Goal: Task Accomplishment & Management: Manage account settings

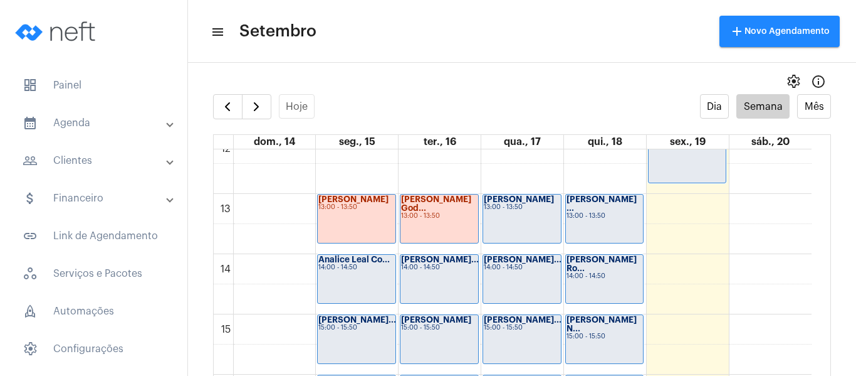
scroll to position [801, 0]
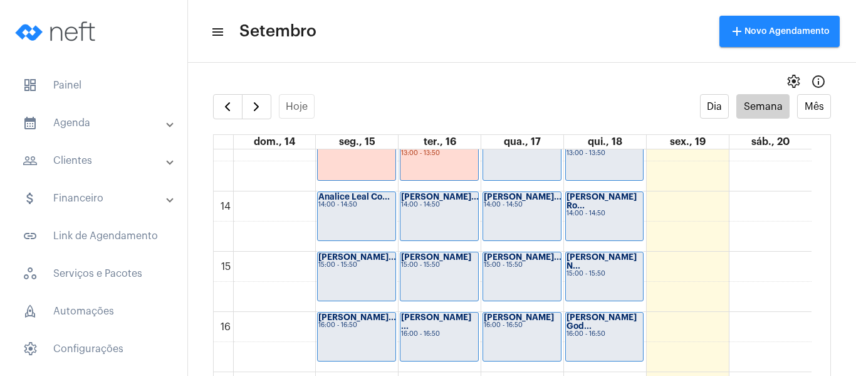
click at [592, 275] on div "Lucas Pereira N... 15:00 - 15:50" at bounding box center [605, 276] width 78 height 48
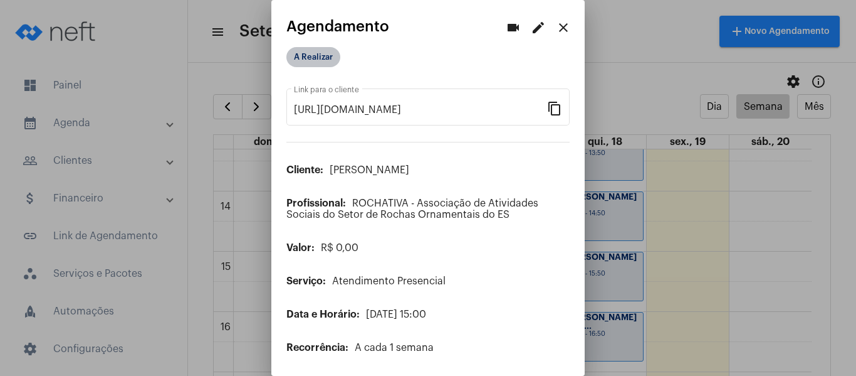
click at [326, 59] on mat-chip "A Realizar" at bounding box center [314, 57] width 54 height 20
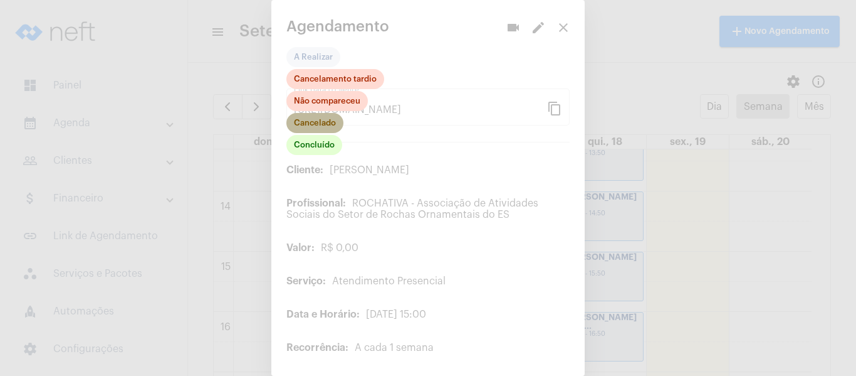
click at [326, 119] on mat-chip "Cancelado" at bounding box center [315, 123] width 57 height 20
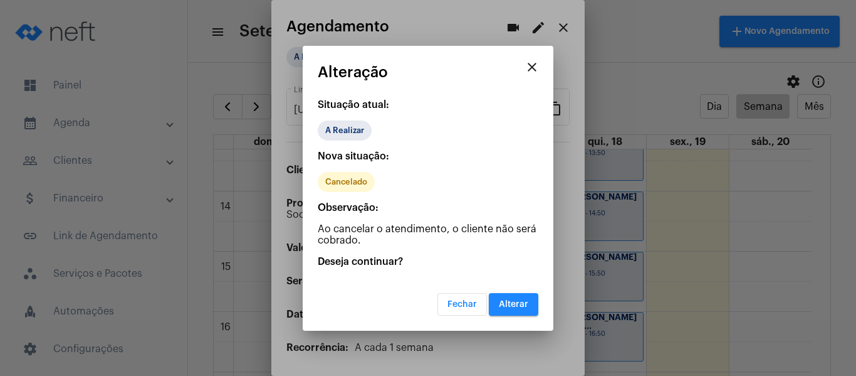
click at [521, 311] on button "Alterar" at bounding box center [514, 304] width 50 height 23
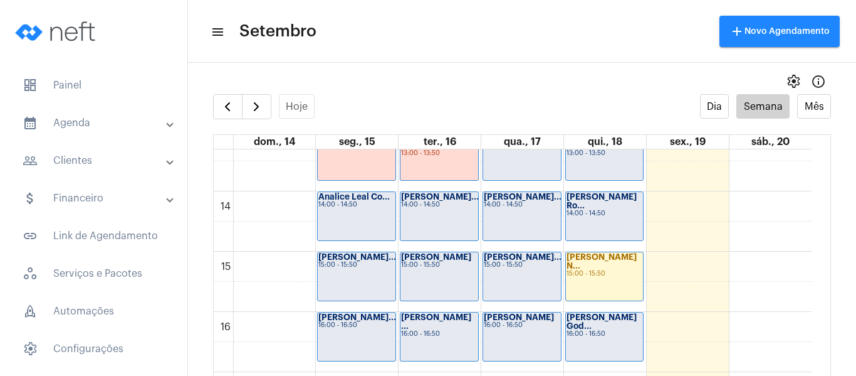
click at [618, 209] on div "Lívia Suhett Ro... 14:00 - 14:50" at bounding box center [605, 216] width 78 height 48
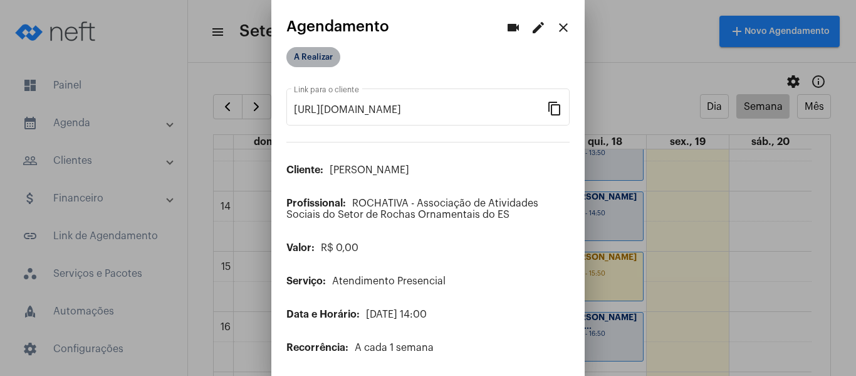
click at [295, 53] on mat-chip "A Realizar" at bounding box center [314, 57] width 54 height 20
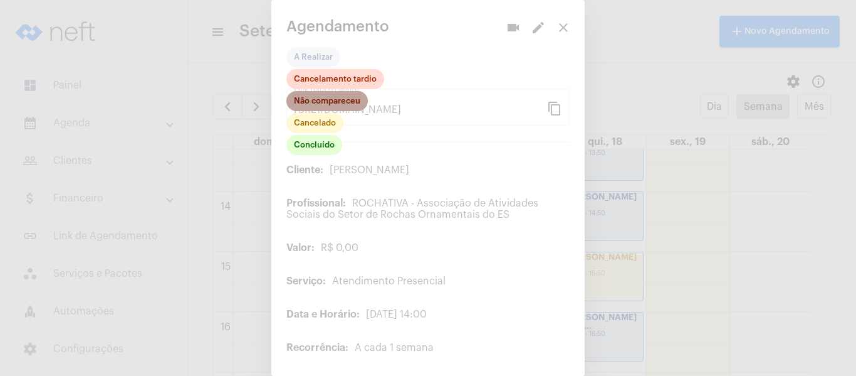
click at [315, 97] on mat-chip "Não compareceu" at bounding box center [328, 101] width 82 height 20
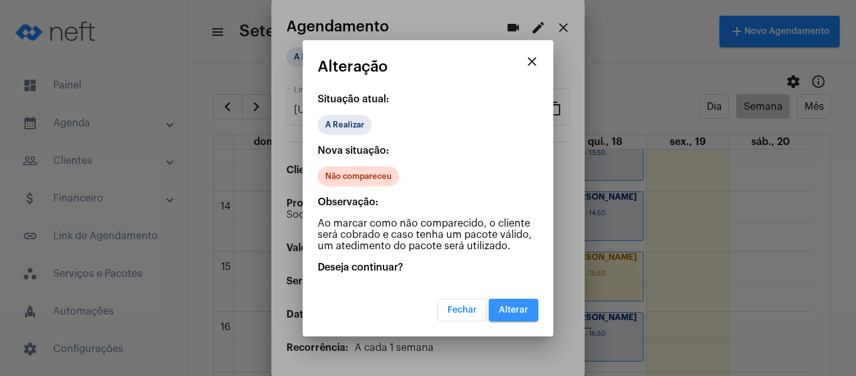
click at [519, 307] on span "Alterar" at bounding box center [513, 309] width 29 height 9
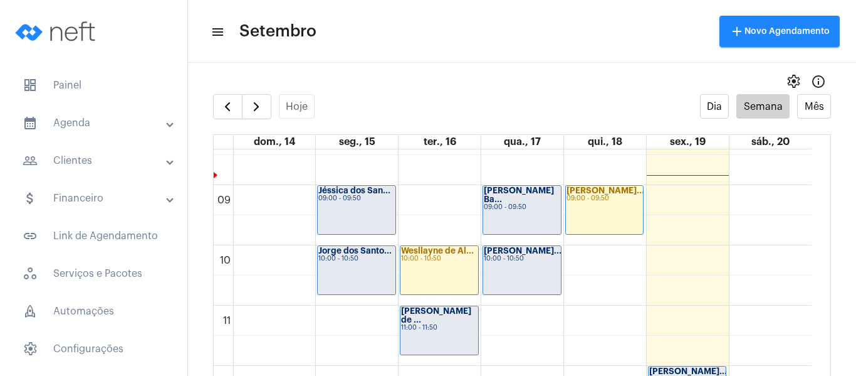
scroll to position [487, 0]
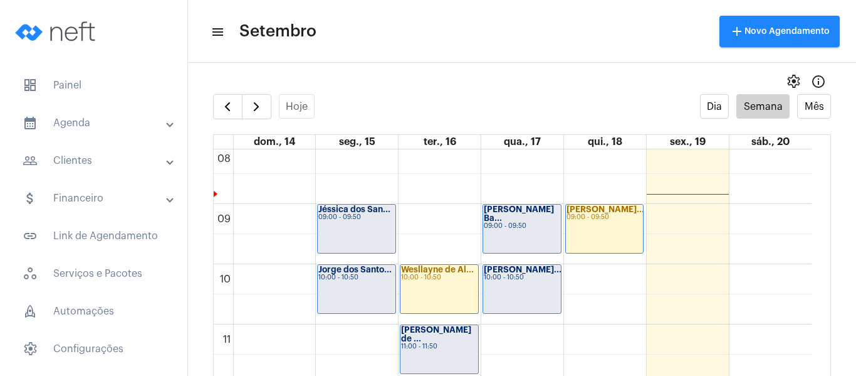
click at [365, 236] on div "Jéssica dos San... 09:00 - 09:50" at bounding box center [357, 228] width 78 height 48
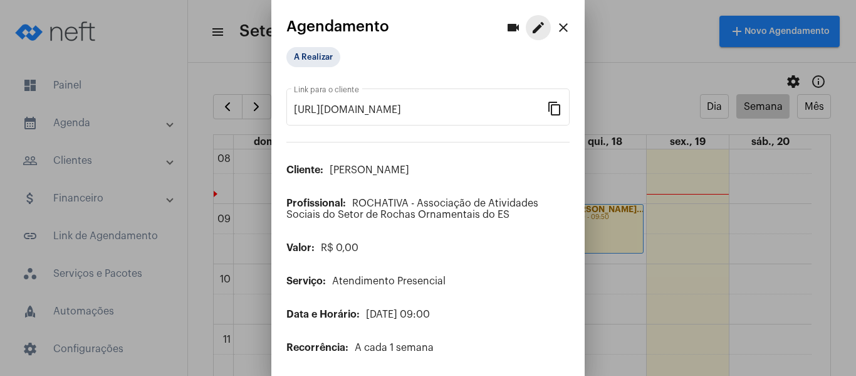
click at [531, 31] on mat-icon "edit" at bounding box center [538, 27] width 15 height 15
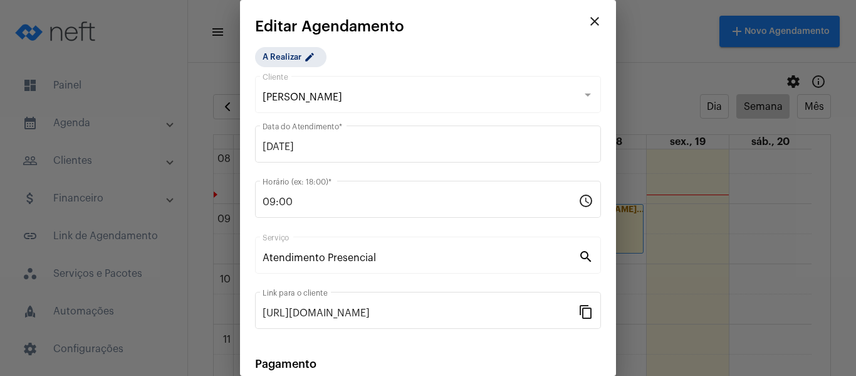
click at [587, 24] on mat-icon "close" at bounding box center [594, 21] width 15 height 15
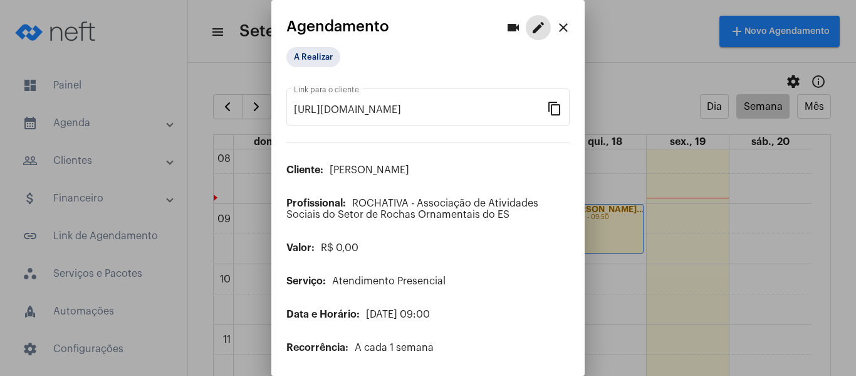
scroll to position [35, 0]
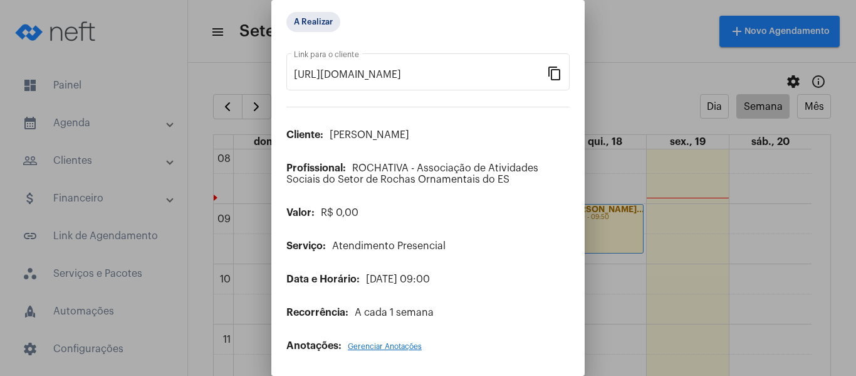
click at [410, 347] on span "Gerenciar Anotações" at bounding box center [385, 346] width 74 height 8
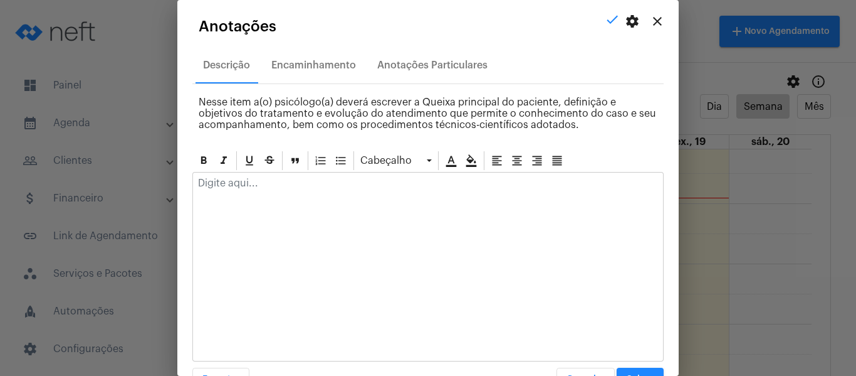
click at [264, 200] on div at bounding box center [427, 266] width 471 height 189
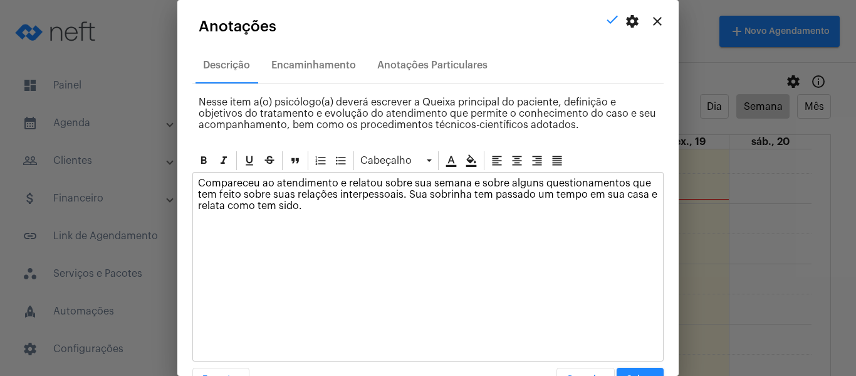
scroll to position [36, 0]
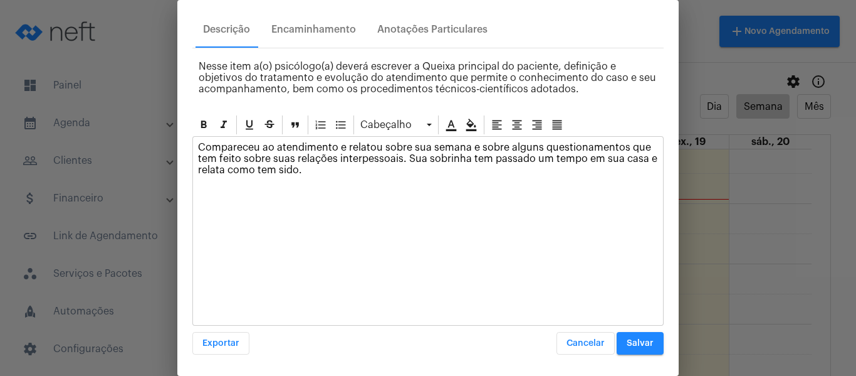
click at [645, 338] on button "Salvar" at bounding box center [640, 343] width 47 height 23
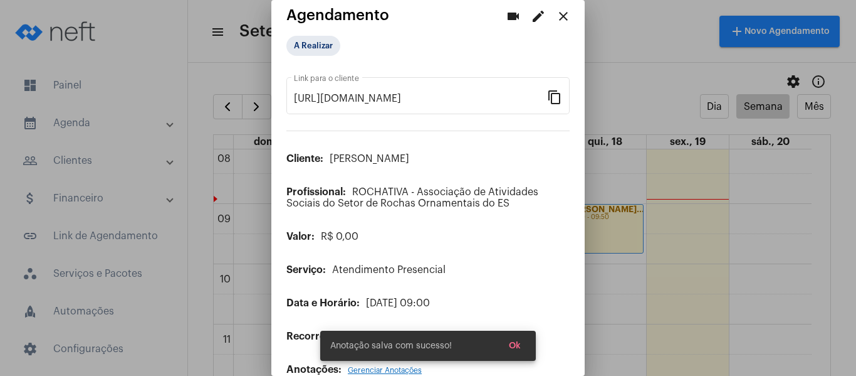
scroll to position [0, 0]
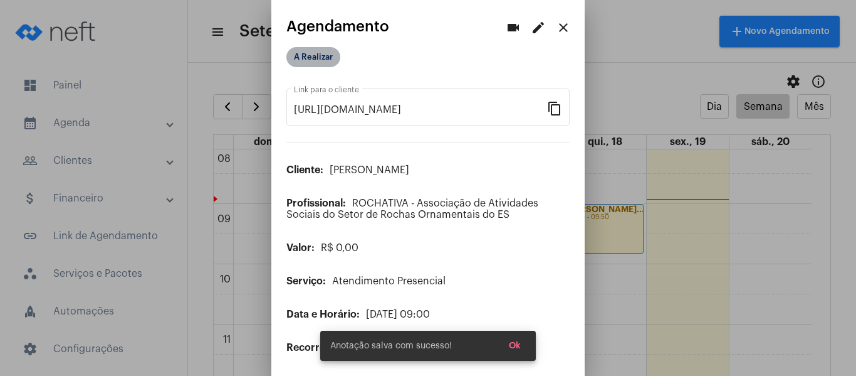
click at [332, 61] on mat-chip "A Realizar" at bounding box center [314, 57] width 54 height 20
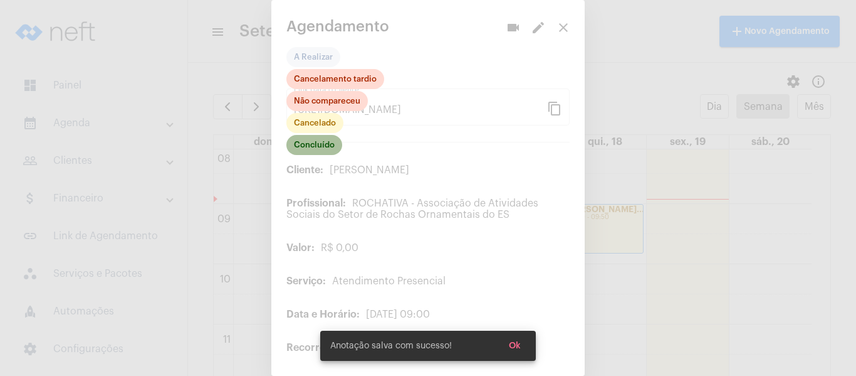
click at [316, 145] on mat-chip "Concluído" at bounding box center [315, 145] width 56 height 20
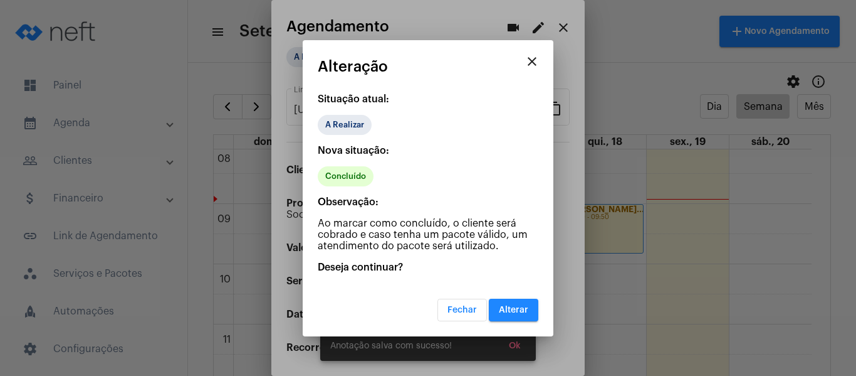
click at [501, 298] on button "Alterar" at bounding box center [514, 309] width 50 height 23
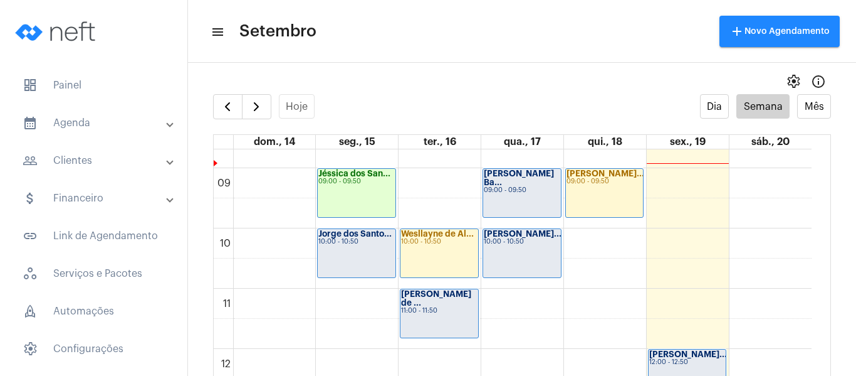
scroll to position [550, 0]
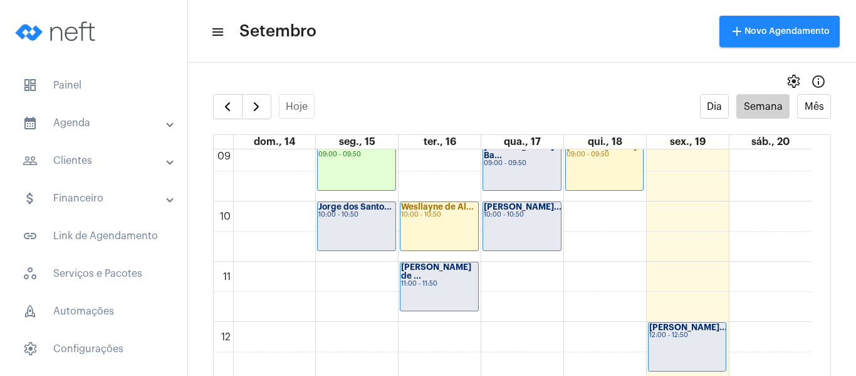
click at [346, 231] on div "Jorge dos Santo... 10:00 - 10:50" at bounding box center [357, 226] width 78 height 48
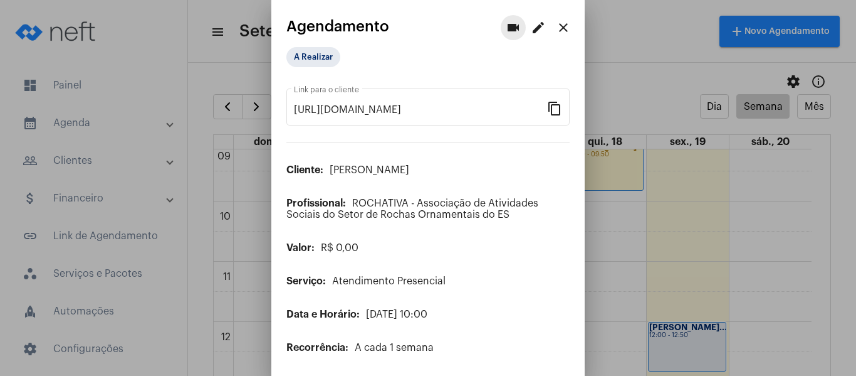
click at [512, 27] on button "videocam" at bounding box center [513, 27] width 25 height 25
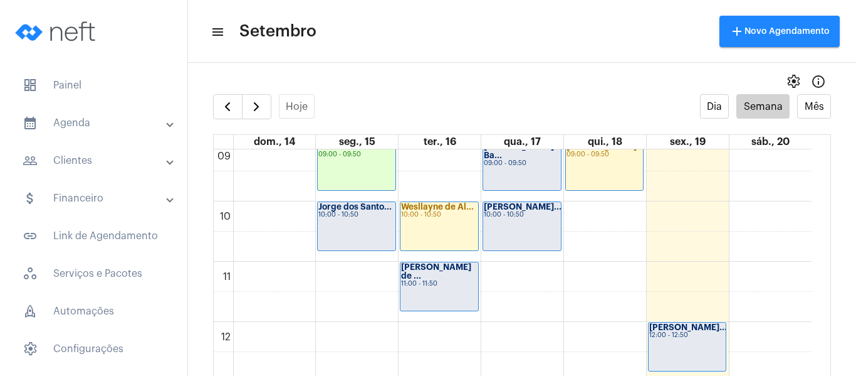
click at [332, 229] on div "Jorge dos Santo... 10:00 - 10:50" at bounding box center [357, 226] width 78 height 48
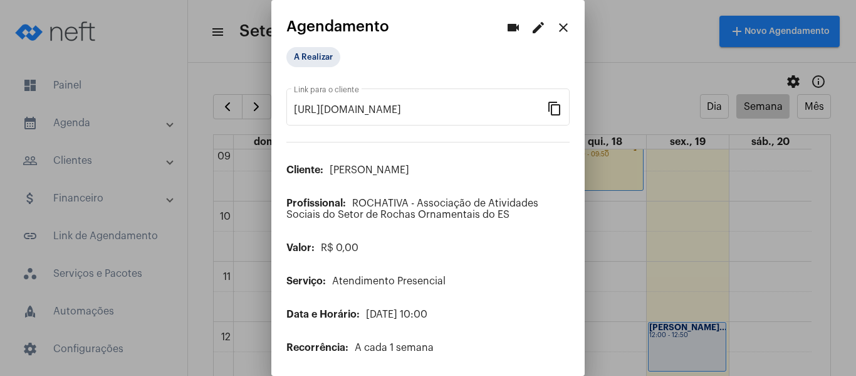
click at [526, 24] on button "edit" at bounding box center [538, 27] width 25 height 25
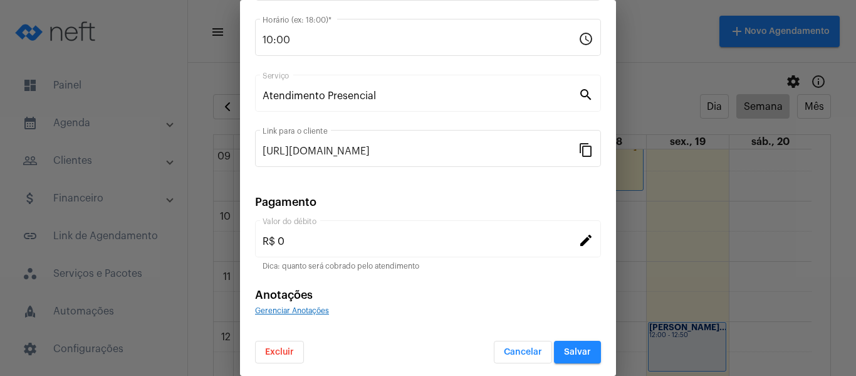
scroll to position [164, 0]
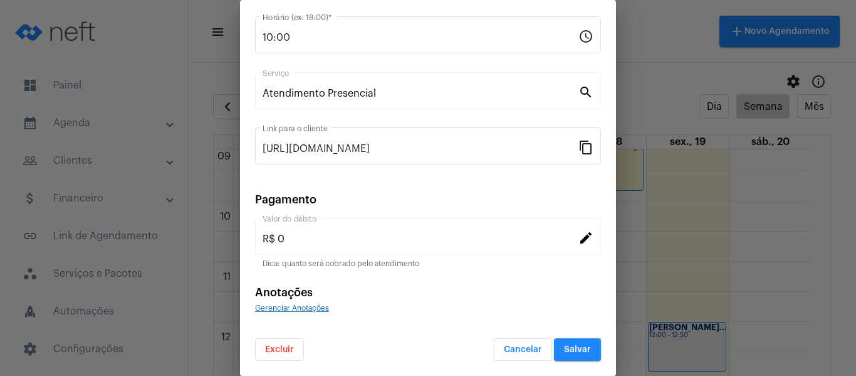
click at [294, 303] on div "Gerenciar Anotações" at bounding box center [428, 307] width 346 height 11
click at [295, 308] on span "Gerenciar Anotações" at bounding box center [292, 308] width 74 height 8
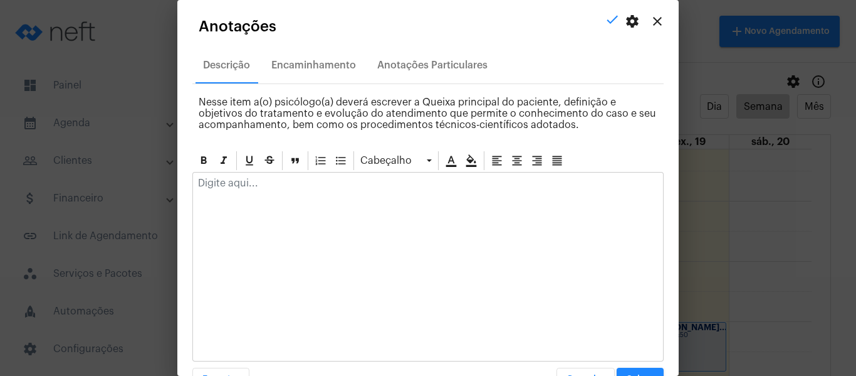
click at [281, 190] on div at bounding box center [428, 186] width 470 height 28
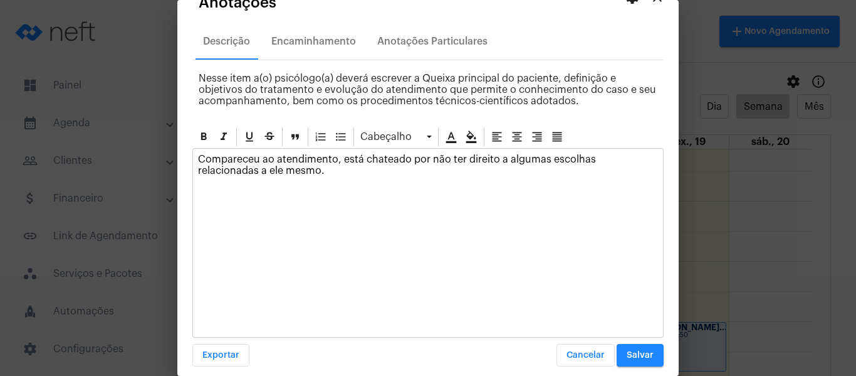
scroll to position [36, 0]
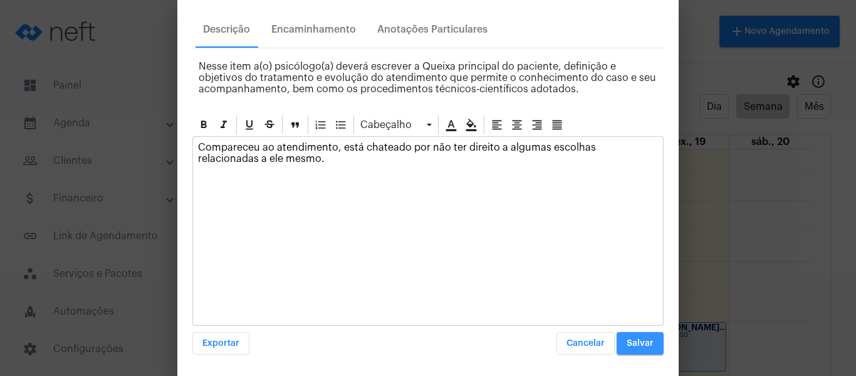
click at [629, 340] on span "Salvar" at bounding box center [640, 343] width 27 height 9
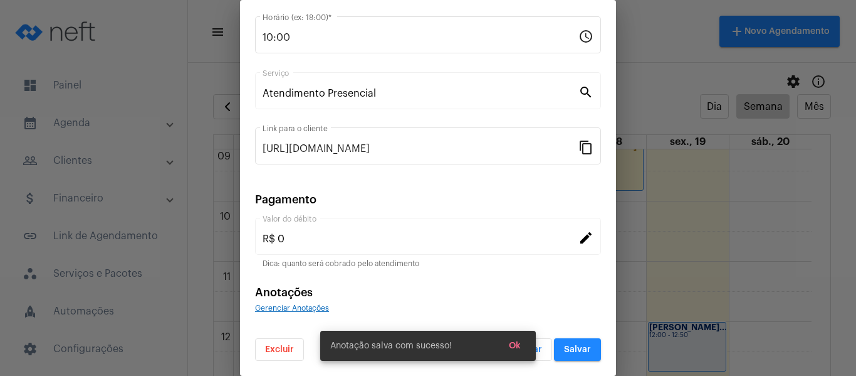
scroll to position [0, 0]
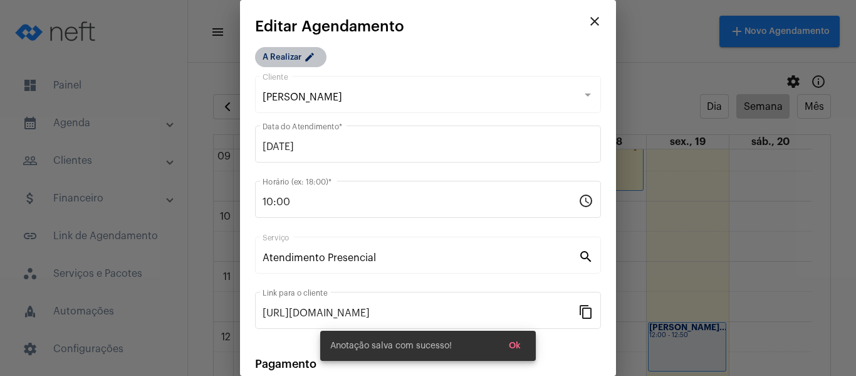
click at [280, 56] on mat-chip "A Realizar edit" at bounding box center [290, 57] width 71 height 20
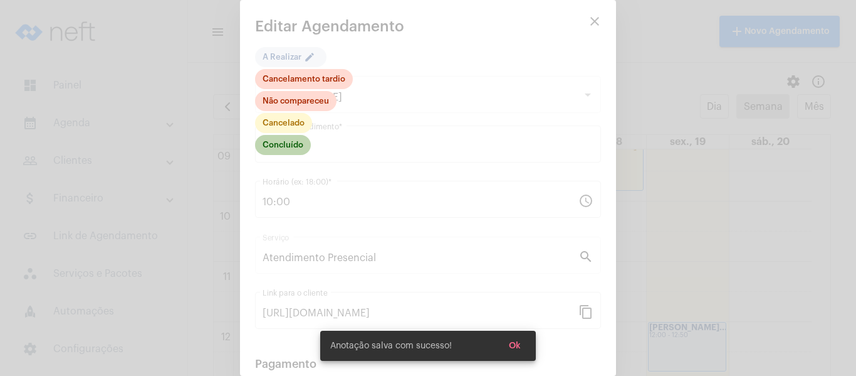
click at [301, 138] on mat-chip "Concluído" at bounding box center [283, 145] width 56 height 20
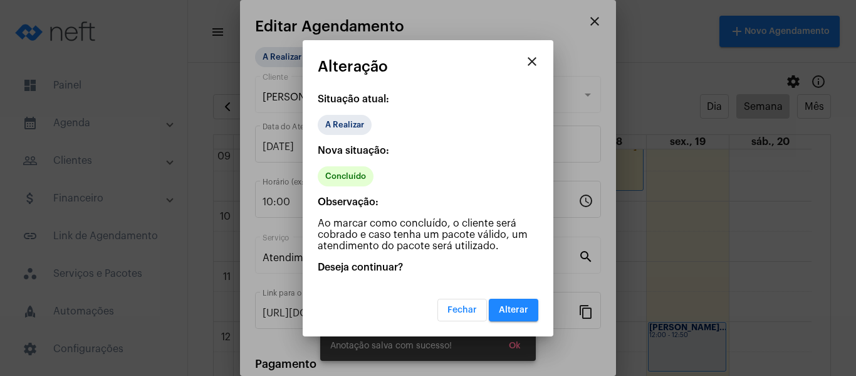
click at [503, 310] on span "Alterar" at bounding box center [513, 309] width 29 height 9
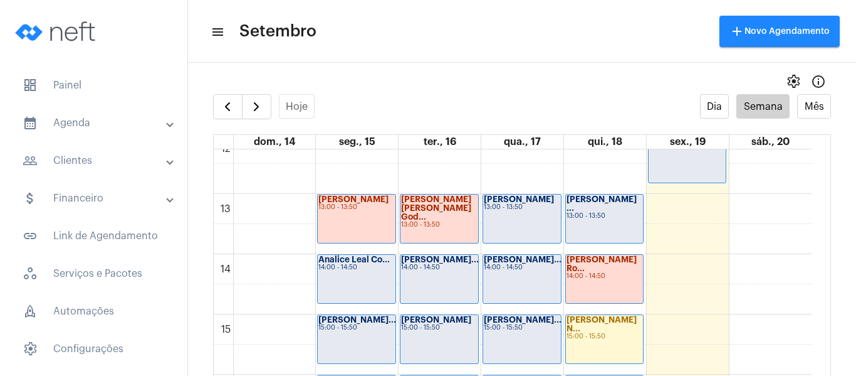
scroll to position [801, 0]
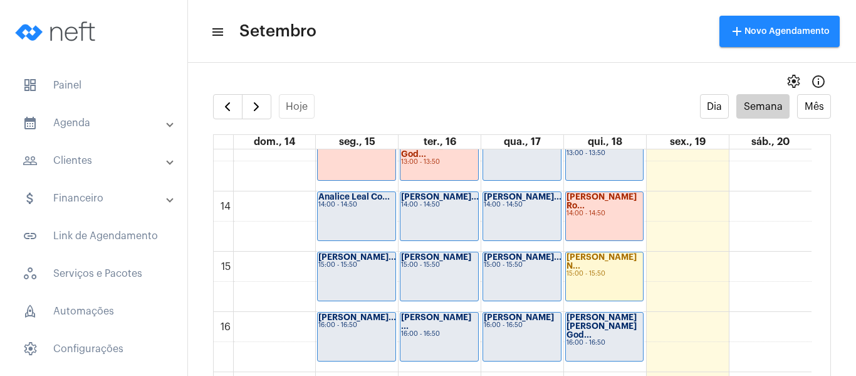
click at [375, 221] on div "Analice Leal Co... 14:00 - 14:50" at bounding box center [357, 216] width 78 height 48
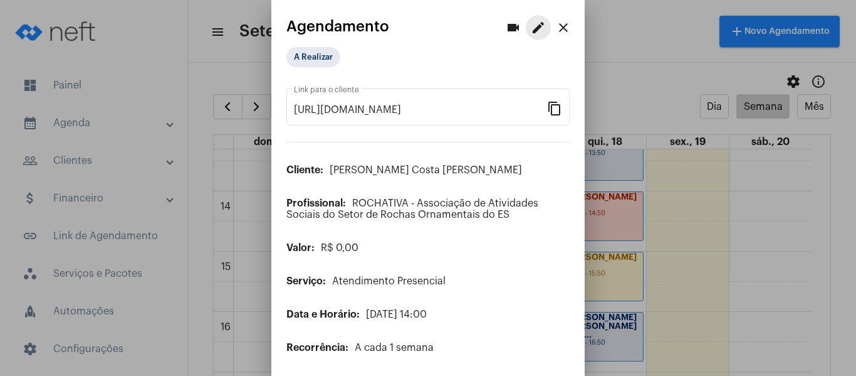
click at [531, 28] on mat-icon "edit" at bounding box center [538, 27] width 15 height 15
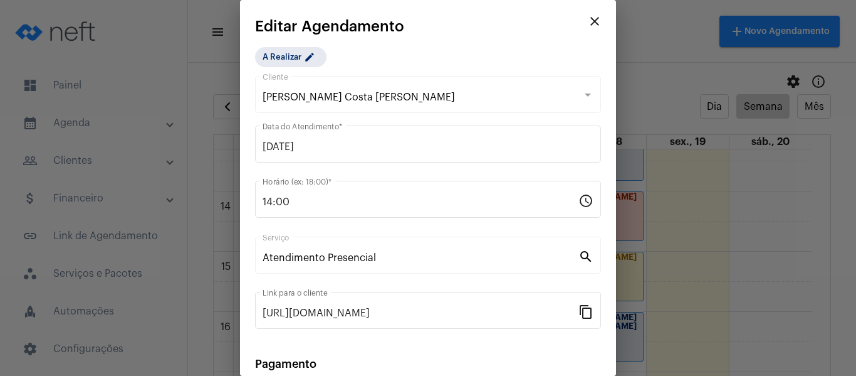
scroll to position [164, 0]
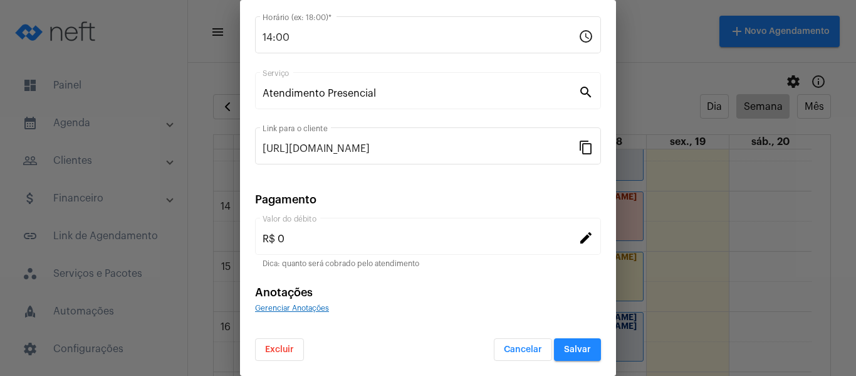
click at [303, 305] on span "Gerenciar Anotações" at bounding box center [292, 308] width 74 height 8
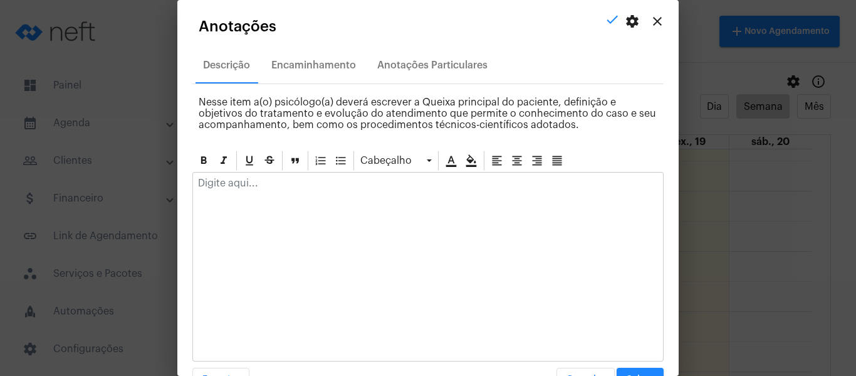
click at [292, 177] on div at bounding box center [428, 186] width 470 height 28
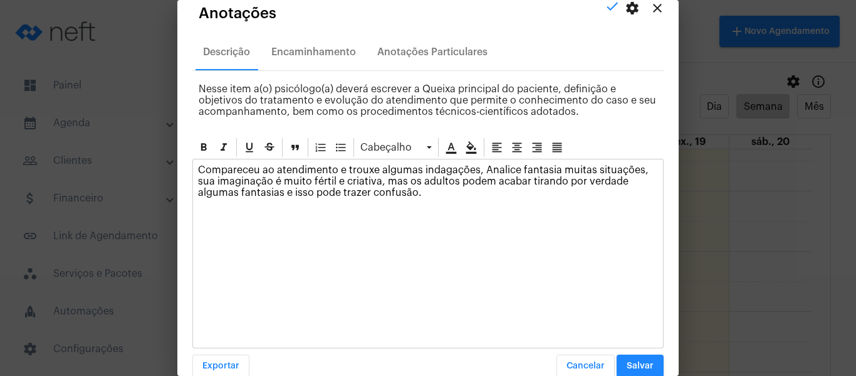
scroll to position [36, 0]
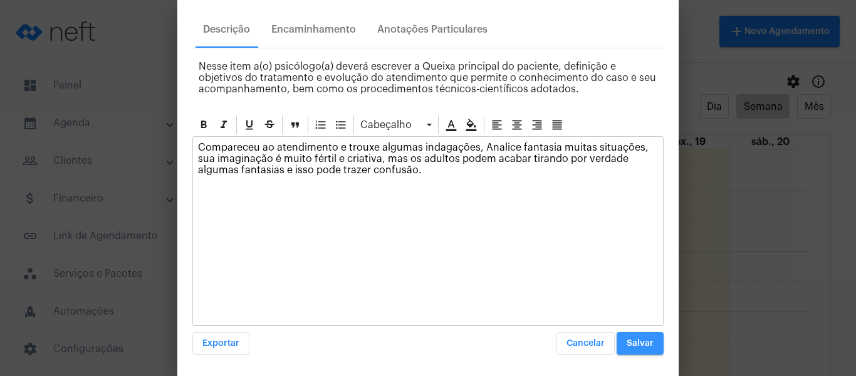
click at [631, 352] on button "Salvar" at bounding box center [640, 343] width 47 height 23
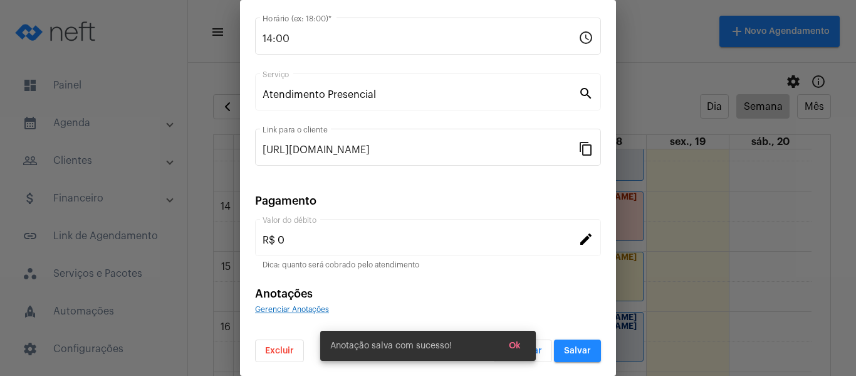
scroll to position [164, 0]
click at [310, 310] on span "Gerenciar Anotações" at bounding box center [292, 308] width 74 height 8
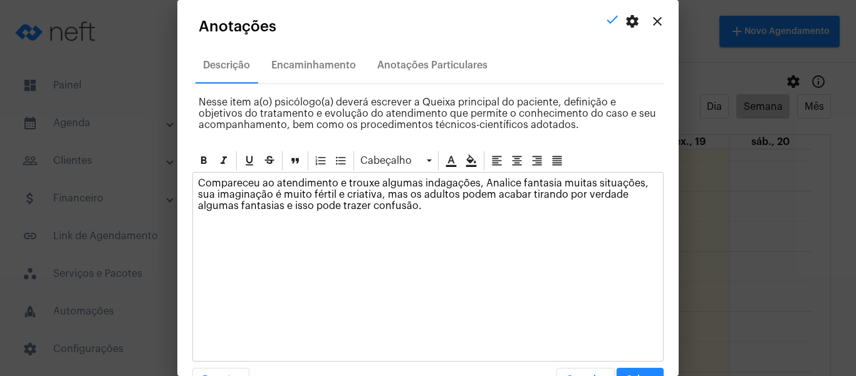
click at [435, 202] on p "Compareceu ao atendimento e trouxe algumas indagações, Analice fantasia muitas …" at bounding box center [428, 194] width 460 height 34
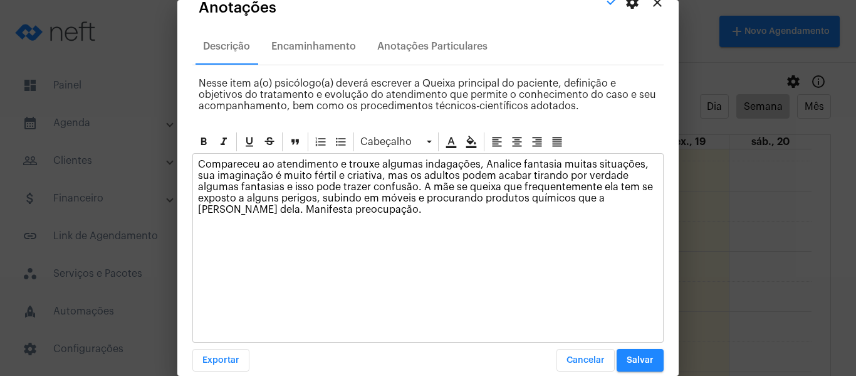
scroll to position [36, 0]
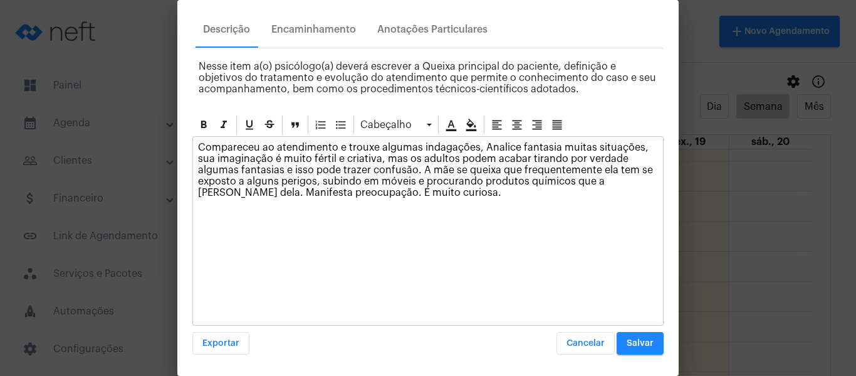
click at [639, 341] on span "Salvar" at bounding box center [640, 343] width 27 height 9
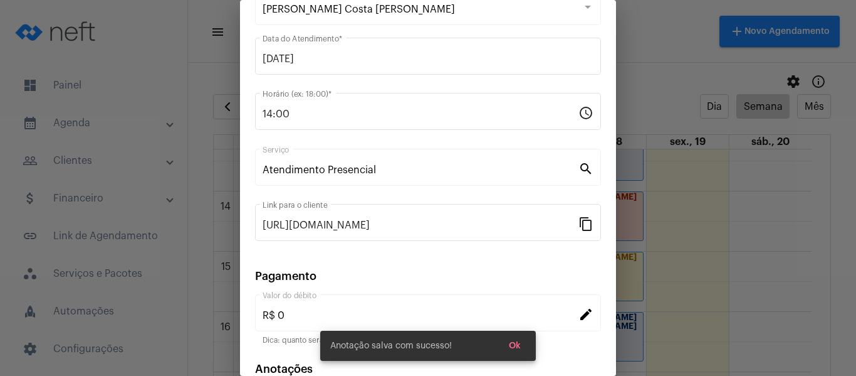
scroll to position [0, 0]
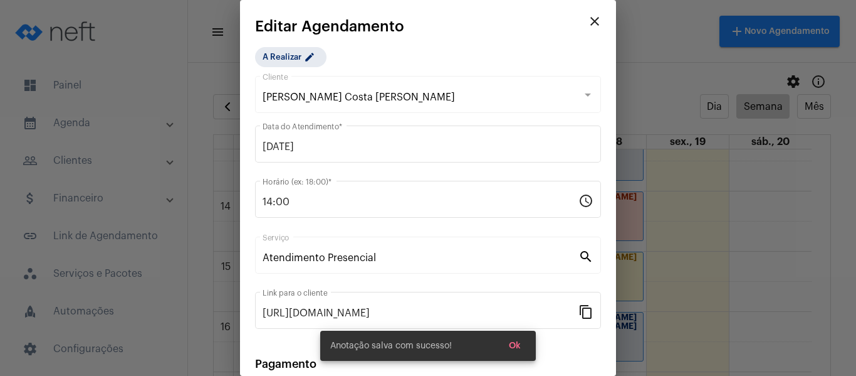
click at [313, 36] on app-create-edit-schedule "close Editar Agendamento A Realizar edit Analice Leal Costa Silva Cliente 15/09…" at bounding box center [428, 271] width 346 height 507
click at [307, 65] on mat-icon "edit" at bounding box center [311, 58] width 15 height 15
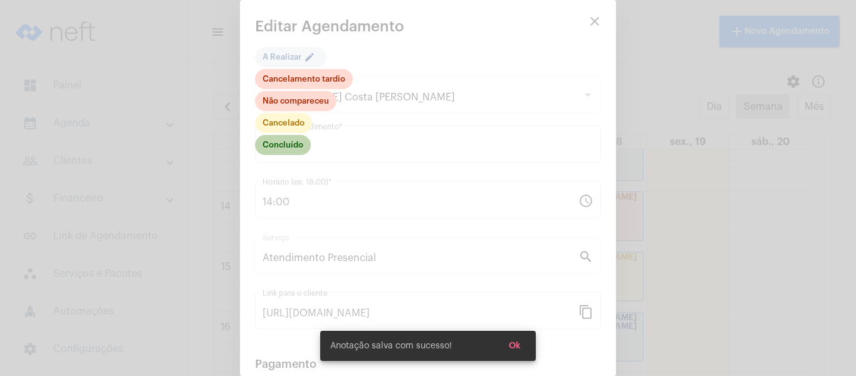
click at [293, 149] on mat-chip "Concluído" at bounding box center [283, 145] width 56 height 20
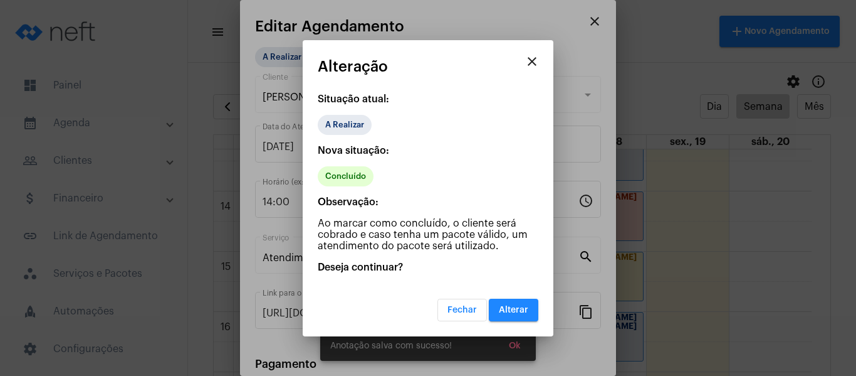
click at [519, 312] on span "Alterar" at bounding box center [513, 309] width 29 height 9
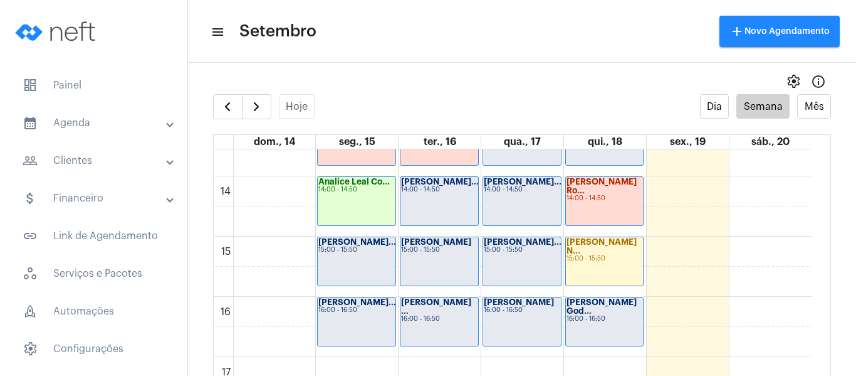
scroll to position [863, 0]
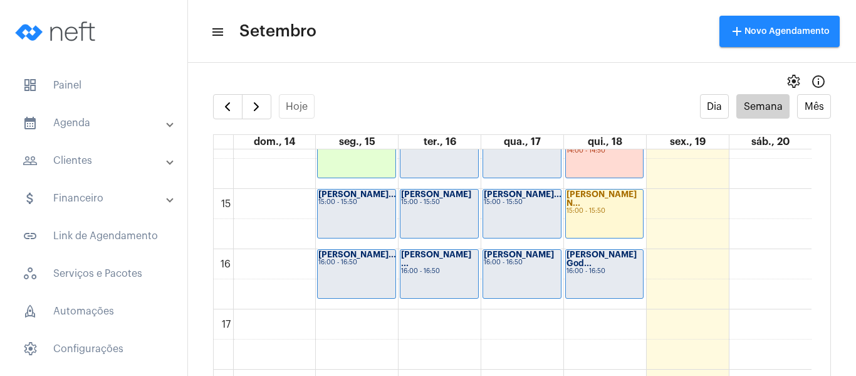
click at [347, 206] on div "Giovanna Dalfio... 15:00 - 15:50" at bounding box center [357, 213] width 78 height 48
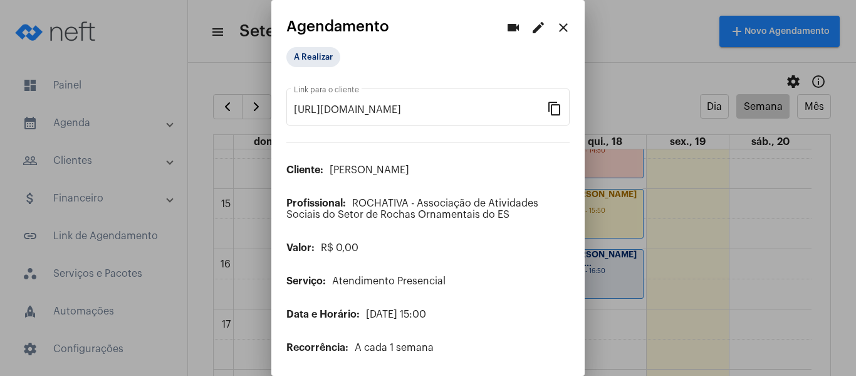
click at [534, 26] on mat-icon "edit" at bounding box center [538, 27] width 15 height 15
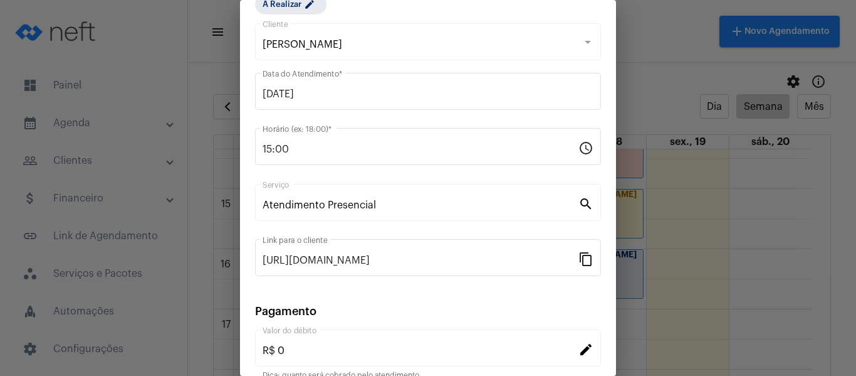
scroll to position [164, 0]
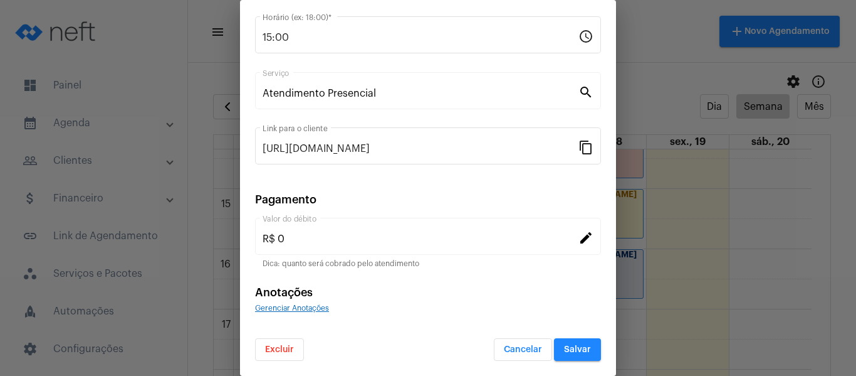
click at [307, 308] on div "Gerenciar Anotações" at bounding box center [428, 307] width 346 height 11
click at [307, 308] on span "Gerenciar Anotações" at bounding box center [292, 308] width 74 height 8
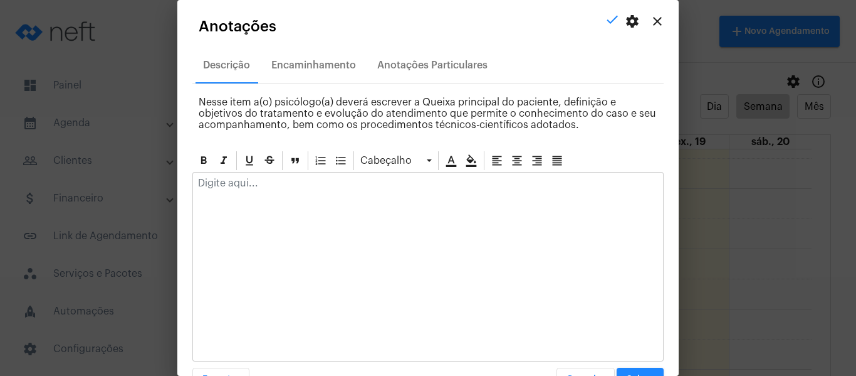
click at [312, 187] on p at bounding box center [428, 182] width 460 height 11
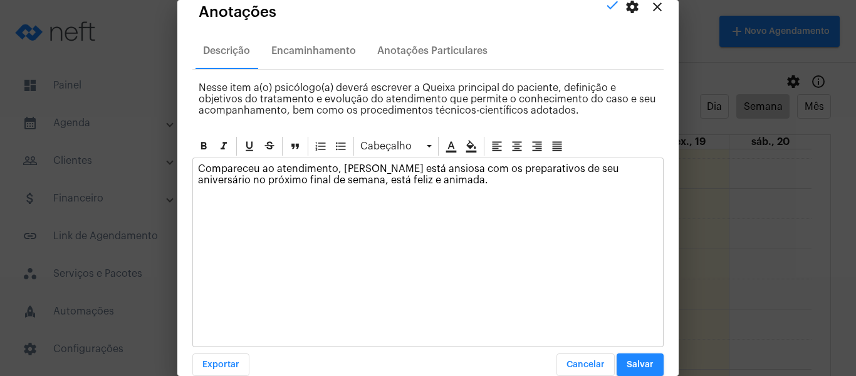
scroll to position [36, 0]
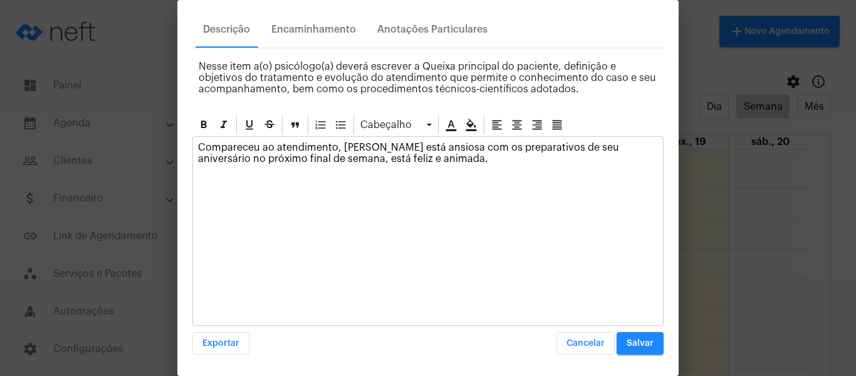
click at [628, 330] on div "Cabeçalho Compareceu ao atendimento, Giovanna está ansiosa com os preparativos …" at bounding box center [427, 233] width 471 height 241
click at [631, 342] on span "Salvar" at bounding box center [640, 343] width 27 height 9
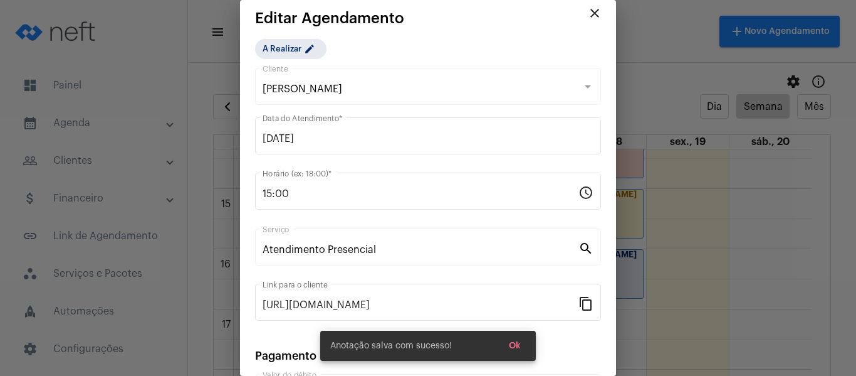
scroll to position [0, 0]
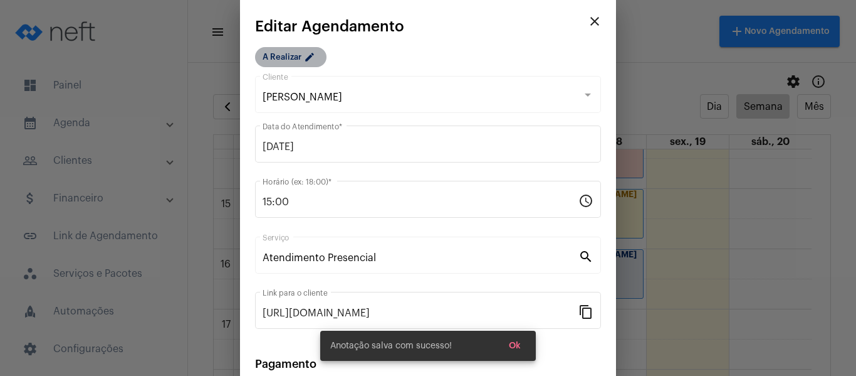
click at [302, 52] on mat-chip "A Realizar edit" at bounding box center [290, 57] width 71 height 20
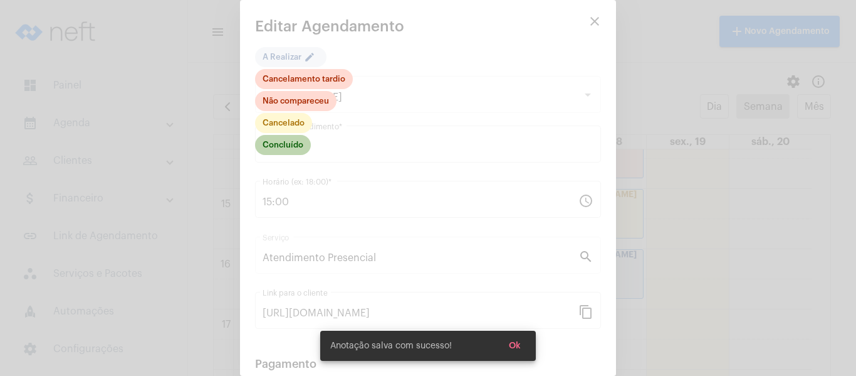
click at [300, 148] on mat-chip "Concluído" at bounding box center [283, 145] width 56 height 20
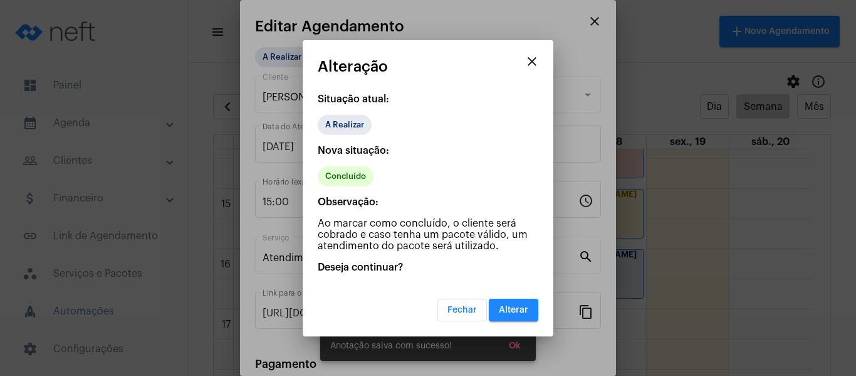
click at [514, 303] on button "Alterar" at bounding box center [514, 309] width 50 height 23
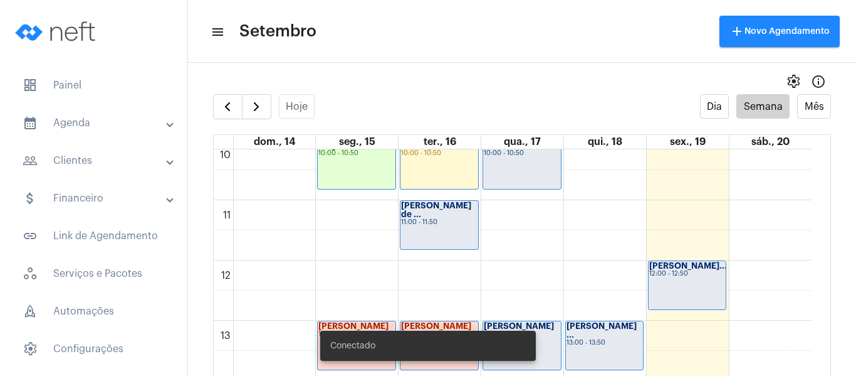
scroll to position [613, 0]
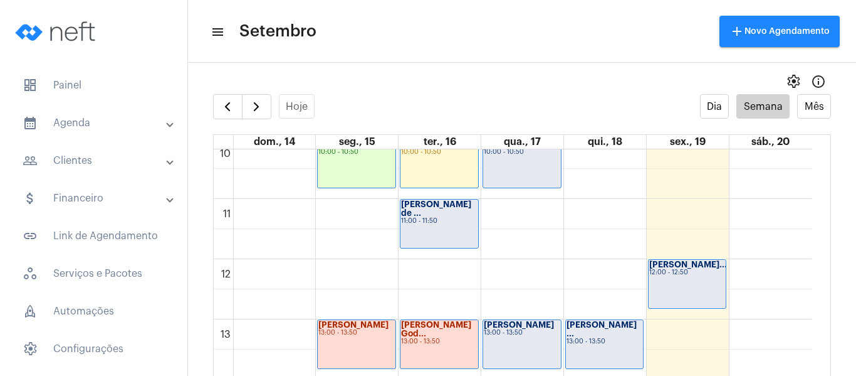
click at [431, 228] on div "[PERSON_NAME] de ... 11:00 - 11:50" at bounding box center [440, 223] width 78 height 48
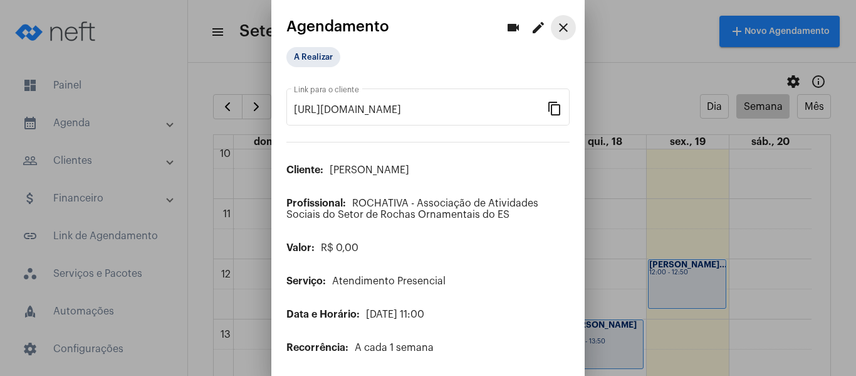
click at [560, 29] on mat-icon "close" at bounding box center [563, 27] width 15 height 15
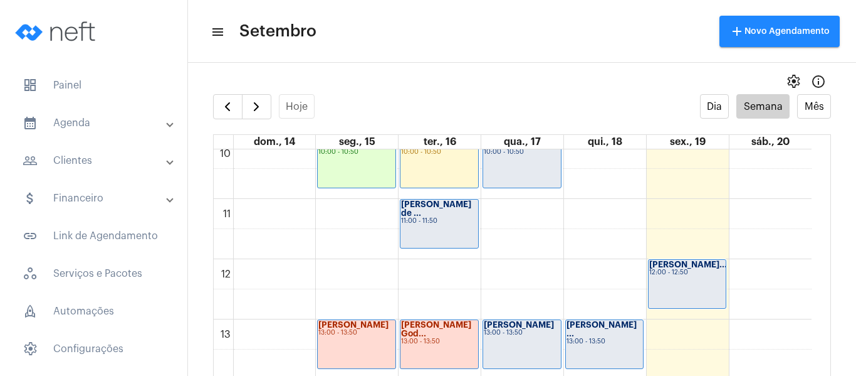
click at [448, 221] on div "[PERSON_NAME] de ... 11:00 - 11:50" at bounding box center [440, 223] width 78 height 48
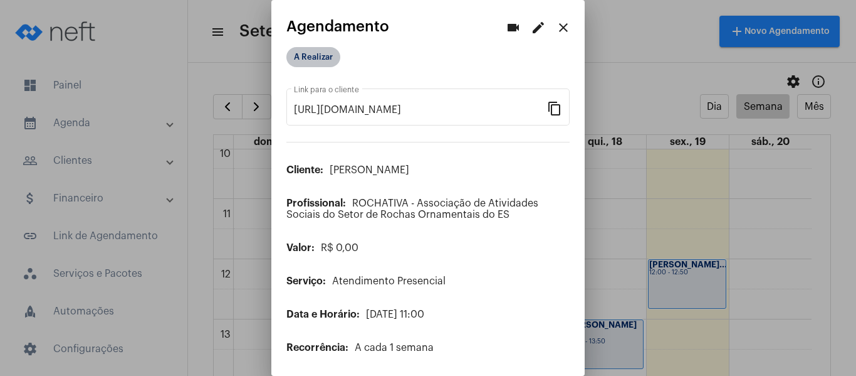
click at [314, 62] on mat-chip "A Realizar" at bounding box center [314, 57] width 54 height 20
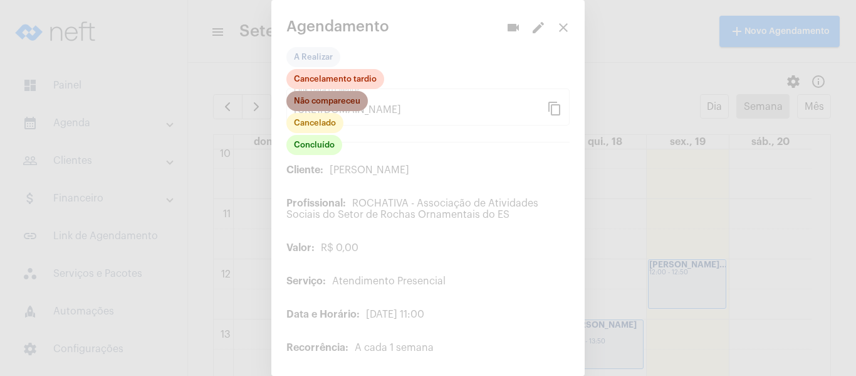
click at [319, 100] on mat-chip "Não compareceu" at bounding box center [328, 101] width 82 height 20
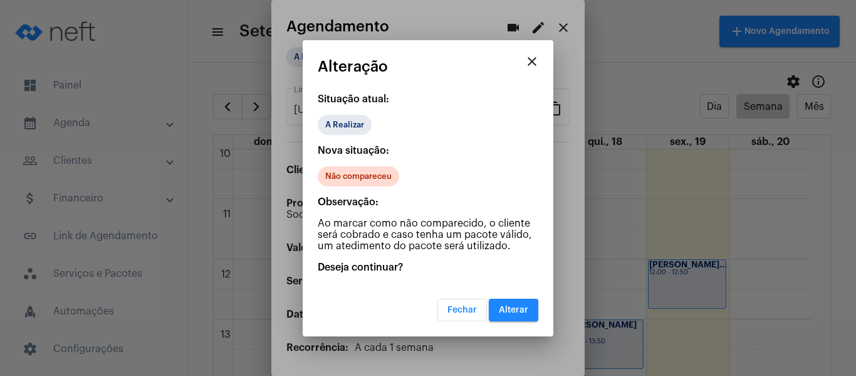
click at [518, 318] on button "Alterar" at bounding box center [514, 309] width 50 height 23
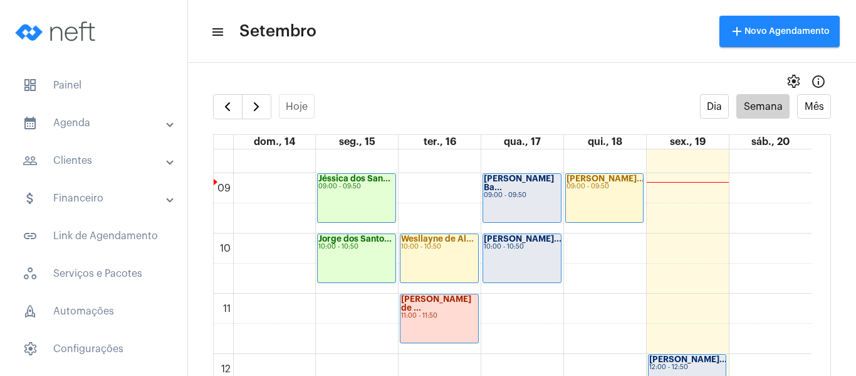
scroll to position [487, 0]
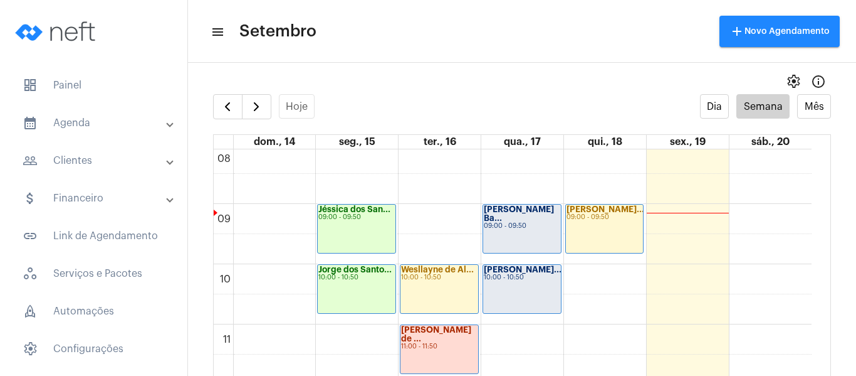
click at [502, 231] on div "João Matheus Ba... 09:00 - 09:50" at bounding box center [522, 228] width 78 height 48
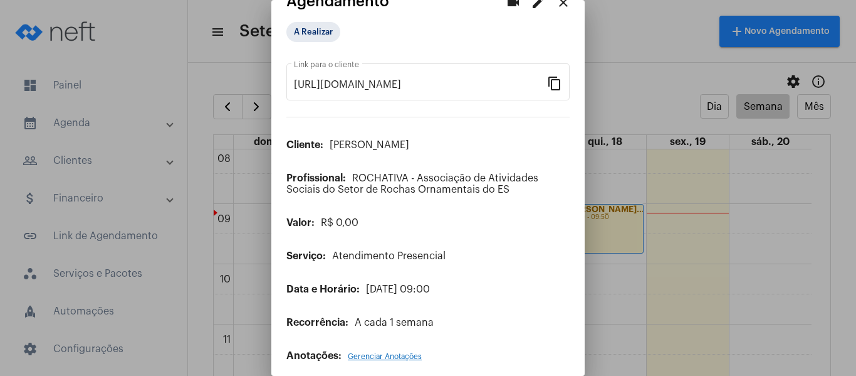
scroll to position [35, 0]
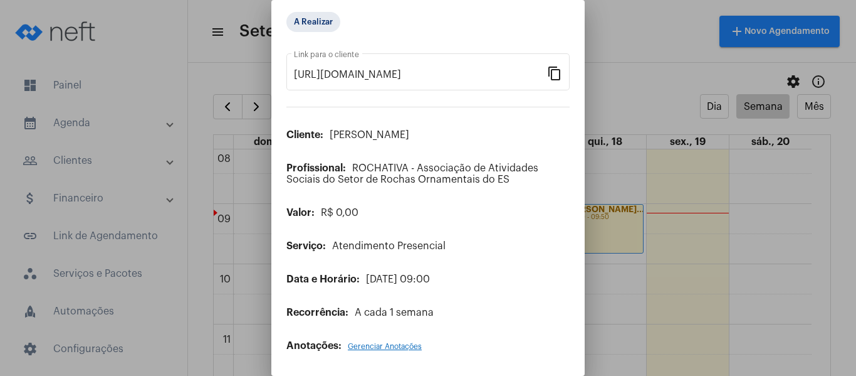
click at [380, 342] on div "Anotações: Gerenciar Anotações" at bounding box center [428, 345] width 283 height 11
click at [379, 344] on span "Gerenciar Anotações" at bounding box center [385, 346] width 74 height 8
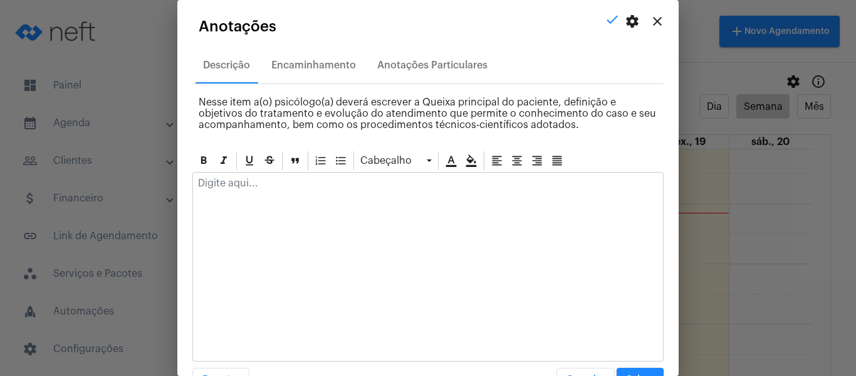
click at [318, 179] on p at bounding box center [428, 182] width 460 height 11
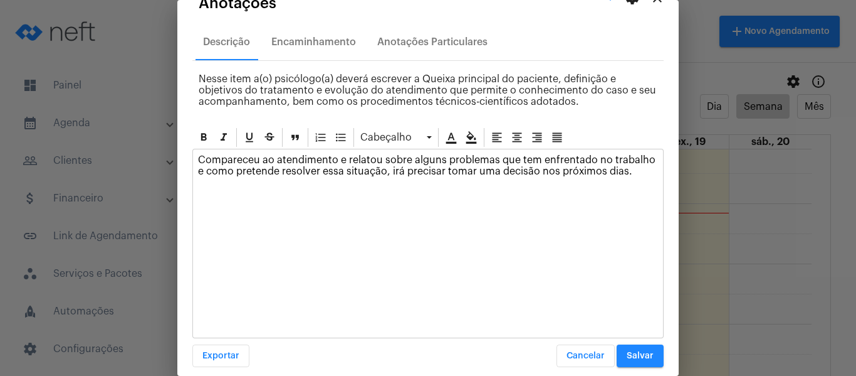
scroll to position [36, 0]
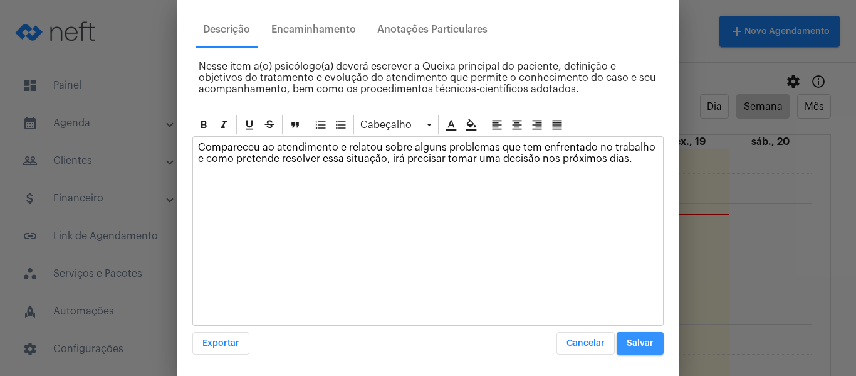
click at [632, 344] on span "Salvar" at bounding box center [640, 343] width 27 height 9
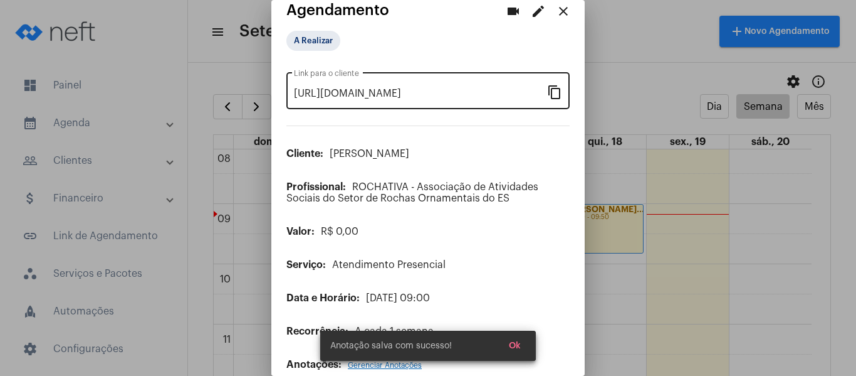
scroll to position [0, 0]
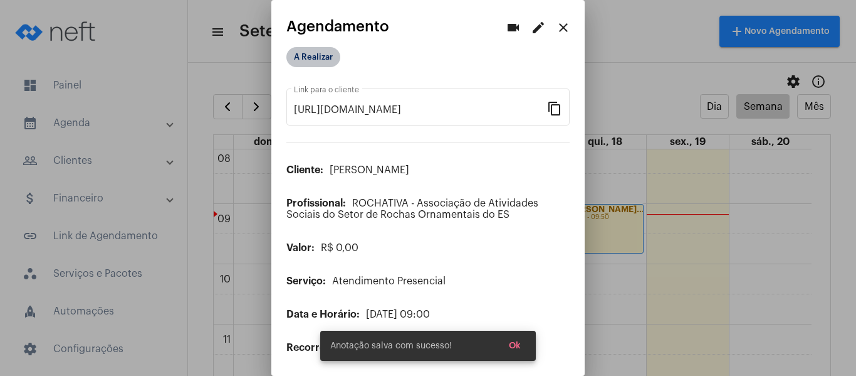
click at [310, 50] on mat-chip "A Realizar" at bounding box center [314, 57] width 54 height 20
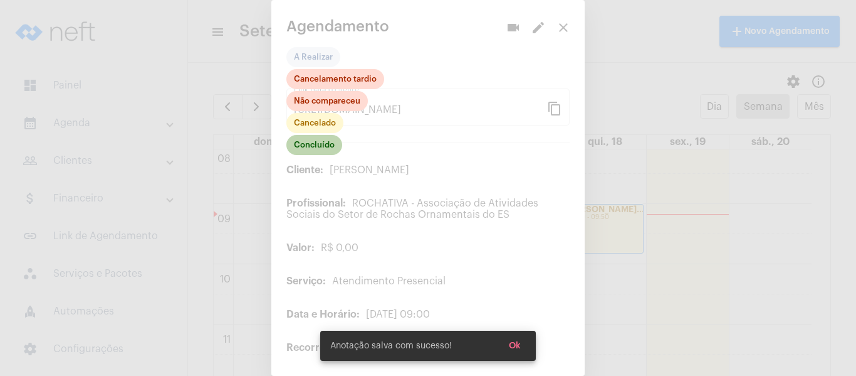
click at [321, 137] on mat-chip "Concluído" at bounding box center [315, 145] width 56 height 20
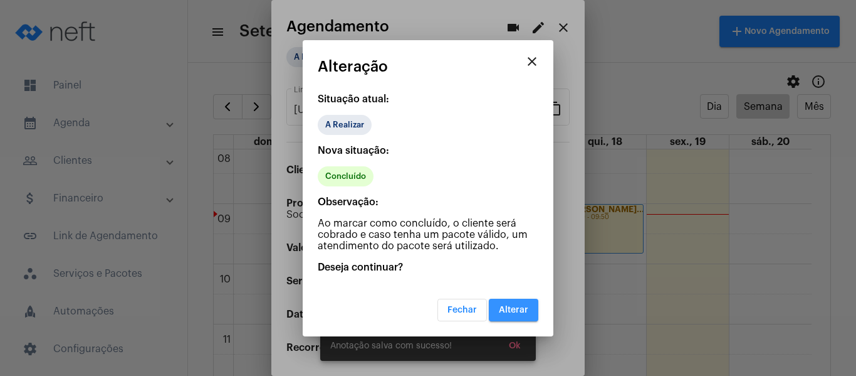
click at [521, 308] on span "Alterar" at bounding box center [513, 309] width 29 height 9
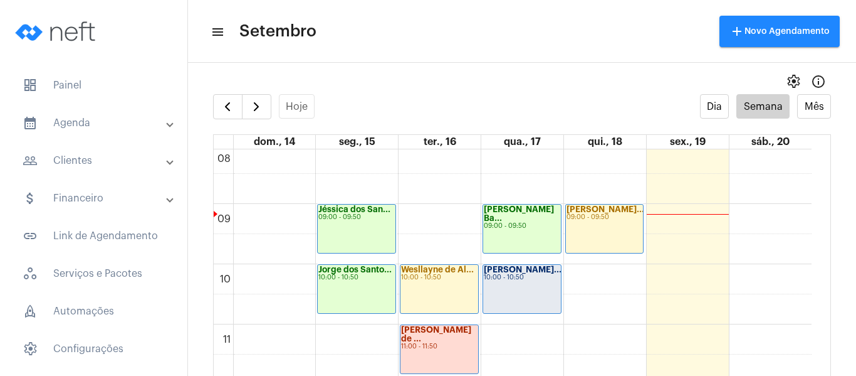
click at [531, 287] on div "Ana Beatriz Fre... 10:00 - 10:50" at bounding box center [522, 289] width 78 height 48
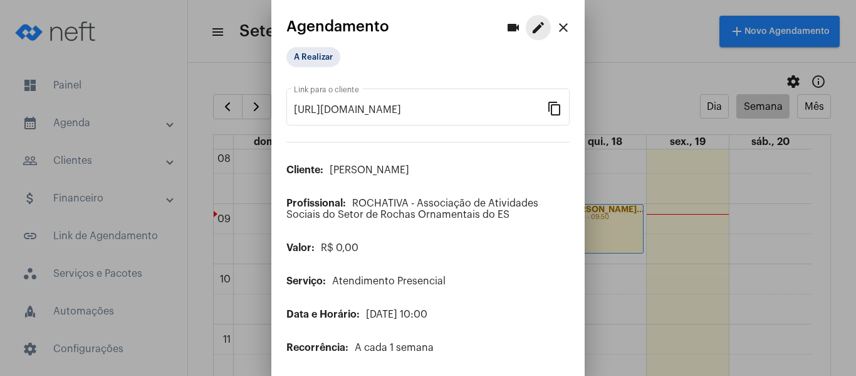
click at [529, 36] on button "edit" at bounding box center [538, 27] width 25 height 25
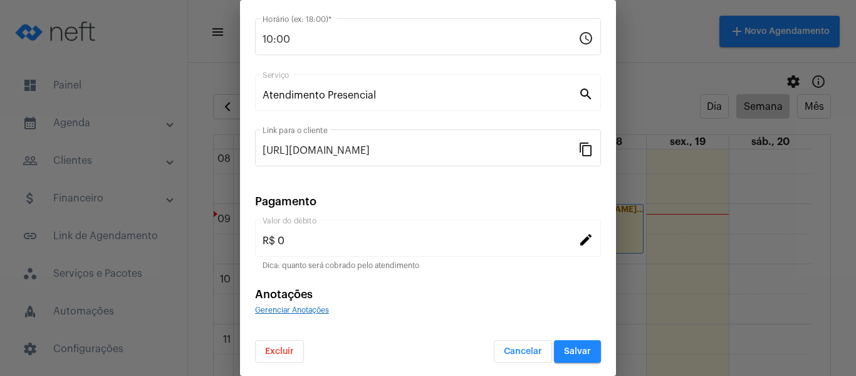
scroll to position [164, 0]
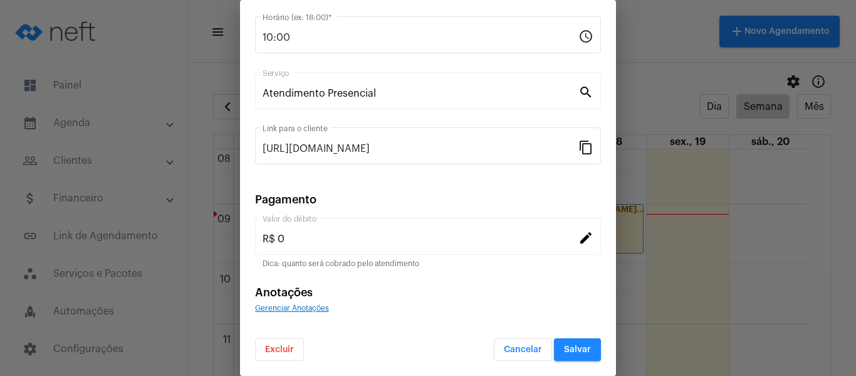
click at [300, 316] on form "Ana Beatriz Freitas Cliente 17/09/2025 Data do Atendimento * 10:00 Horário (ex:…" at bounding box center [428, 134] width 346 height 451
click at [302, 312] on div "Gerenciar Anotações" at bounding box center [428, 307] width 346 height 11
click at [302, 308] on span "Gerenciar Anotações" at bounding box center [292, 308] width 74 height 8
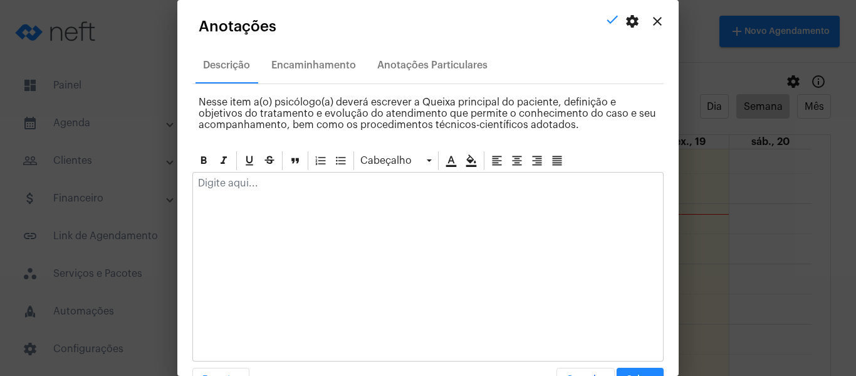
click at [295, 191] on div at bounding box center [428, 186] width 470 height 28
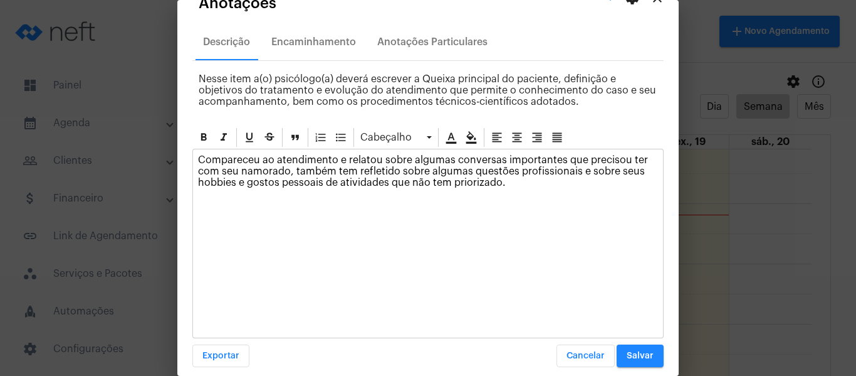
scroll to position [36, 0]
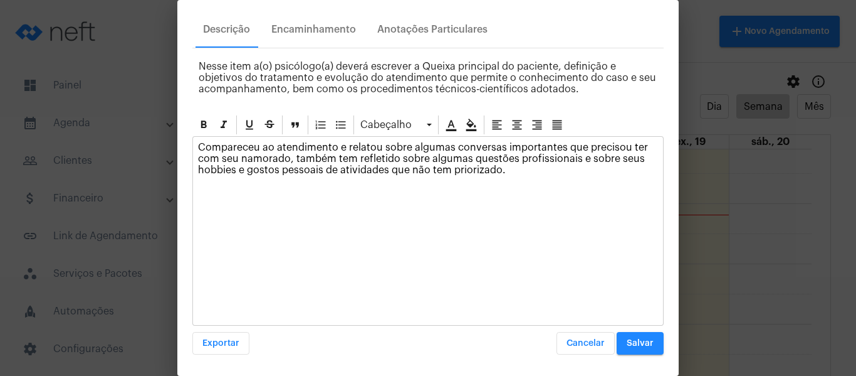
click at [628, 341] on span "Salvar" at bounding box center [640, 343] width 27 height 9
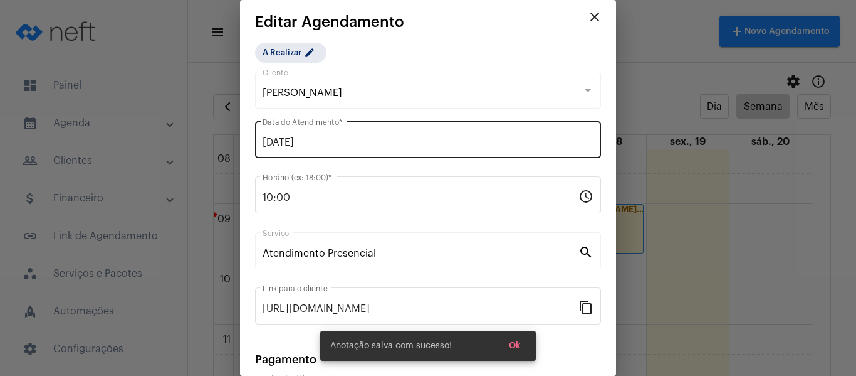
scroll to position [0, 0]
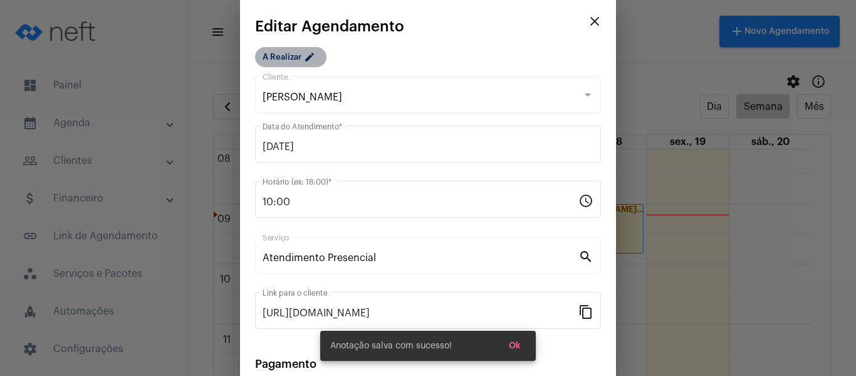
click at [287, 53] on mat-chip "A Realizar edit" at bounding box center [290, 57] width 71 height 20
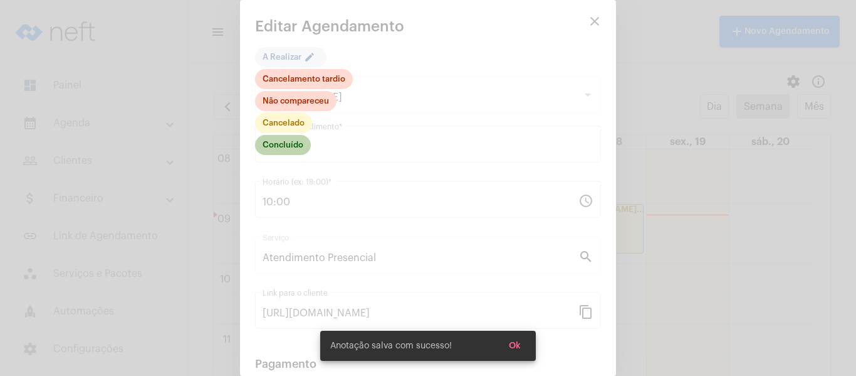
click at [295, 137] on mat-chip "Concluído" at bounding box center [283, 145] width 56 height 20
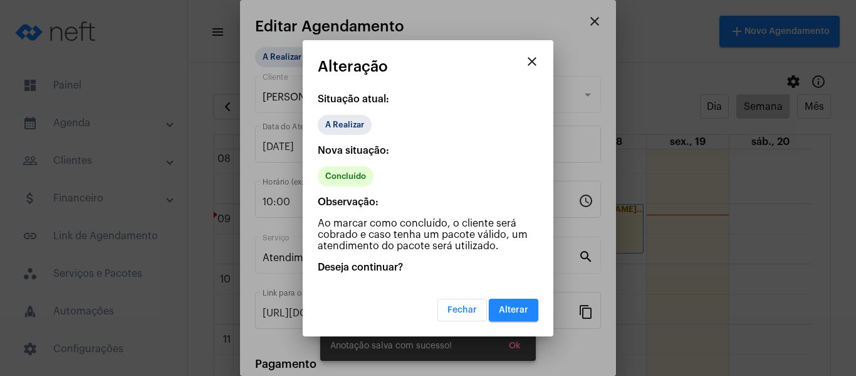
click at [510, 302] on button "Alterar" at bounding box center [514, 309] width 50 height 23
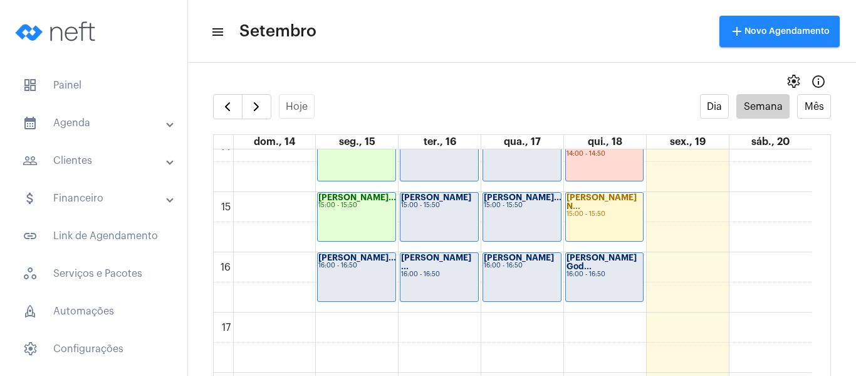
scroll to position [863, 0]
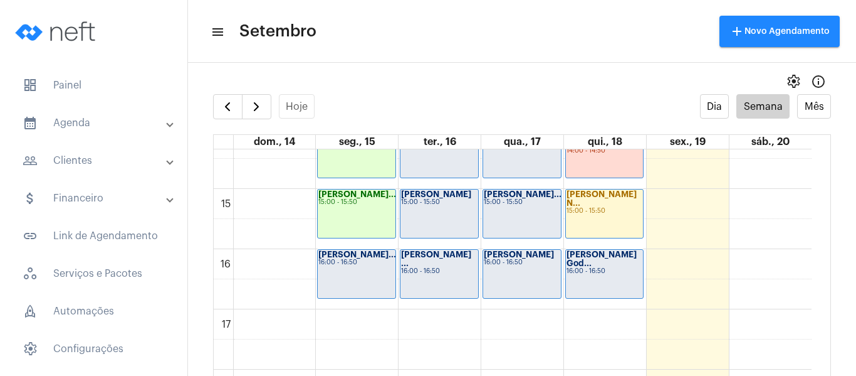
click at [352, 276] on div "[PERSON_NAME]... 16:00 - 16:50" at bounding box center [357, 274] width 78 height 48
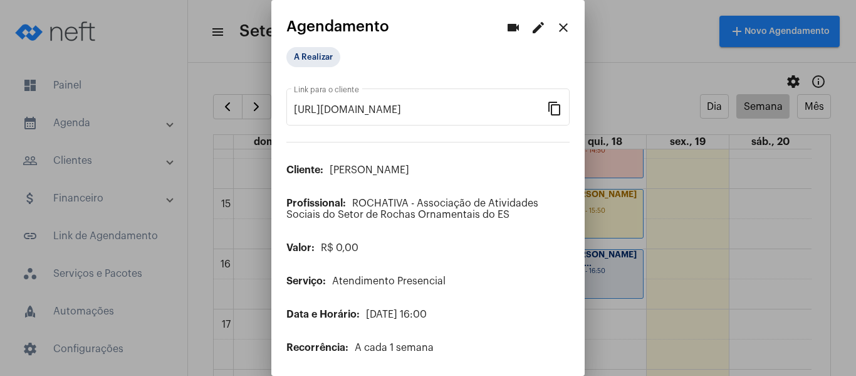
click at [534, 15] on div "videocam edit close" at bounding box center [538, 27] width 75 height 25
click at [532, 22] on mat-icon "edit" at bounding box center [538, 27] width 15 height 15
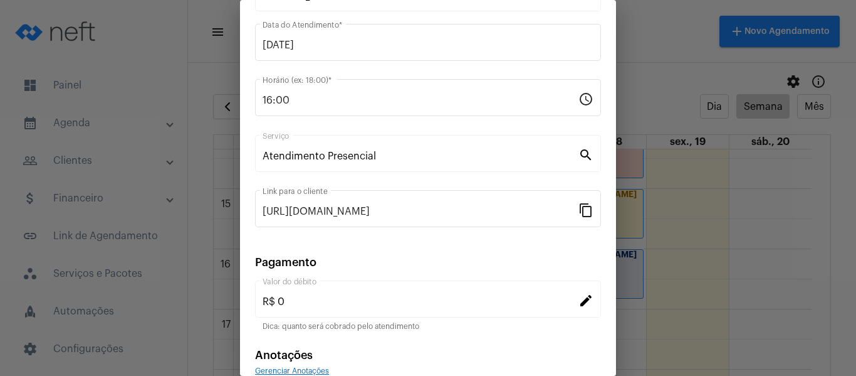
scroll to position [164, 0]
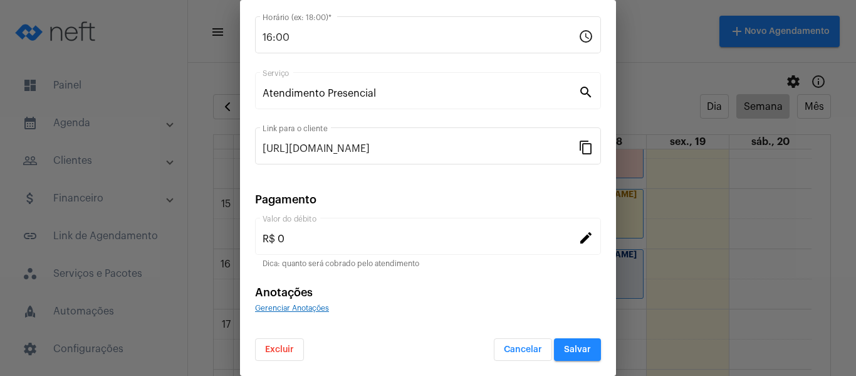
click at [302, 309] on span "Gerenciar Anotações" at bounding box center [292, 308] width 74 height 8
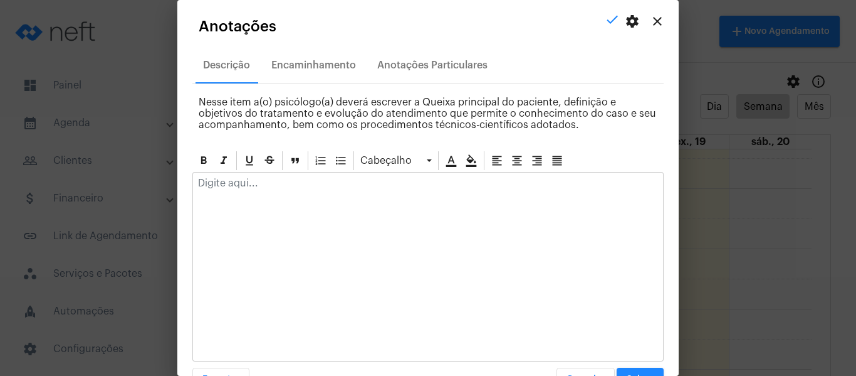
click at [303, 196] on div at bounding box center [428, 186] width 470 height 28
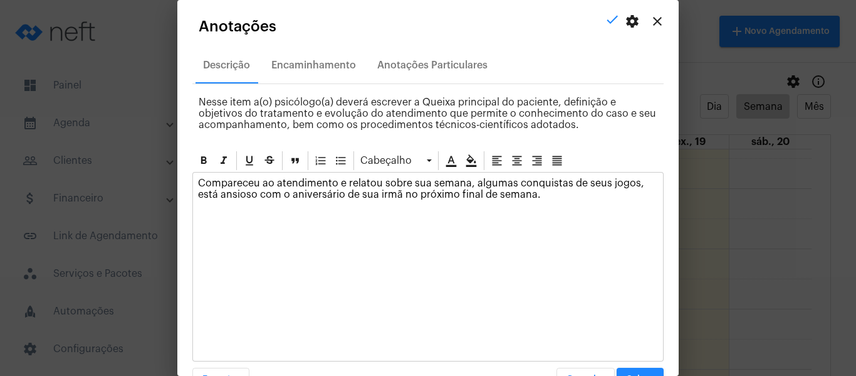
scroll to position [36, 0]
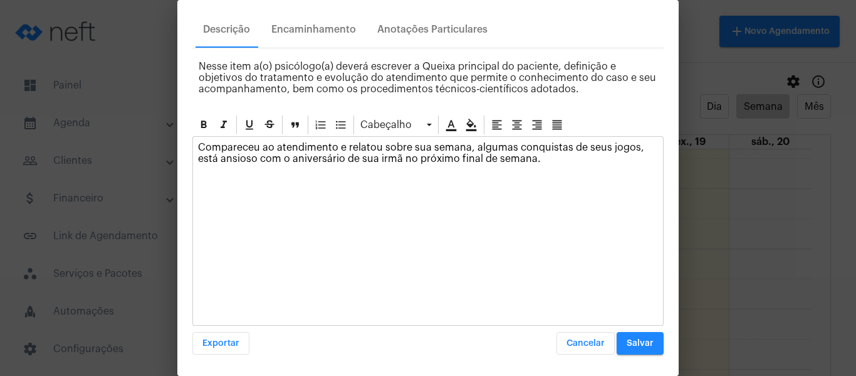
click at [640, 347] on button "Salvar" at bounding box center [640, 343] width 47 height 23
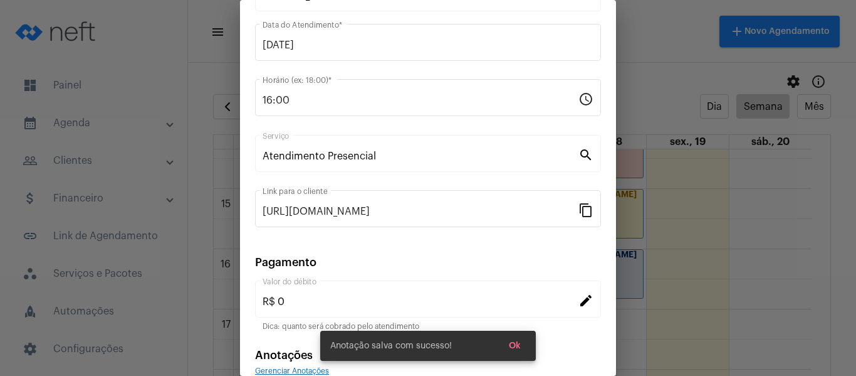
scroll to position [0, 0]
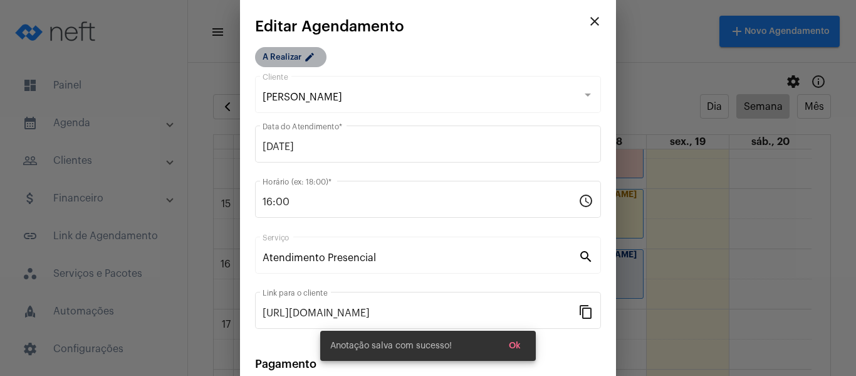
click at [297, 59] on mat-chip "A Realizar edit" at bounding box center [290, 57] width 71 height 20
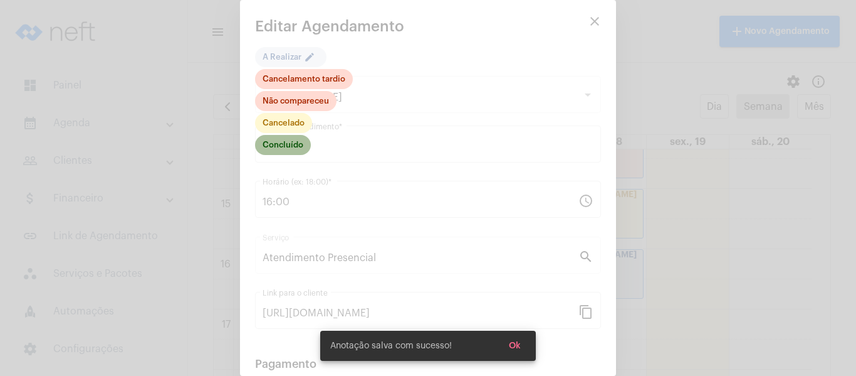
click at [287, 145] on mat-chip "Concluído" at bounding box center [283, 145] width 56 height 20
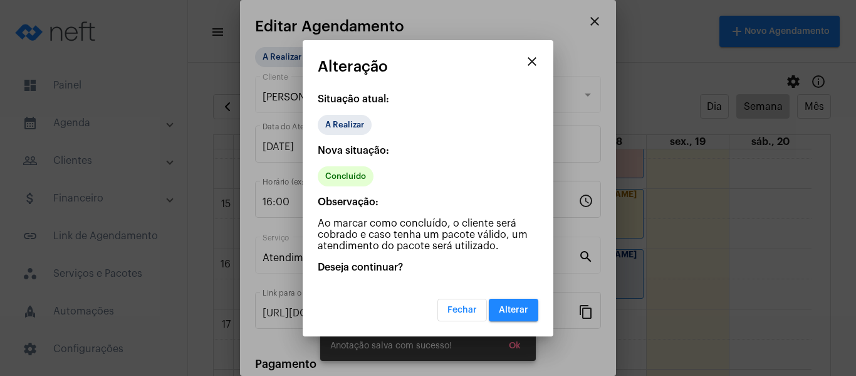
click at [515, 315] on button "Alterar" at bounding box center [514, 309] width 50 height 23
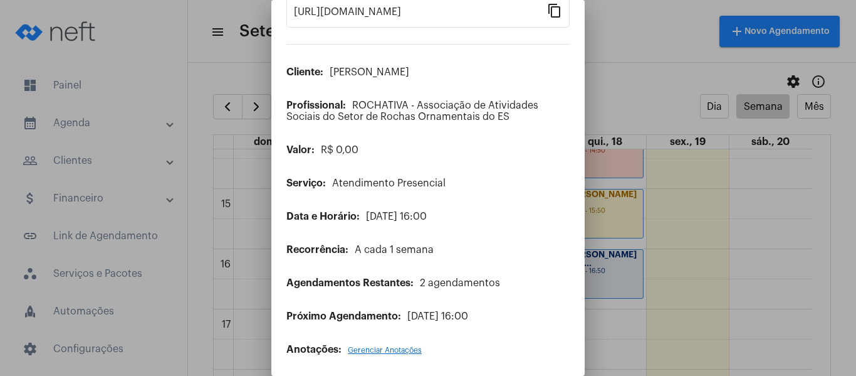
scroll to position [102, 0]
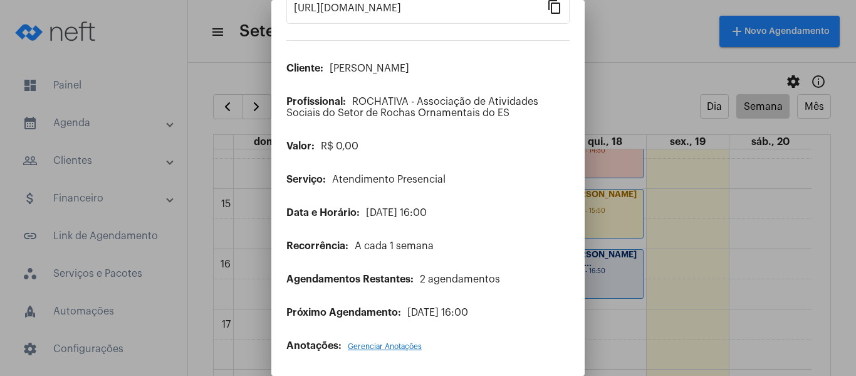
click at [389, 346] on span "Atendimento editado!" at bounding box center [386, 345] width 72 height 10
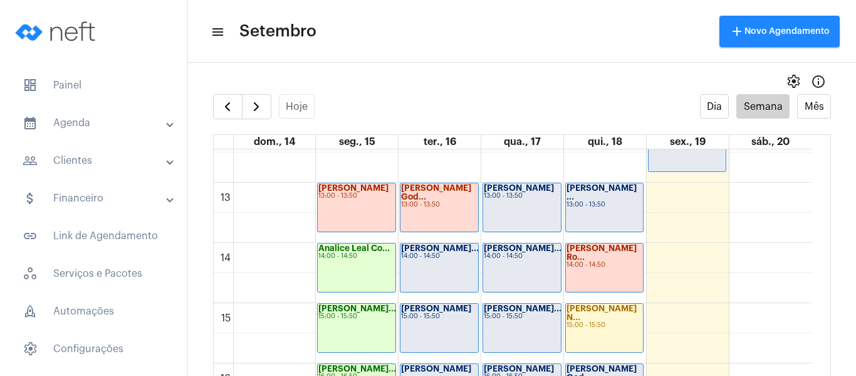
scroll to position [738, 0]
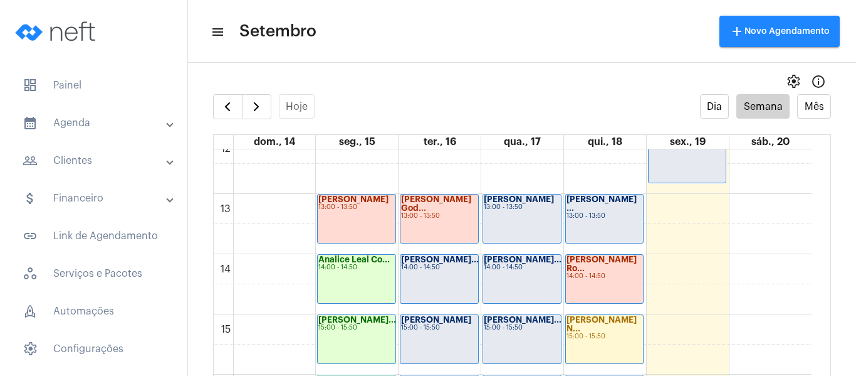
click at [446, 281] on div "[PERSON_NAME]... 14:00 - 14:50" at bounding box center [440, 279] width 78 height 48
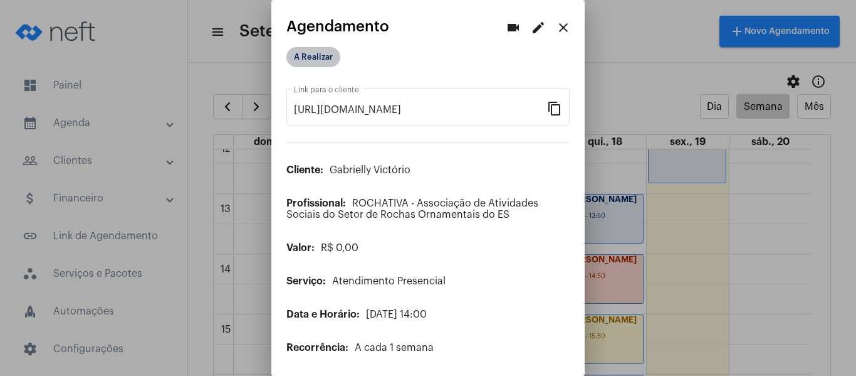
click at [312, 54] on mat-chip "A Realizar" at bounding box center [314, 57] width 54 height 20
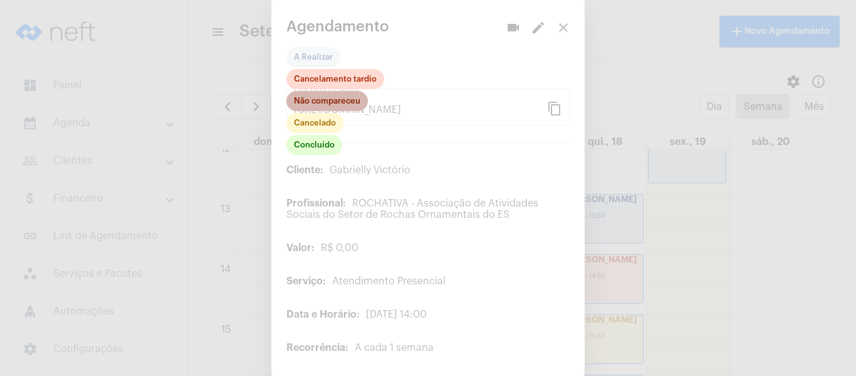
click at [318, 101] on mat-chip "Não compareceu" at bounding box center [328, 101] width 82 height 20
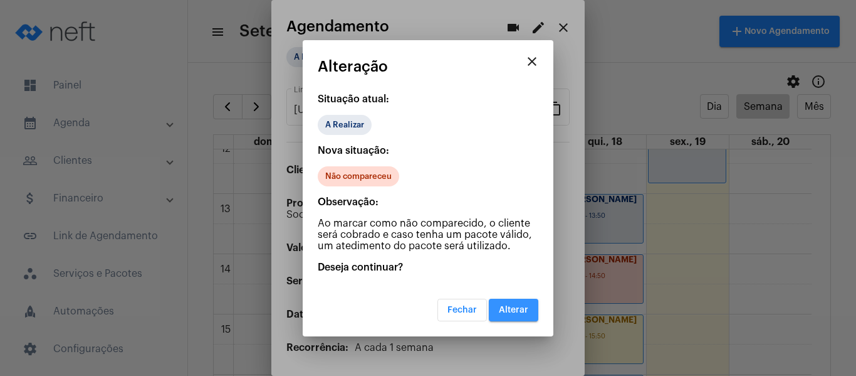
click at [517, 305] on span "Alterar" at bounding box center [513, 309] width 29 height 9
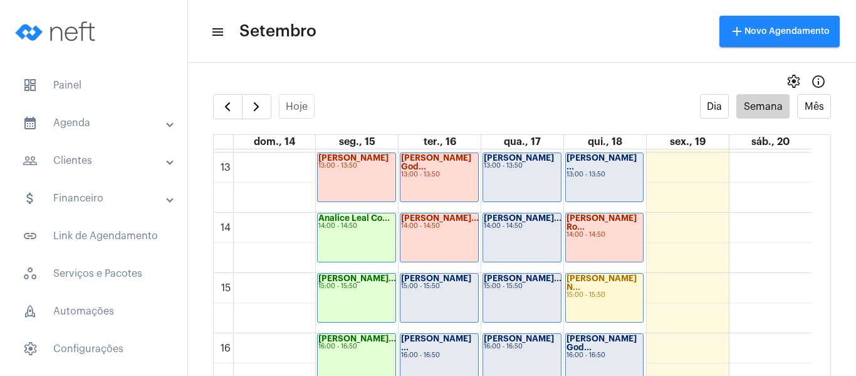
scroll to position [801, 0]
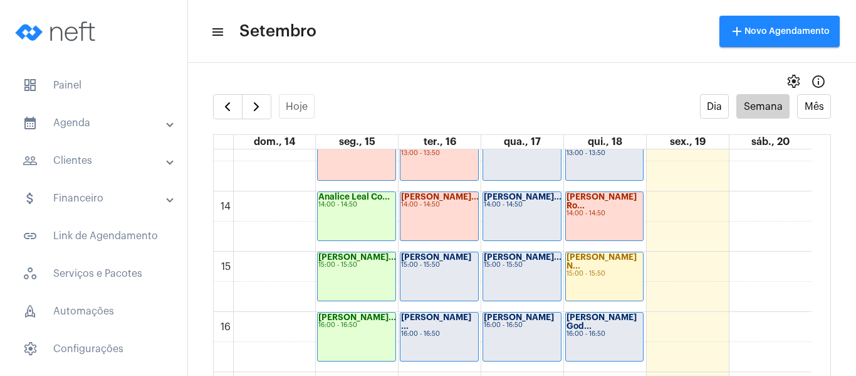
click at [424, 275] on div "Pedro Augusto d... 15:00 - 15:50" at bounding box center [440, 276] width 78 height 48
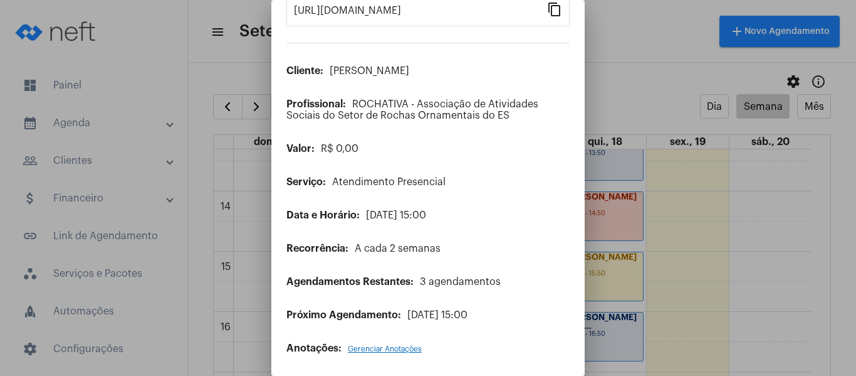
scroll to position [102, 0]
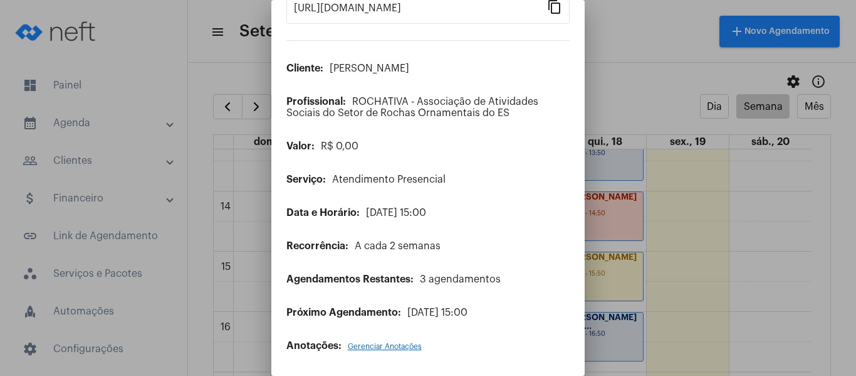
click at [402, 348] on span "Gerenciar Anotações" at bounding box center [385, 346] width 74 height 8
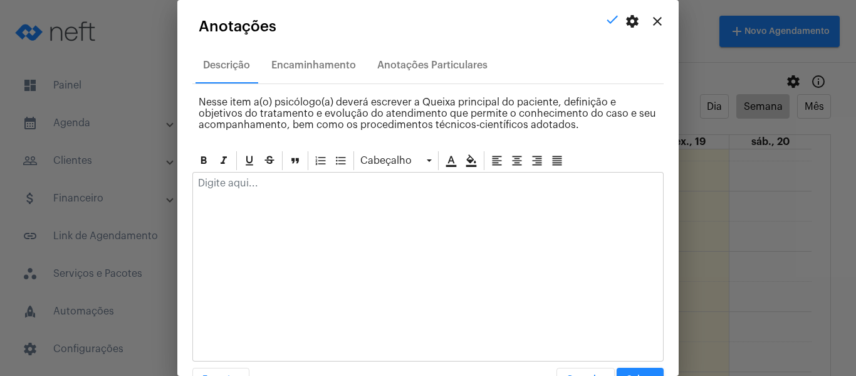
click at [300, 187] on p at bounding box center [428, 182] width 460 height 11
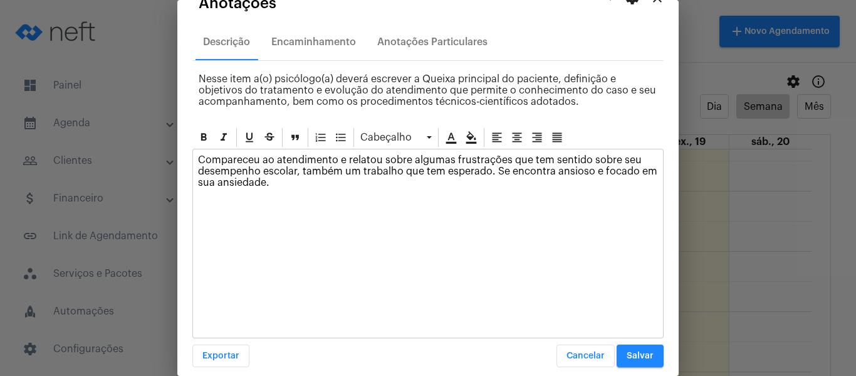
scroll to position [36, 0]
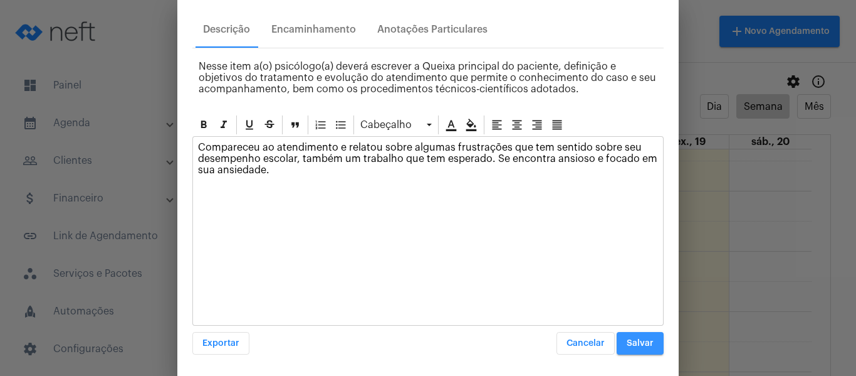
click at [635, 339] on span "Salvar" at bounding box center [640, 343] width 27 height 9
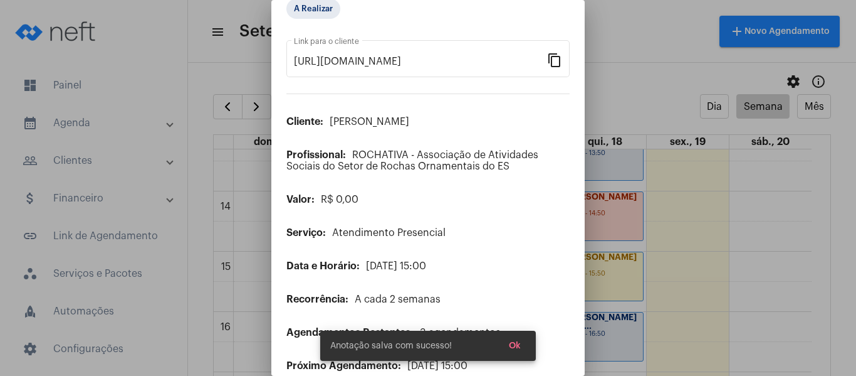
scroll to position [0, 0]
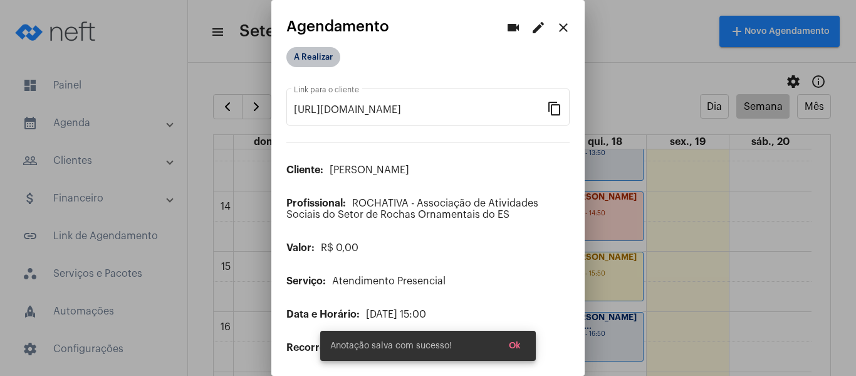
click at [318, 53] on mat-chip "A Realizar" at bounding box center [314, 57] width 54 height 20
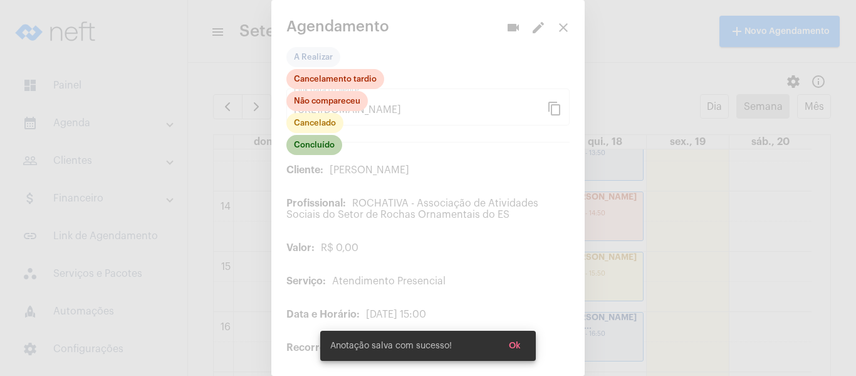
click at [320, 138] on mat-chip "Concluído" at bounding box center [315, 145] width 56 height 20
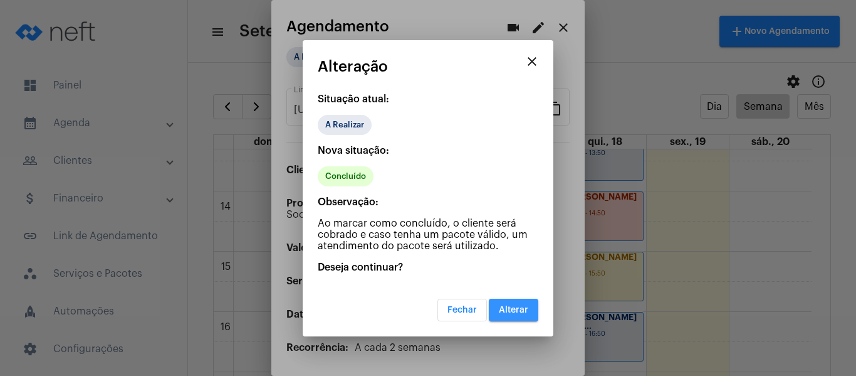
click at [507, 298] on button "Alterar" at bounding box center [514, 309] width 50 height 23
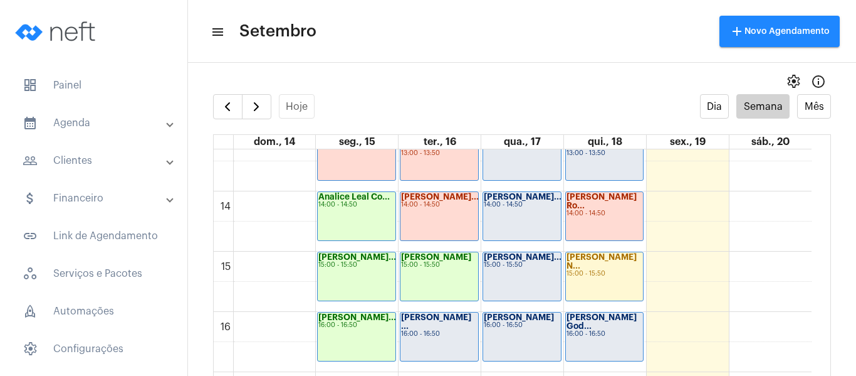
click at [451, 336] on div "Arely Silveira ... 16:00 - 16:50" at bounding box center [440, 336] width 78 height 48
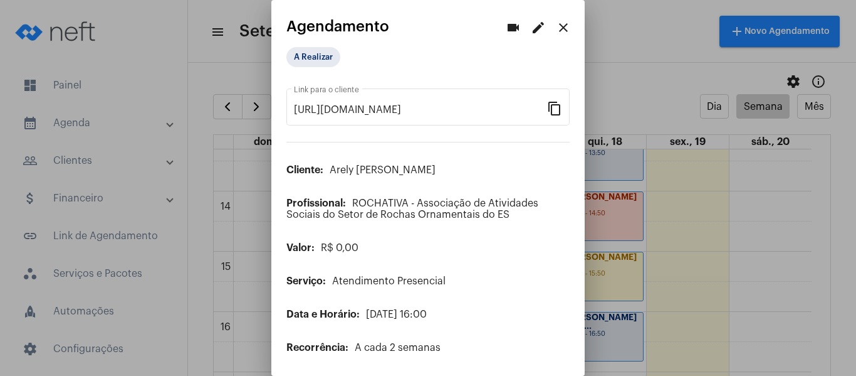
click at [532, 34] on mat-icon "edit" at bounding box center [538, 27] width 15 height 15
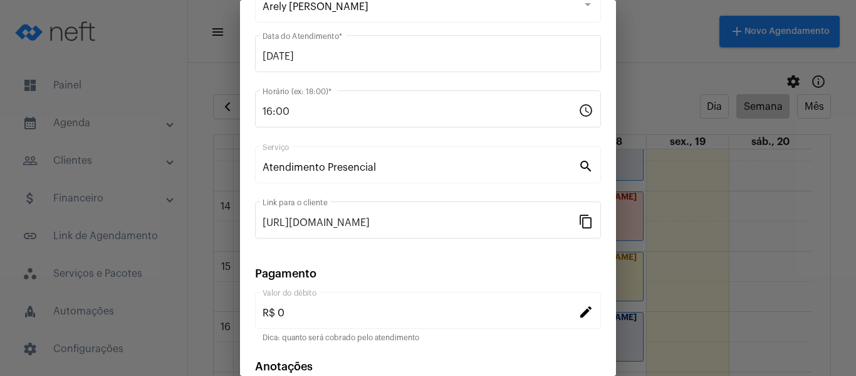
scroll to position [164, 0]
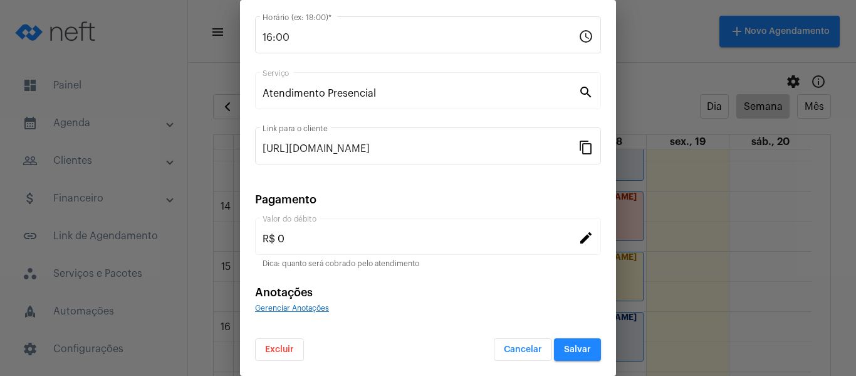
click at [318, 309] on span "Gerenciar Anotações" at bounding box center [292, 308] width 74 height 8
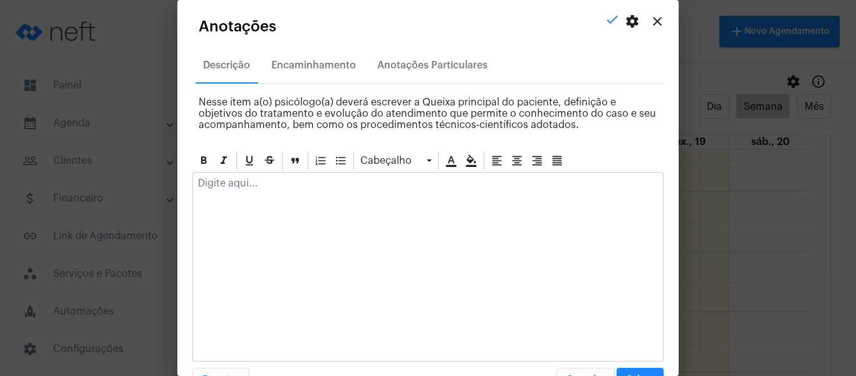
click at [313, 189] on div at bounding box center [428, 186] width 470 height 28
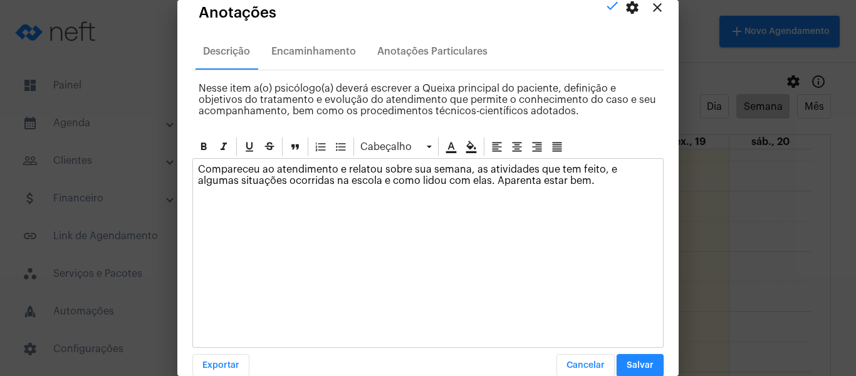
scroll to position [36, 0]
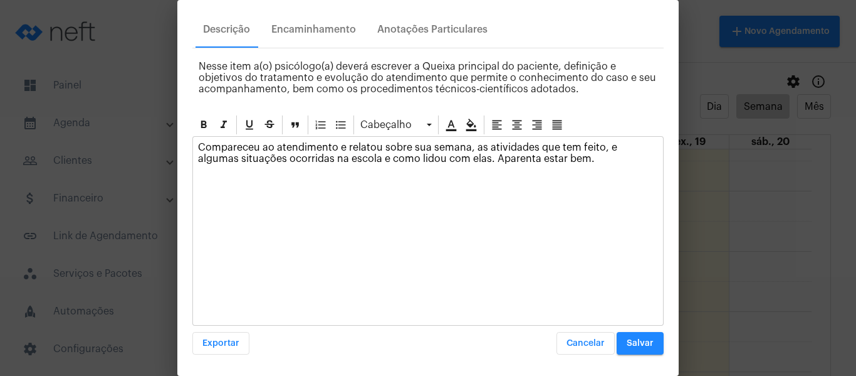
click at [627, 342] on span "Salvar" at bounding box center [640, 343] width 27 height 9
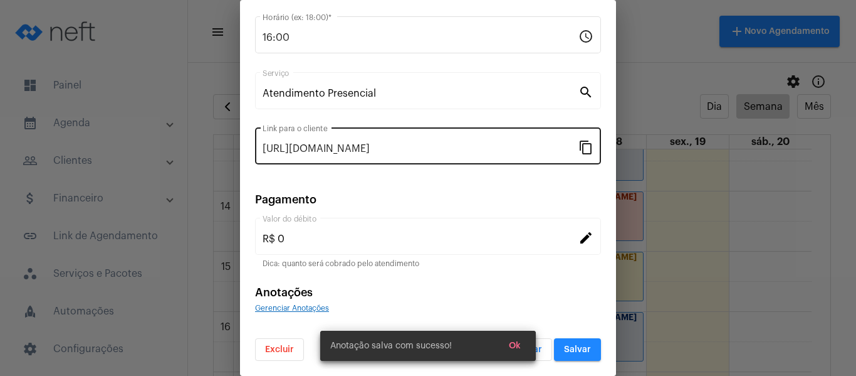
scroll to position [0, 0]
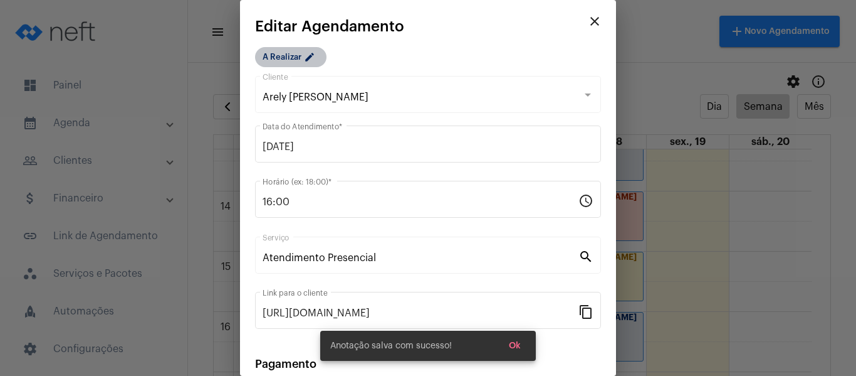
click at [299, 52] on mat-chip "A Realizar edit" at bounding box center [290, 57] width 71 height 20
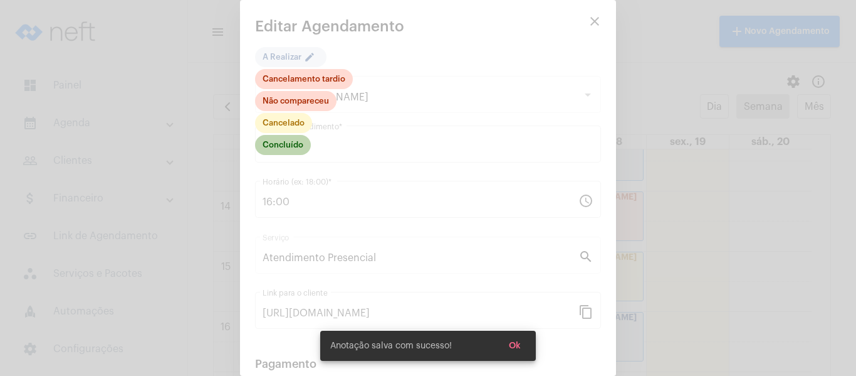
click at [286, 154] on mat-chip "Concluído" at bounding box center [283, 145] width 56 height 20
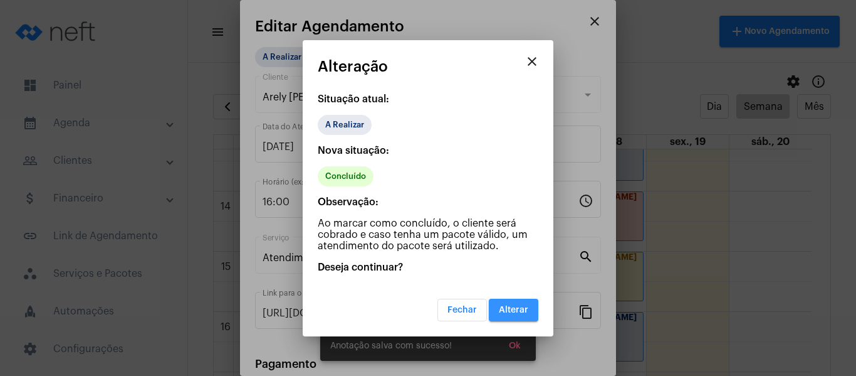
click at [508, 317] on button "Alterar" at bounding box center [514, 309] width 50 height 23
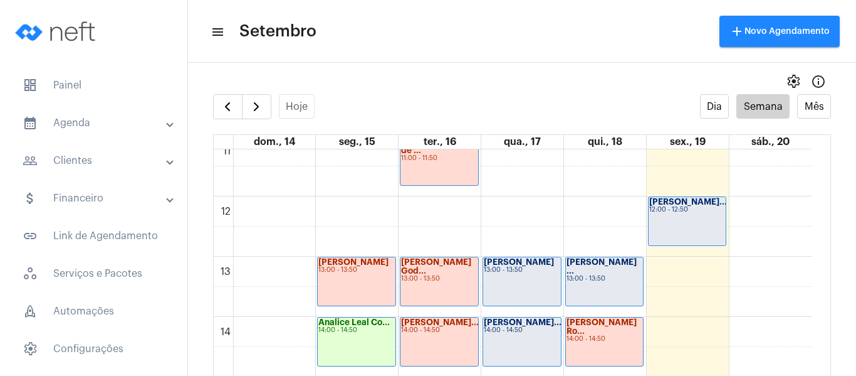
scroll to position [738, 0]
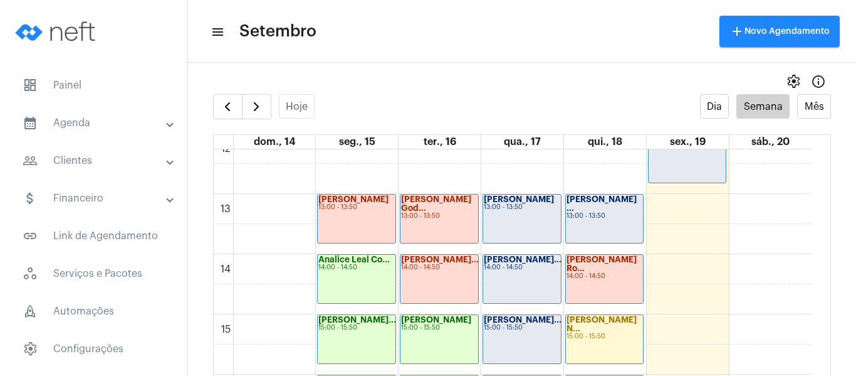
click at [506, 219] on div "[PERSON_NAME] 13:00 - 13:50" at bounding box center [522, 218] width 78 height 48
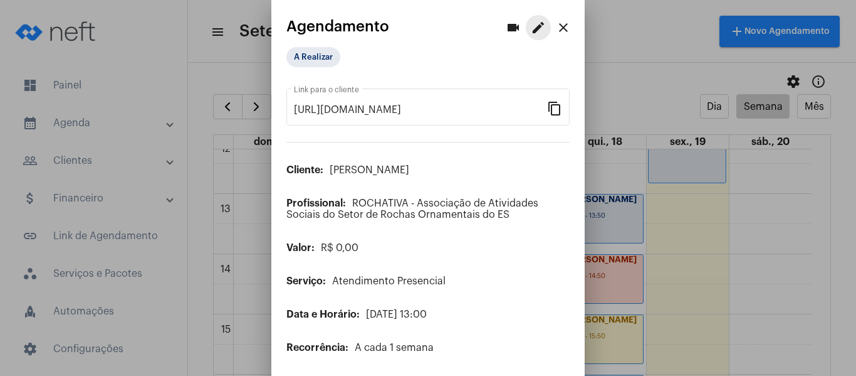
click at [531, 21] on mat-icon "edit" at bounding box center [538, 27] width 15 height 15
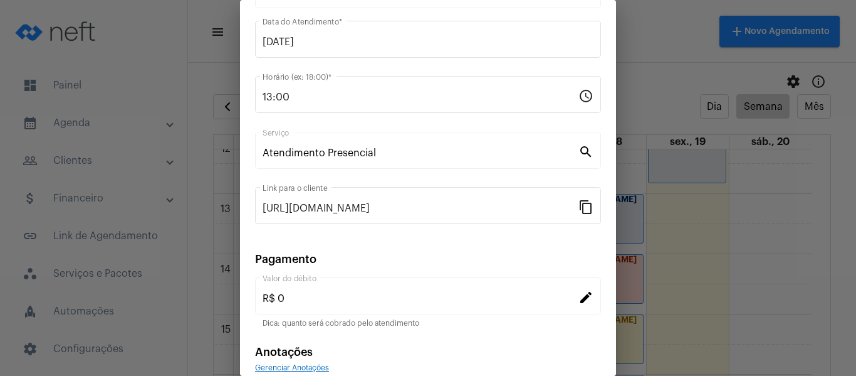
scroll to position [164, 0]
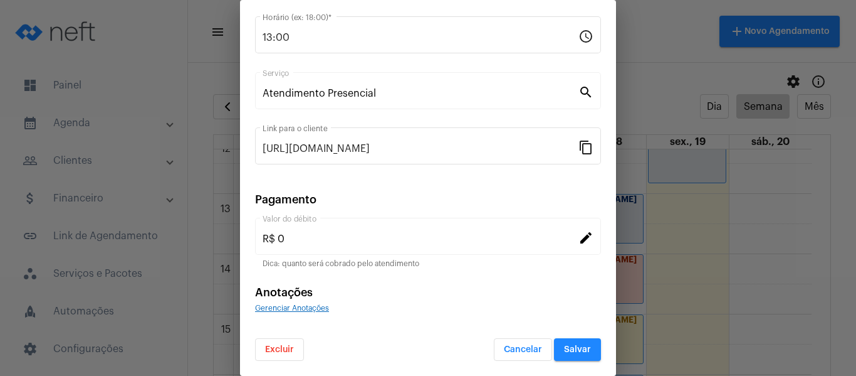
click at [311, 306] on span "Gerenciar Anotações" at bounding box center [292, 308] width 74 height 8
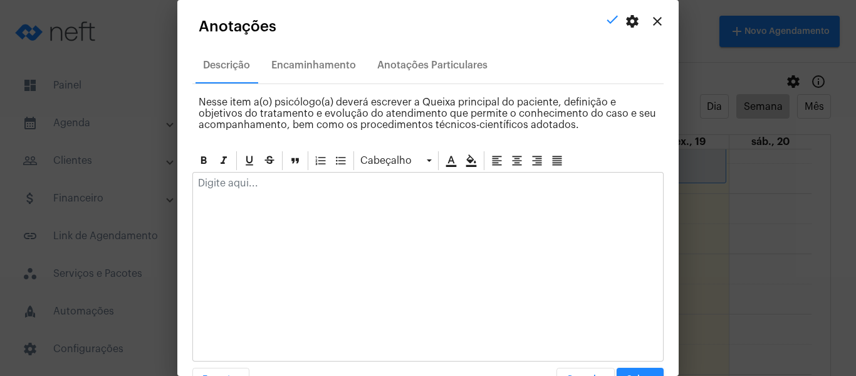
click at [312, 182] on p at bounding box center [428, 182] width 460 height 11
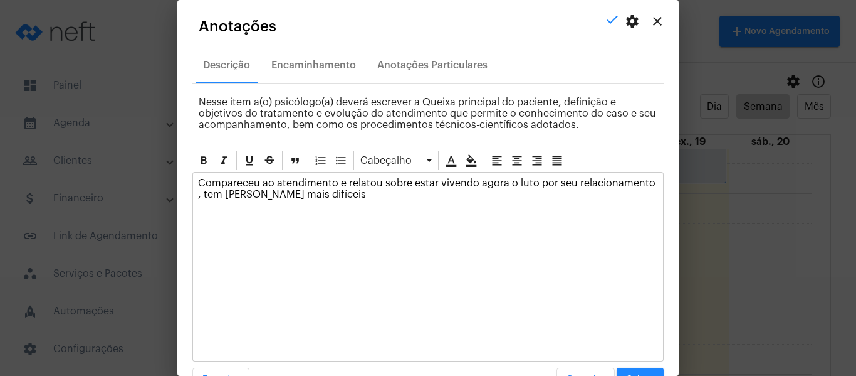
click at [196, 199] on div "Compareceu ao atendimento e relatou sobre estar vivendo agora o luto por seu re…" at bounding box center [428, 191] width 470 height 39
click at [415, 197] on p "Compareceu ao atendimento e relatou sobre estar vivendo agora o luto por seu re…" at bounding box center [428, 188] width 460 height 23
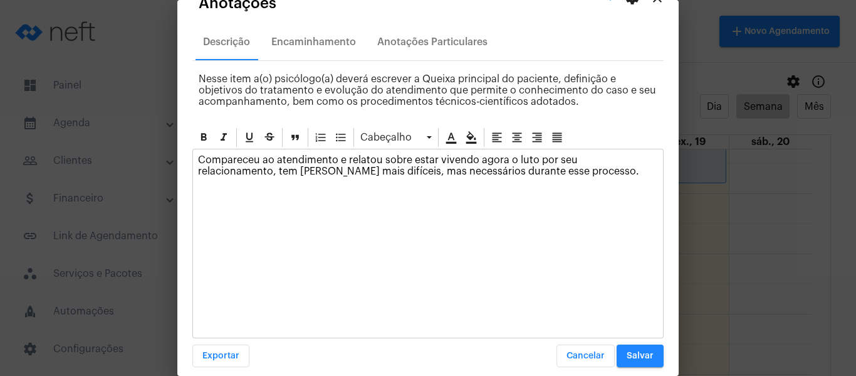
scroll to position [36, 0]
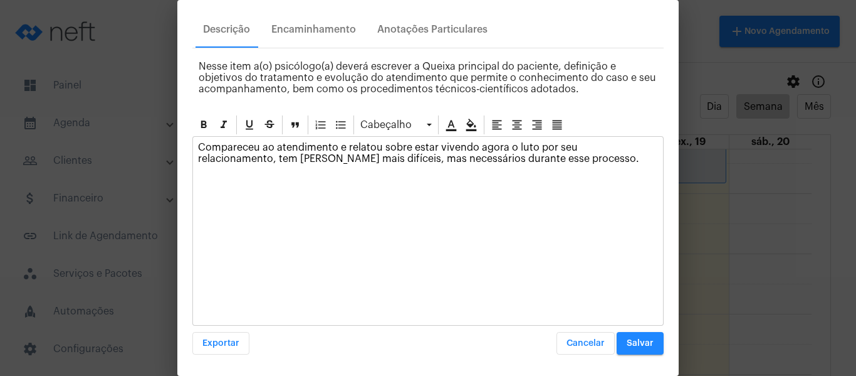
click at [635, 334] on button "Salvar" at bounding box center [640, 343] width 47 height 23
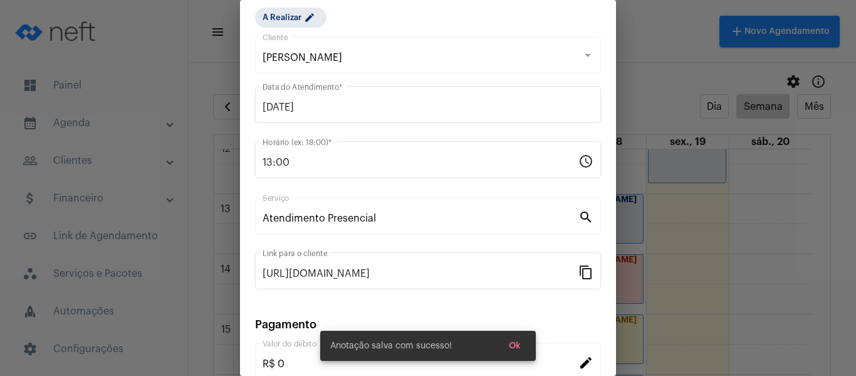
scroll to position [39, 0]
click at [299, 20] on mat-chip "A Realizar edit" at bounding box center [290, 18] width 71 height 20
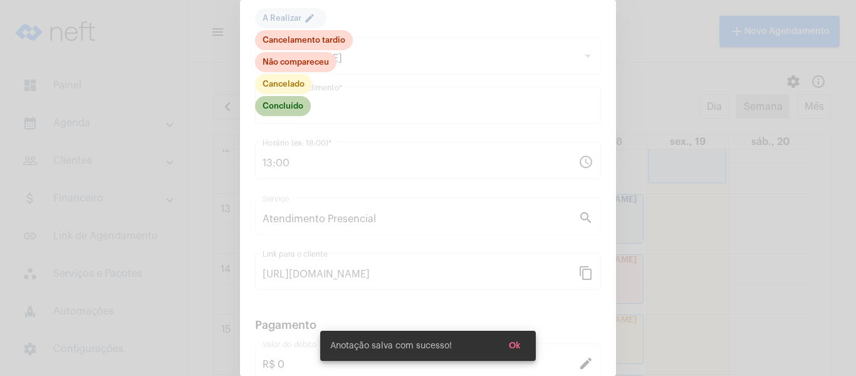
click at [293, 108] on mat-chip "Concluído" at bounding box center [283, 106] width 56 height 20
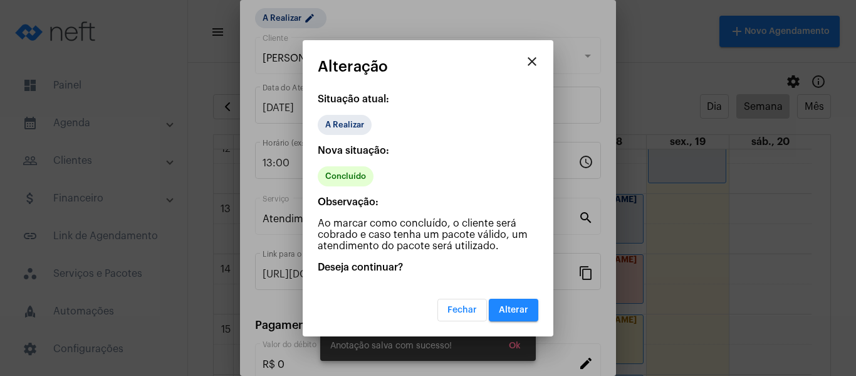
click at [519, 312] on span "Alterar" at bounding box center [513, 309] width 29 height 9
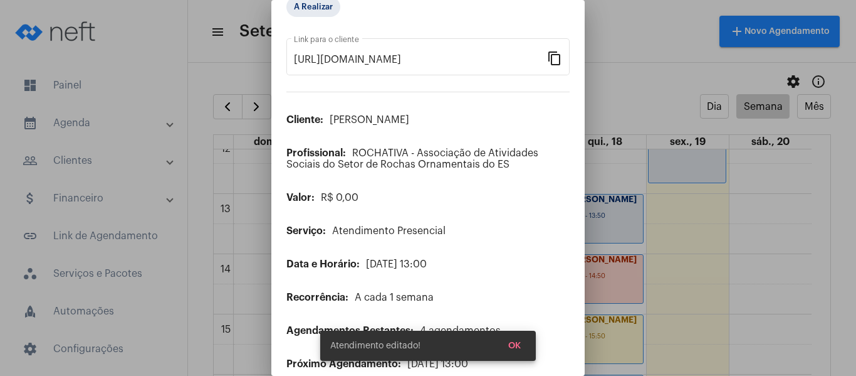
scroll to position [0, 0]
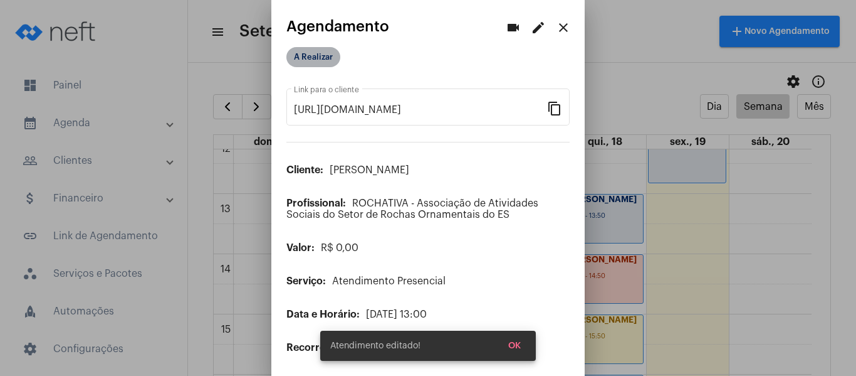
click at [329, 51] on mat-chip "A Realizar" at bounding box center [314, 57] width 54 height 20
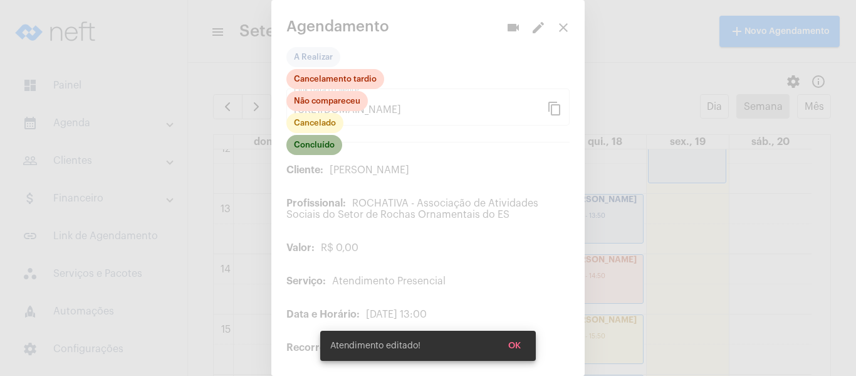
click at [318, 145] on mat-chip "Concluído" at bounding box center [315, 145] width 56 height 20
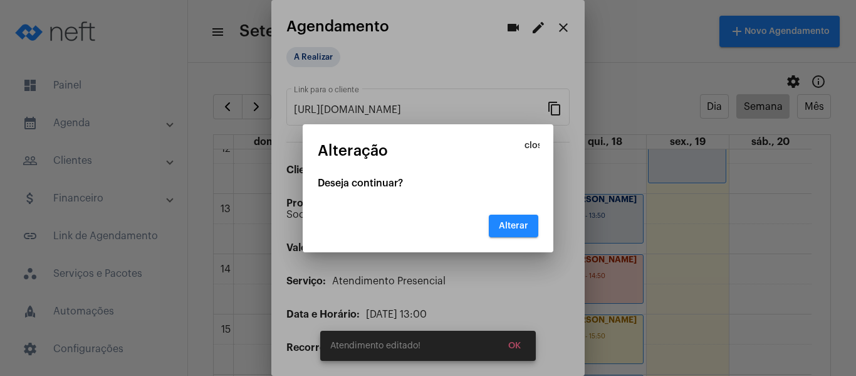
click at [516, 226] on span "Alterar" at bounding box center [513, 225] width 29 height 9
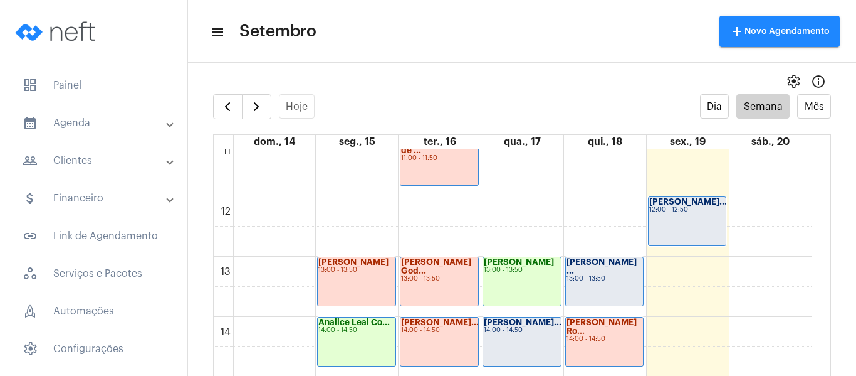
scroll to position [738, 0]
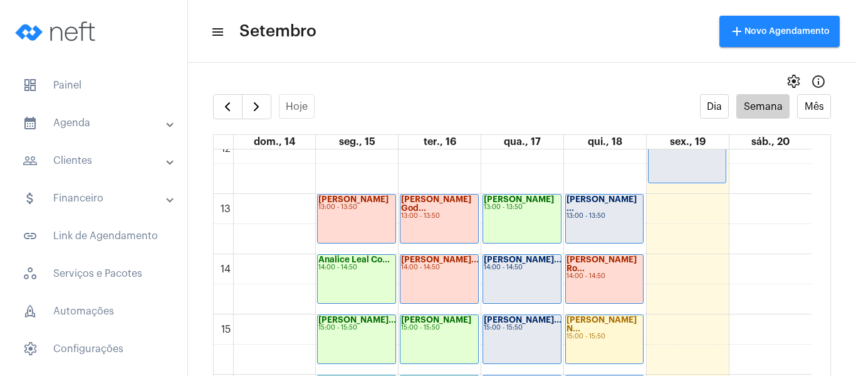
click at [510, 276] on div "[PERSON_NAME]... 14:00 - 14:50" at bounding box center [522, 279] width 78 height 48
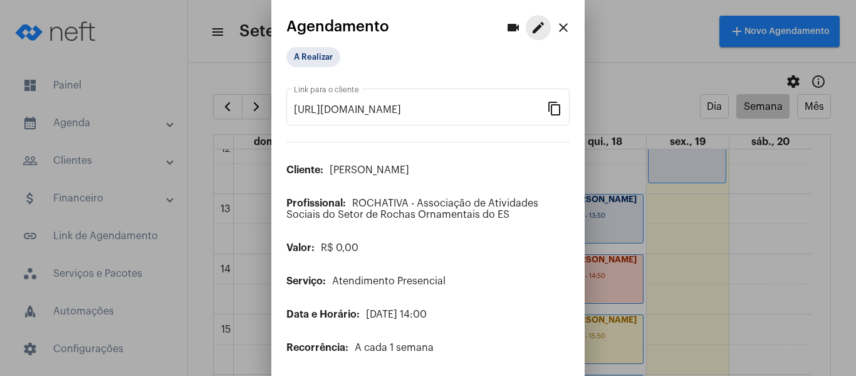
click at [531, 26] on mat-icon "edit" at bounding box center [538, 27] width 15 height 15
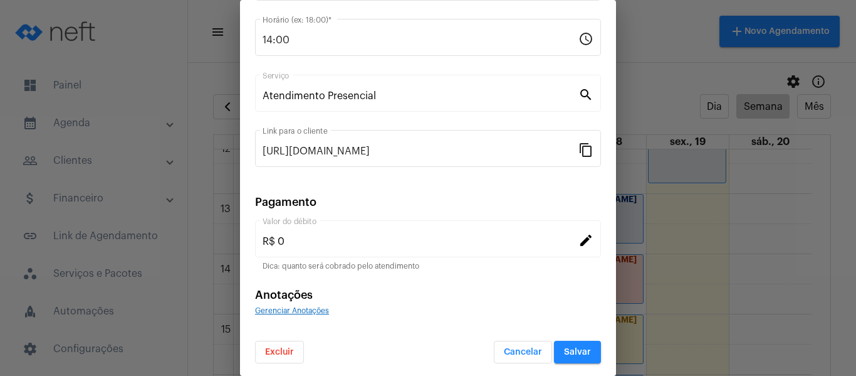
scroll to position [164, 0]
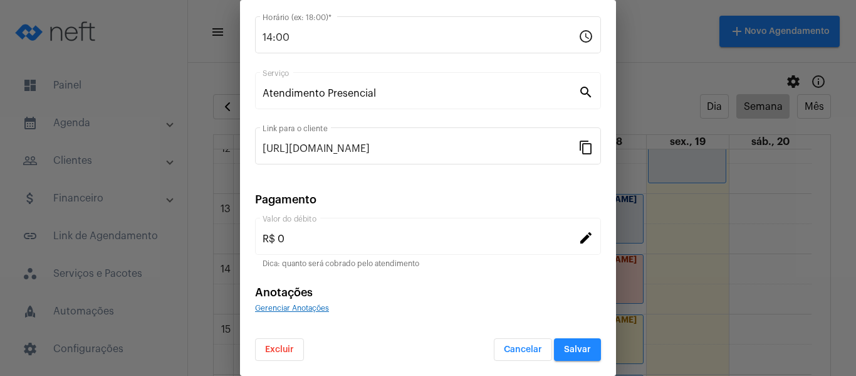
click at [327, 305] on span "Gerenciar Anotações" at bounding box center [292, 308] width 74 height 8
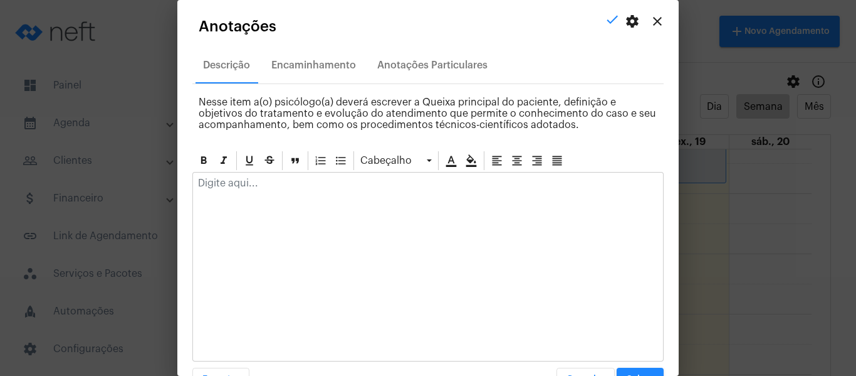
click at [327, 183] on p at bounding box center [428, 182] width 460 height 11
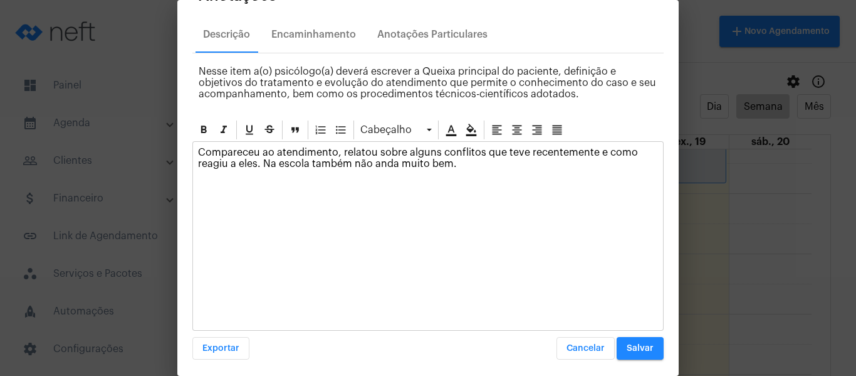
scroll to position [36, 0]
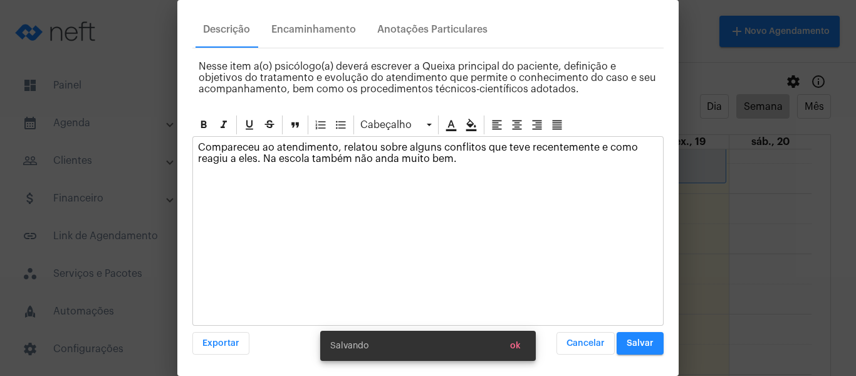
click at [627, 340] on span "Salvar" at bounding box center [640, 343] width 27 height 9
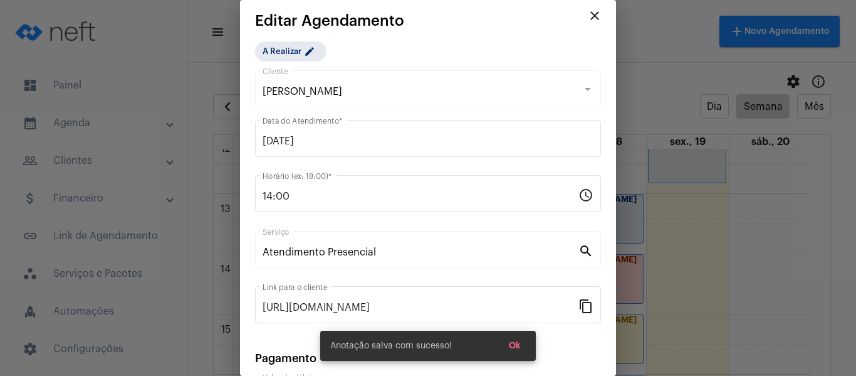
scroll to position [0, 0]
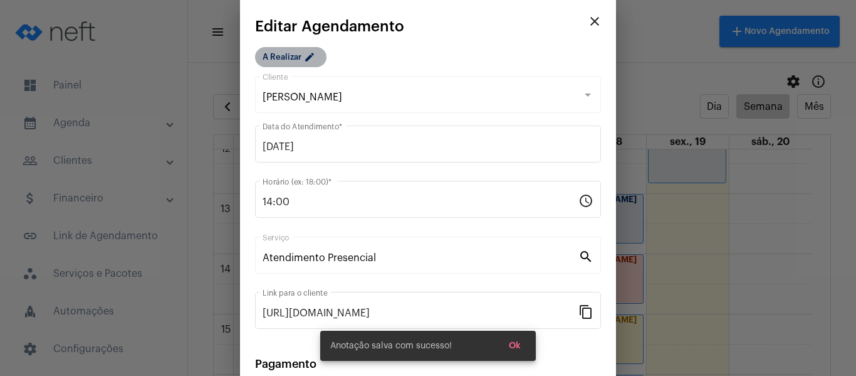
click at [308, 58] on mat-icon "edit" at bounding box center [311, 58] width 15 height 15
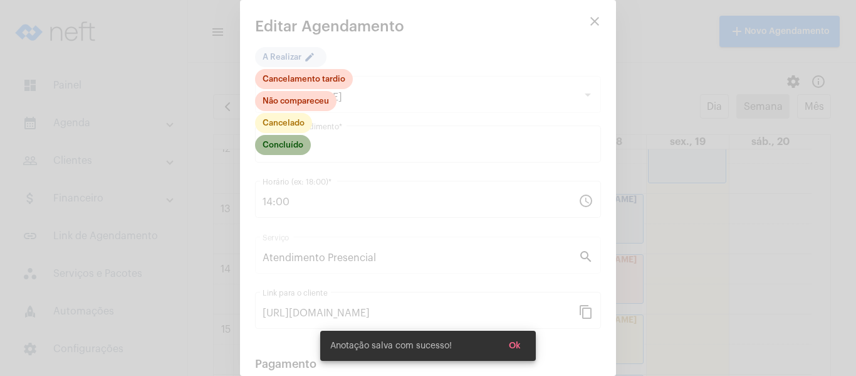
click at [297, 149] on mat-chip "Concluído" at bounding box center [283, 145] width 56 height 20
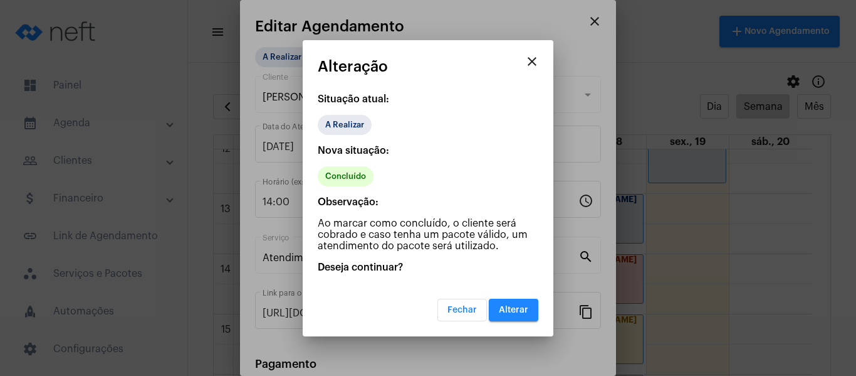
click at [504, 303] on button "Alterar" at bounding box center [514, 309] width 50 height 23
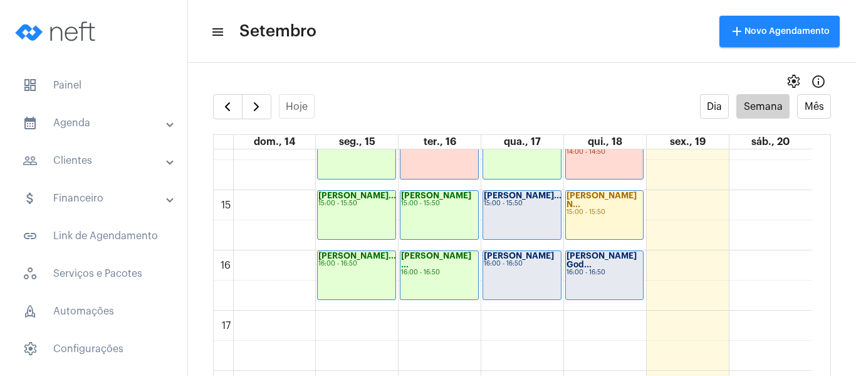
scroll to position [863, 0]
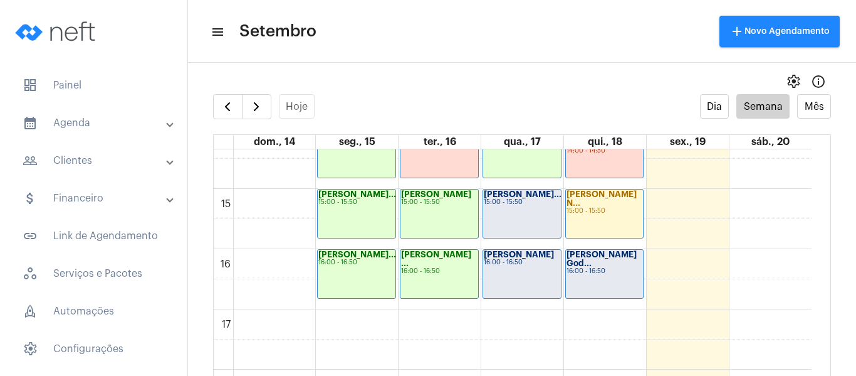
click at [526, 221] on div "[PERSON_NAME]... 15:00 - 15:50" at bounding box center [522, 213] width 78 height 48
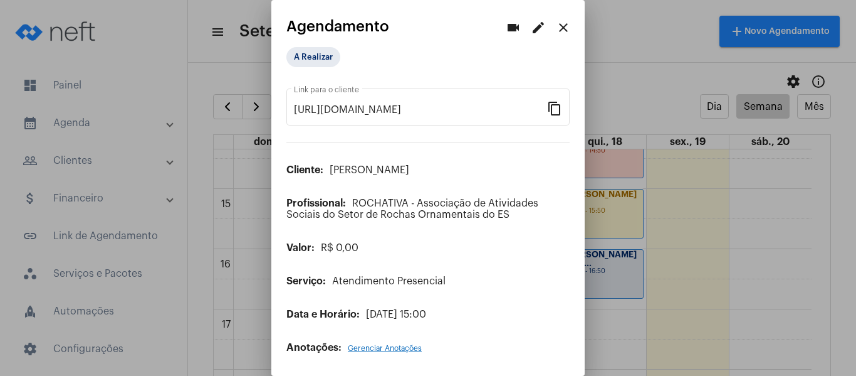
click at [531, 29] on mat-icon "edit" at bounding box center [538, 27] width 15 height 15
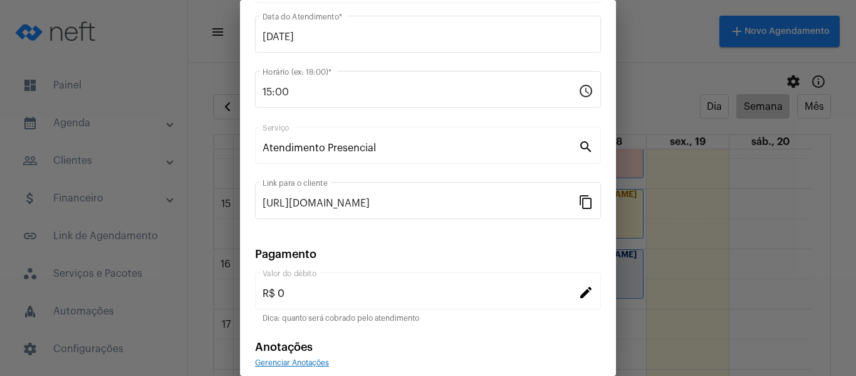
scroll to position [164, 0]
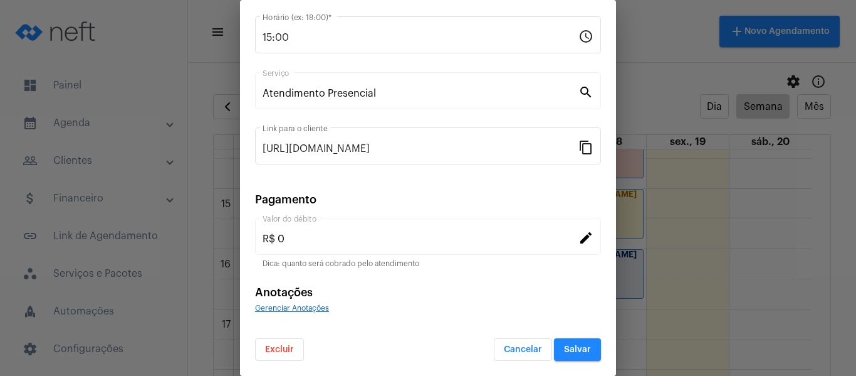
click at [307, 305] on span "Gerenciar Anotações" at bounding box center [292, 308] width 74 height 8
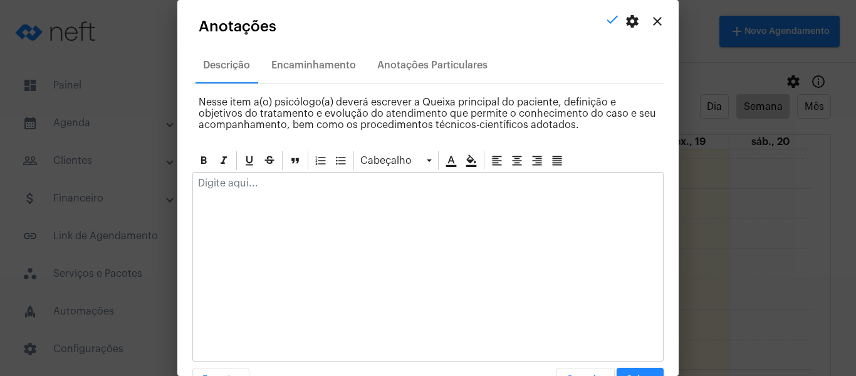
click at [264, 179] on p at bounding box center [428, 182] width 460 height 11
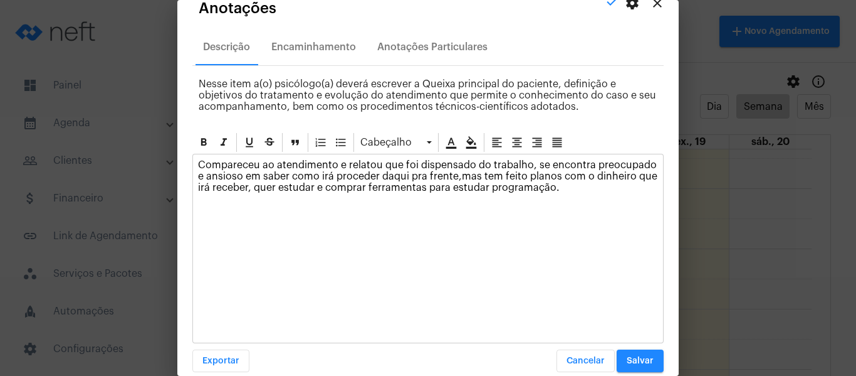
scroll to position [36, 0]
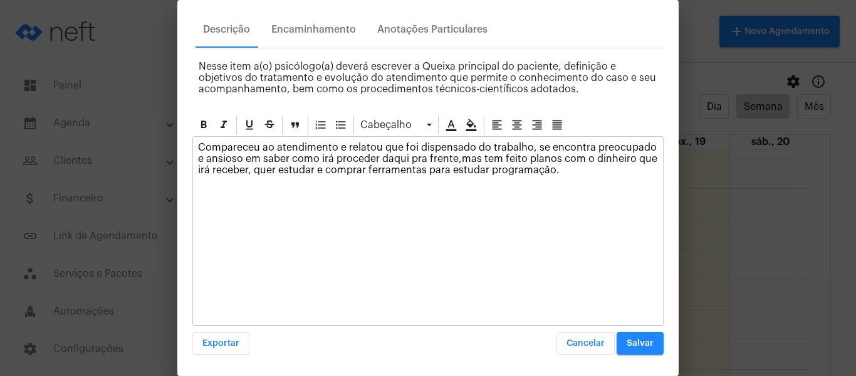
click at [641, 342] on span "Salvar" at bounding box center [640, 343] width 27 height 9
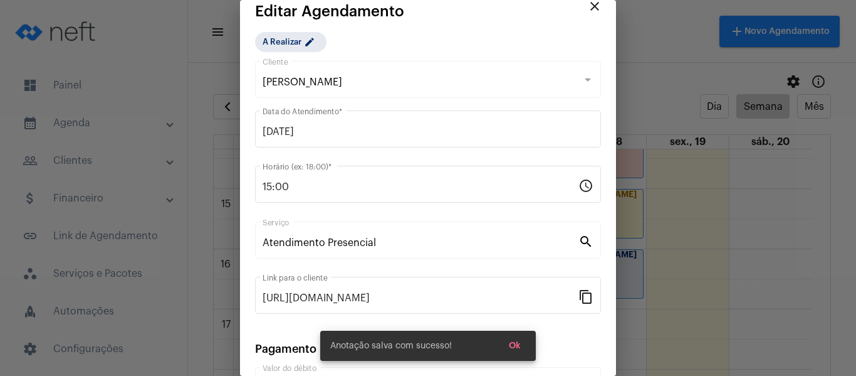
scroll to position [0, 0]
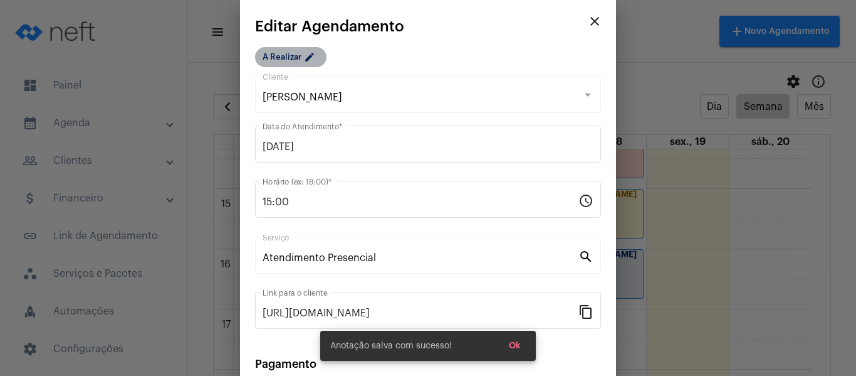
click at [295, 60] on mat-chip "A Realizar edit" at bounding box center [290, 57] width 71 height 20
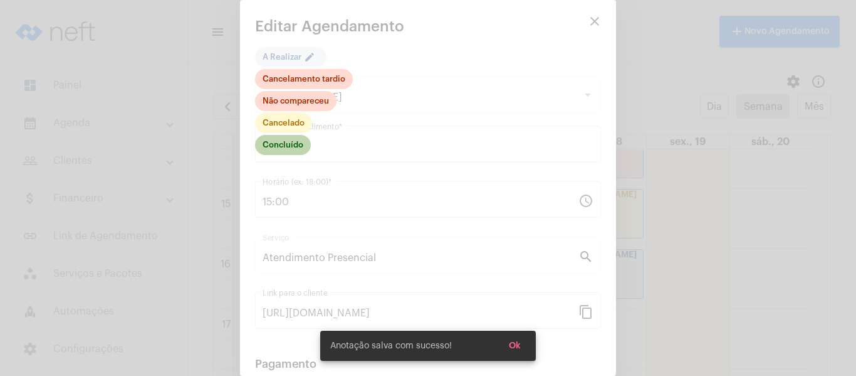
click at [295, 144] on mat-chip "Concluído" at bounding box center [283, 145] width 56 height 20
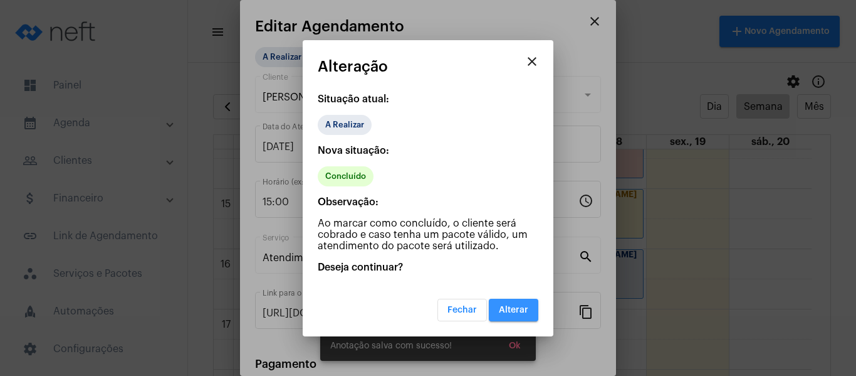
click at [516, 306] on span "Alterar" at bounding box center [513, 309] width 29 height 9
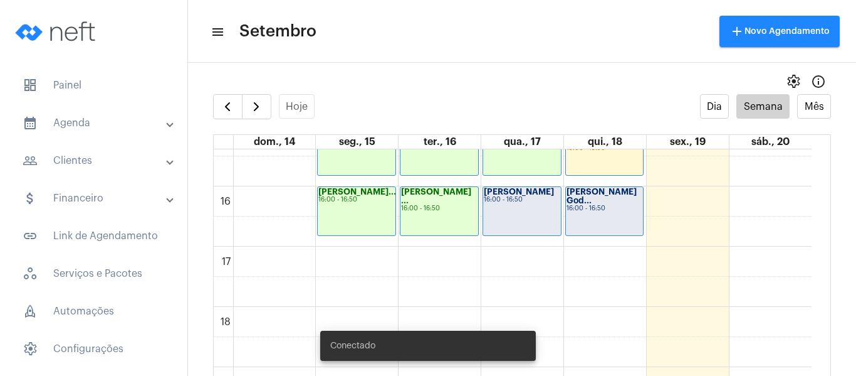
scroll to position [863, 0]
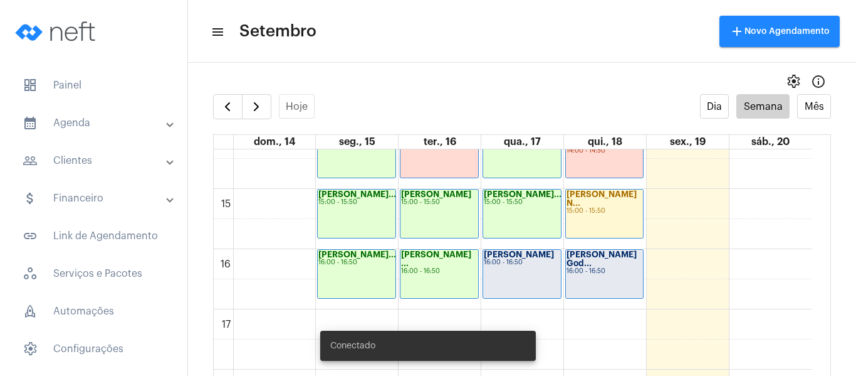
click at [511, 208] on div "[PERSON_NAME]... 15:00 - 15:50" at bounding box center [522, 213] width 78 height 48
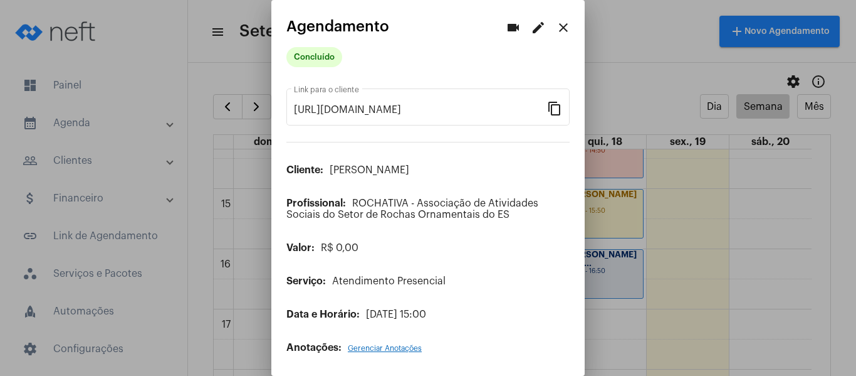
click at [531, 29] on mat-icon "edit" at bounding box center [538, 27] width 15 height 15
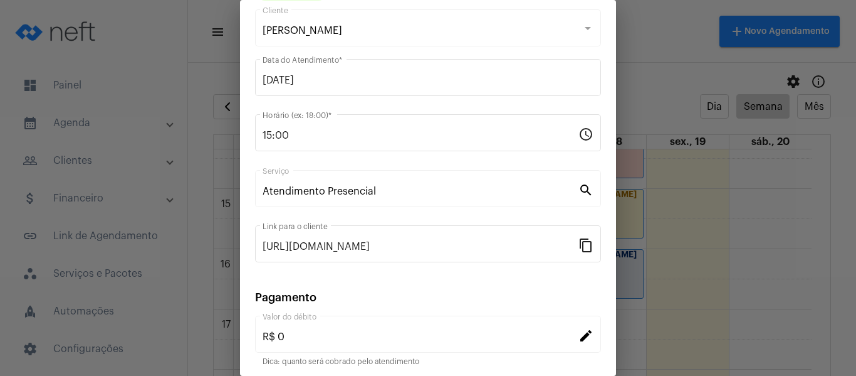
scroll to position [164, 0]
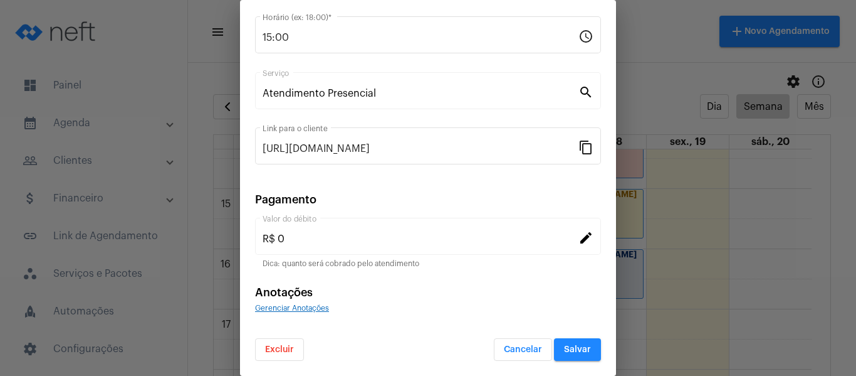
click at [329, 305] on div "Gerenciar Anotações" at bounding box center [428, 307] width 346 height 11
click at [323, 307] on span "Gerenciar Anotações" at bounding box center [292, 308] width 74 height 8
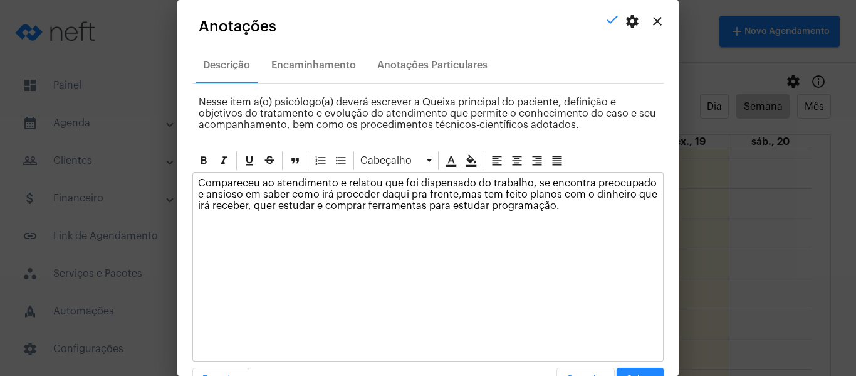
click at [633, 202] on p "Compareceu ao atendimento e relatou que foi dispensado do trabalho, se encontra…" at bounding box center [428, 194] width 460 height 34
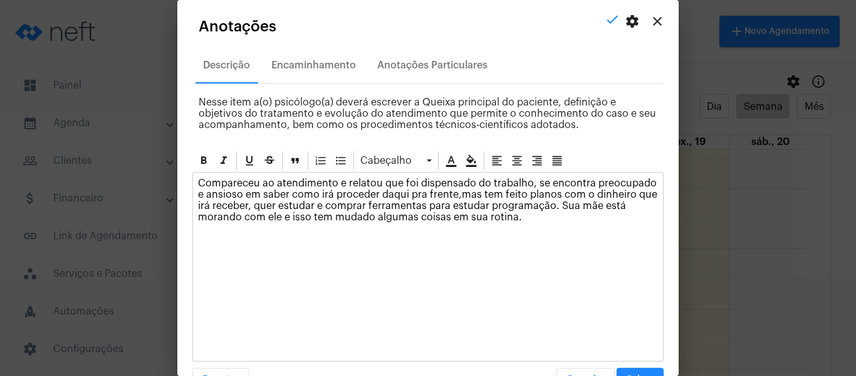
click at [626, 368] on button "Salvar" at bounding box center [640, 378] width 47 height 23
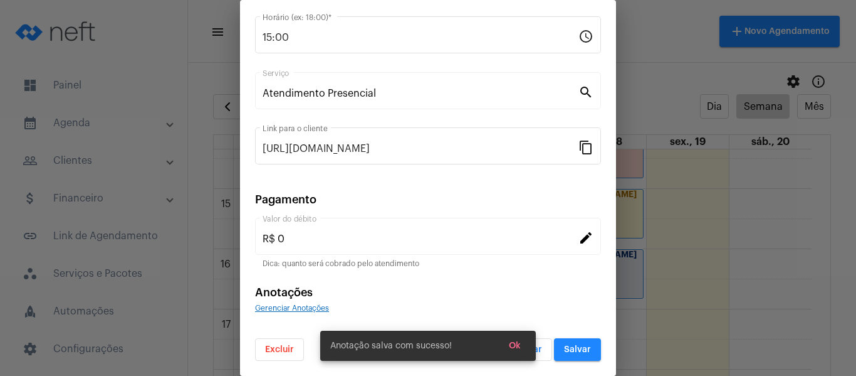
click at [567, 352] on span "Salvar" at bounding box center [577, 349] width 27 height 9
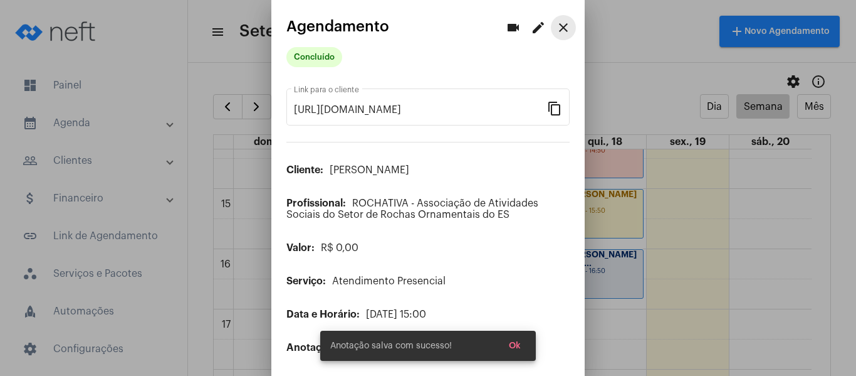
click at [556, 26] on mat-icon "close" at bounding box center [563, 27] width 15 height 15
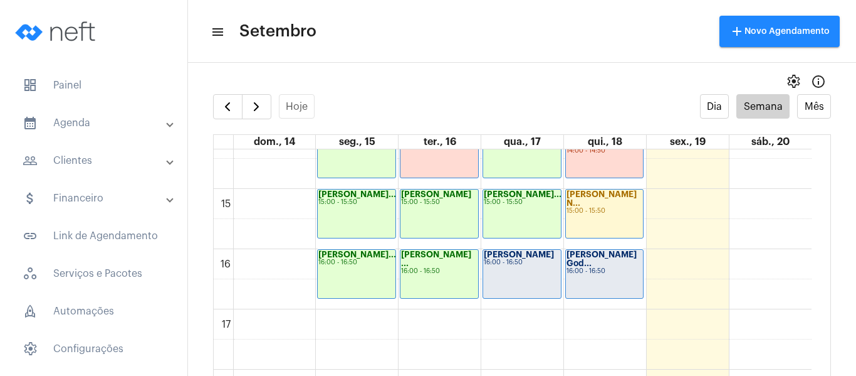
click at [514, 281] on div "Rachel Marcate 16:00 - 16:50" at bounding box center [522, 274] width 78 height 48
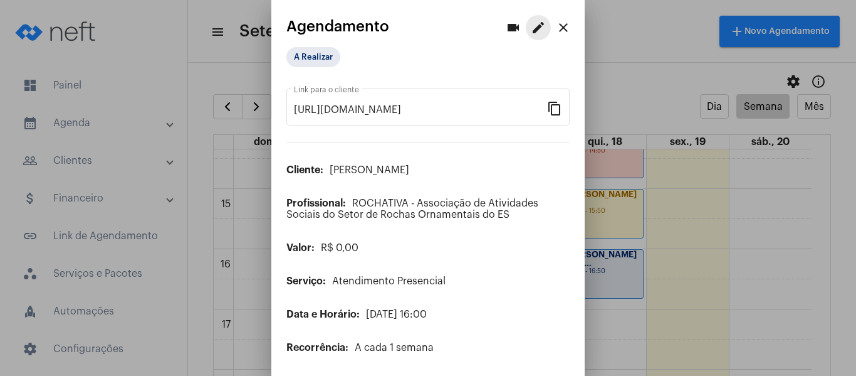
click at [531, 34] on mat-icon "edit" at bounding box center [538, 27] width 15 height 15
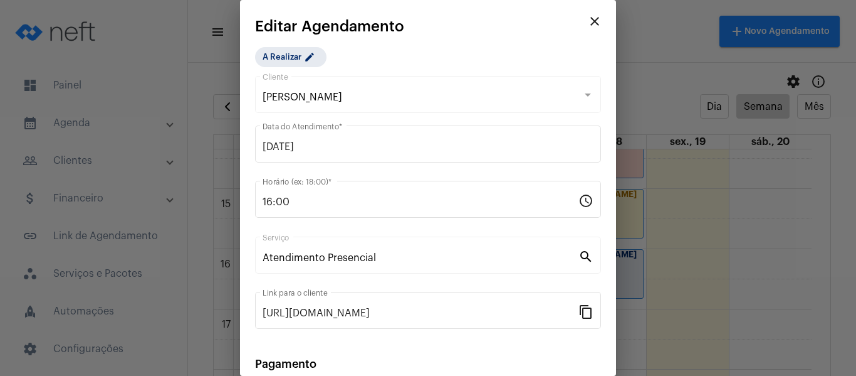
scroll to position [164, 0]
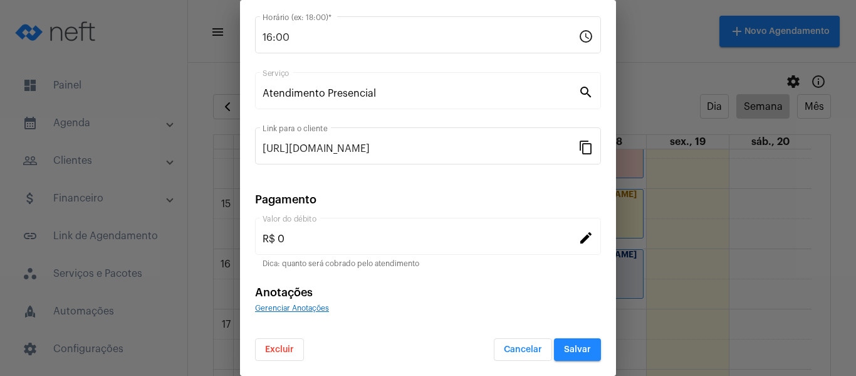
click at [313, 301] on div "Anotações Gerenciar Anotações" at bounding box center [428, 299] width 346 height 27
click at [312, 308] on span "Gerenciar Anotações" at bounding box center [292, 308] width 74 height 8
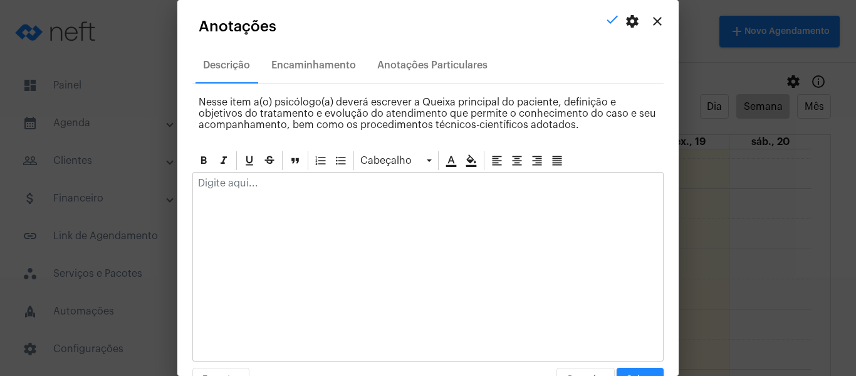
click at [325, 192] on div at bounding box center [428, 186] width 470 height 28
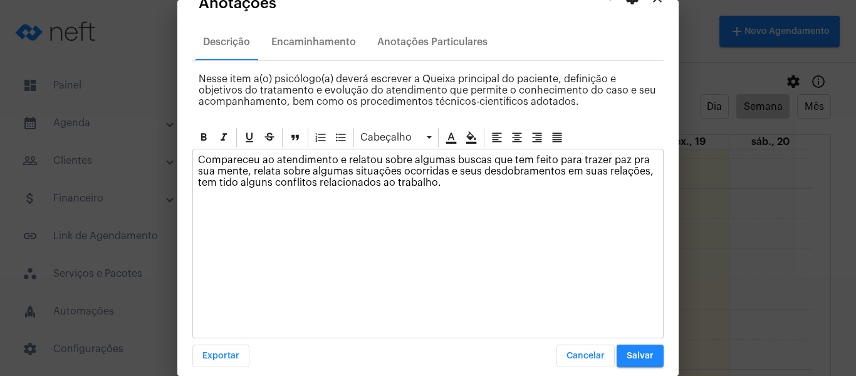
scroll to position [36, 0]
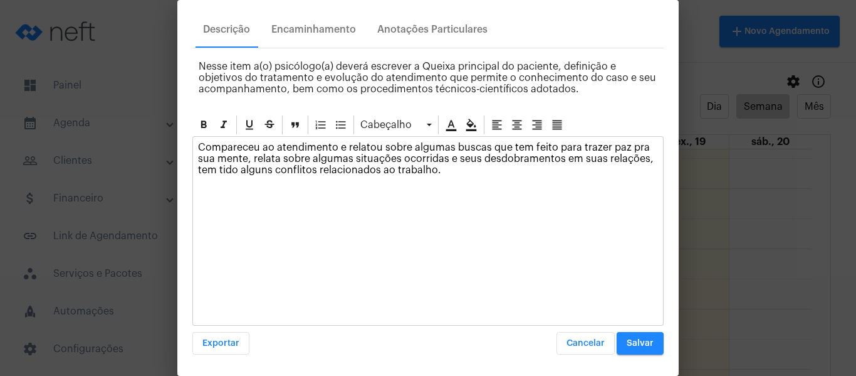
click at [631, 344] on span "Salvar" at bounding box center [640, 343] width 27 height 9
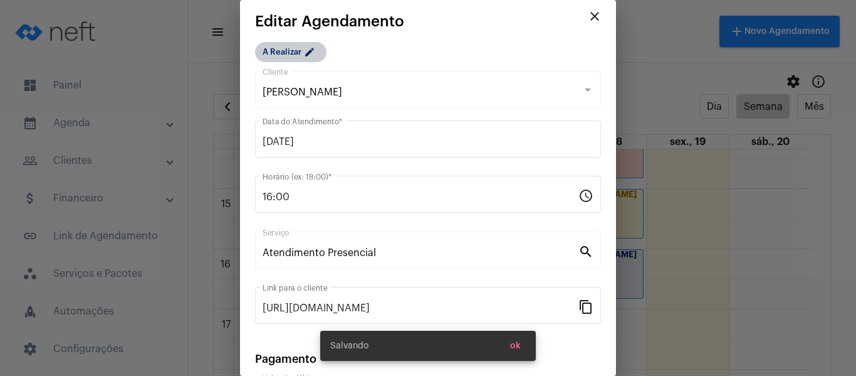
scroll to position [0, 0]
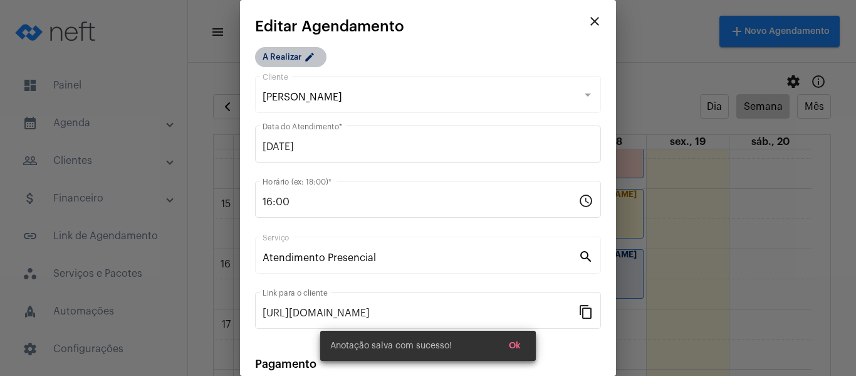
click at [303, 52] on mat-chip "A Realizar edit" at bounding box center [290, 57] width 71 height 20
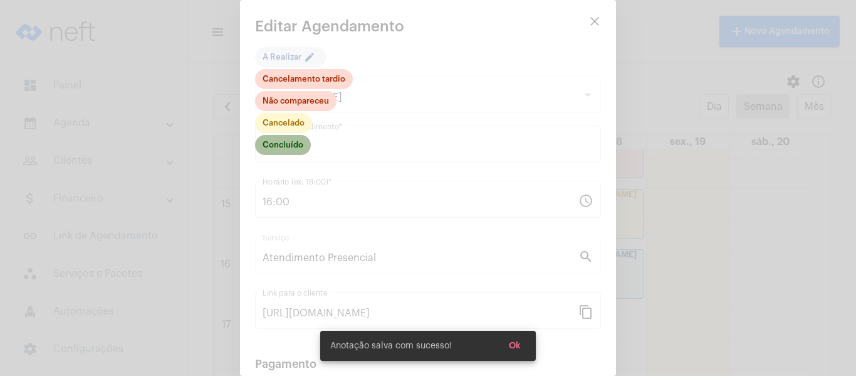
click at [292, 145] on mat-chip "Concluído" at bounding box center [283, 145] width 56 height 20
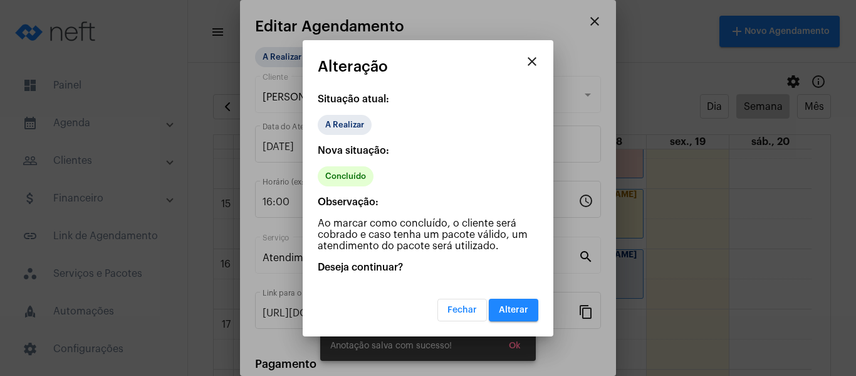
click at [518, 310] on span "Alterar" at bounding box center [513, 309] width 29 height 9
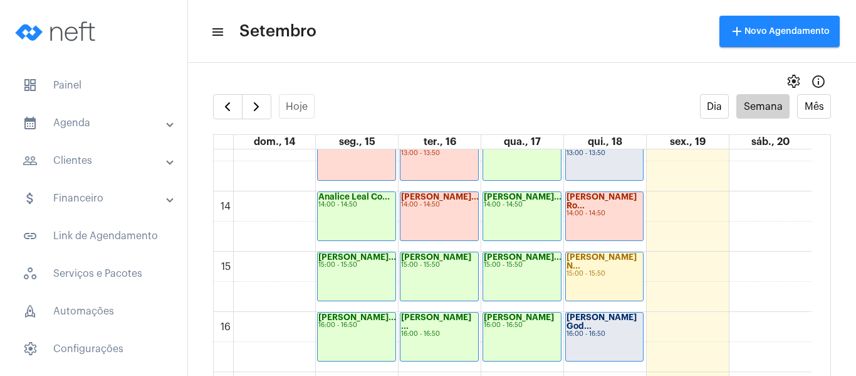
scroll to position [863, 0]
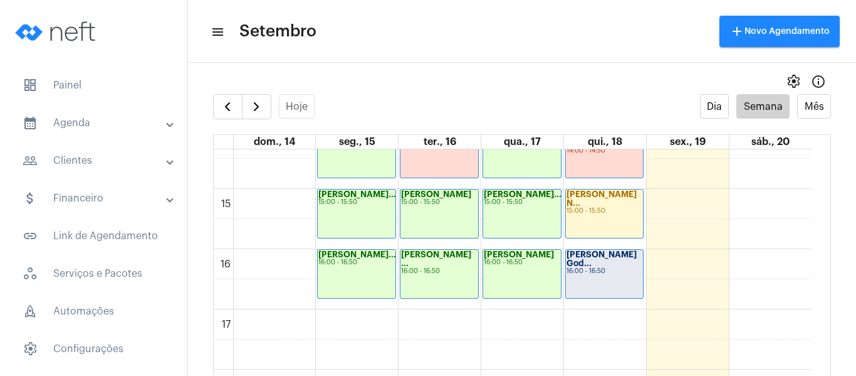
click at [597, 265] on div "[PERSON_NAME] God..." at bounding box center [605, 259] width 76 height 18
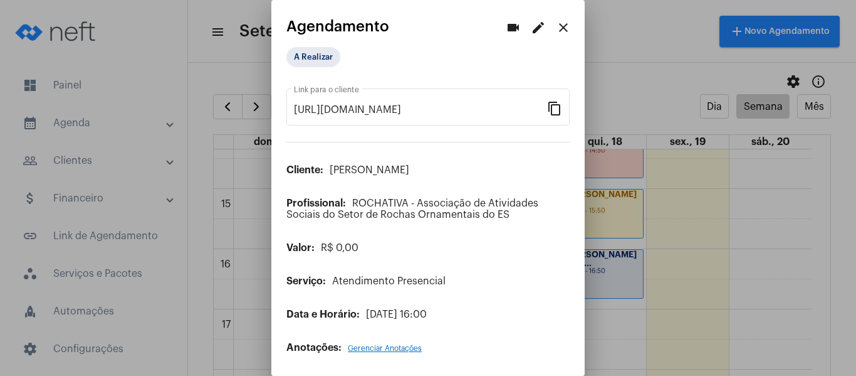
click at [530, 38] on button "edit" at bounding box center [538, 27] width 25 height 25
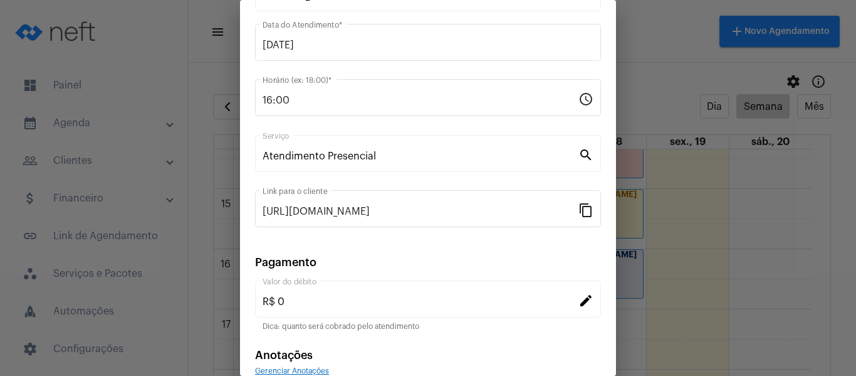
scroll to position [164, 0]
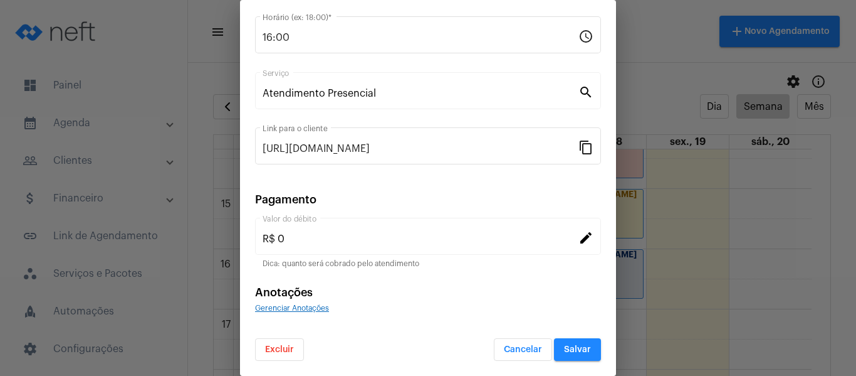
click at [293, 310] on span "Gerenciar Anotações" at bounding box center [292, 308] width 74 height 8
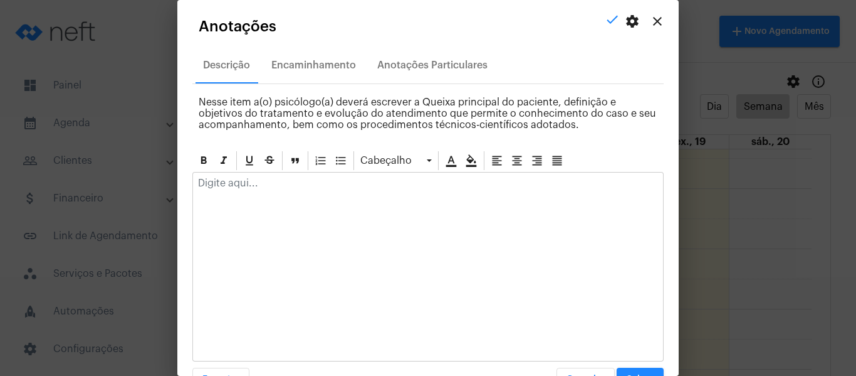
click at [295, 179] on p at bounding box center [428, 182] width 460 height 11
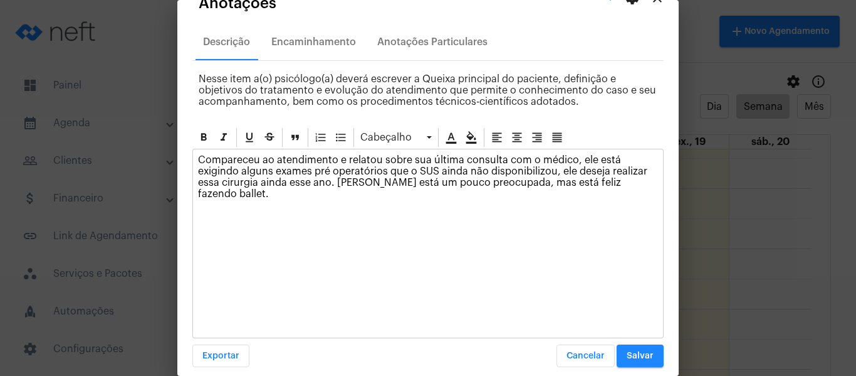
scroll to position [36, 0]
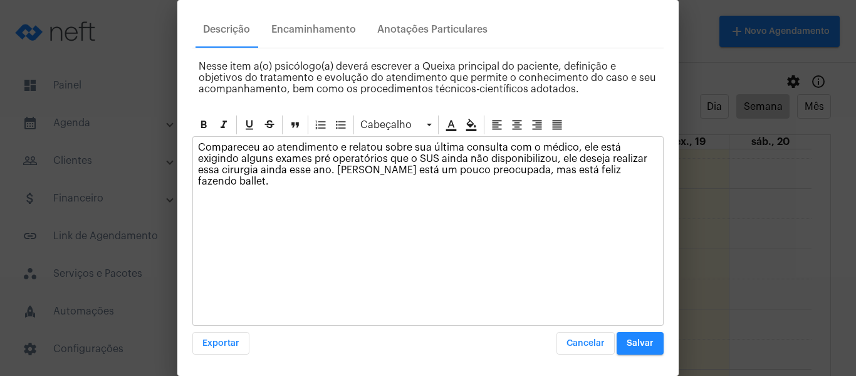
click at [632, 343] on span "Salvar" at bounding box center [640, 343] width 27 height 9
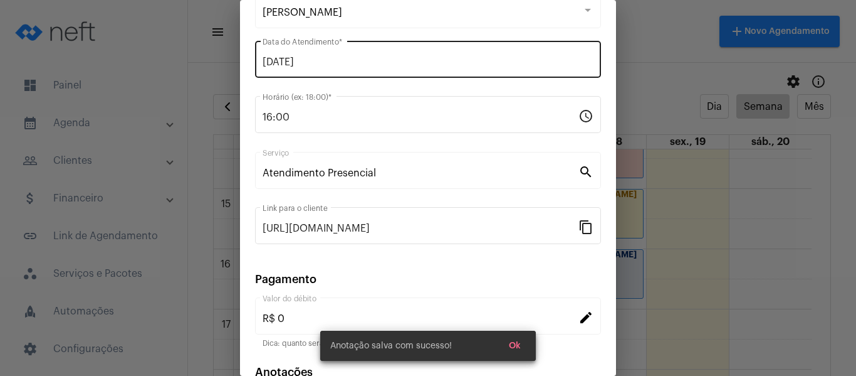
scroll to position [0, 0]
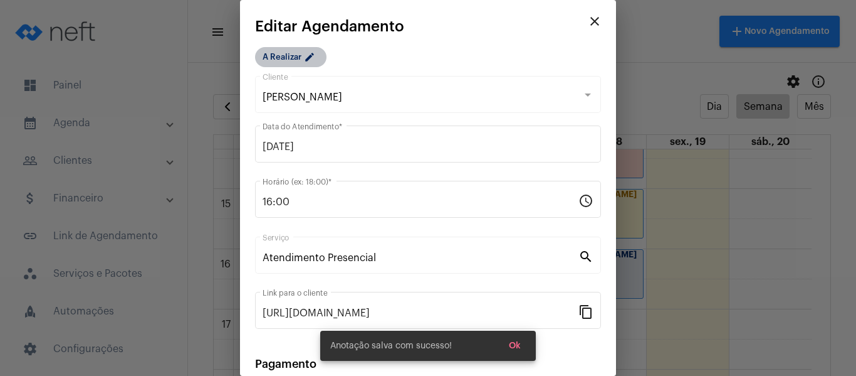
click at [272, 66] on mat-chip "A Realizar edit" at bounding box center [290, 57] width 71 height 20
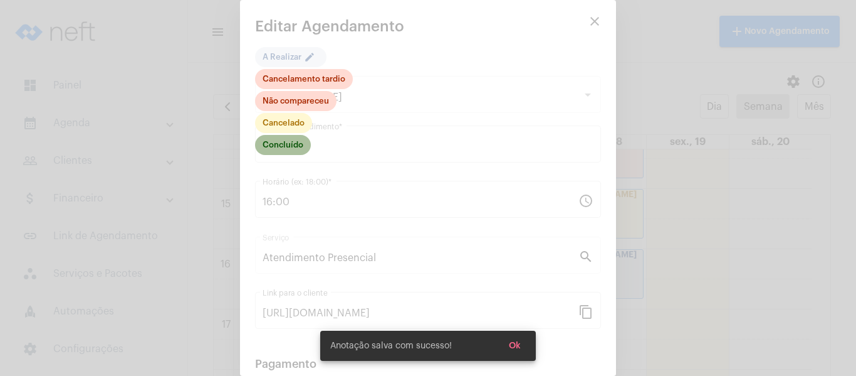
click at [291, 147] on mat-chip "Concluído" at bounding box center [283, 145] width 56 height 20
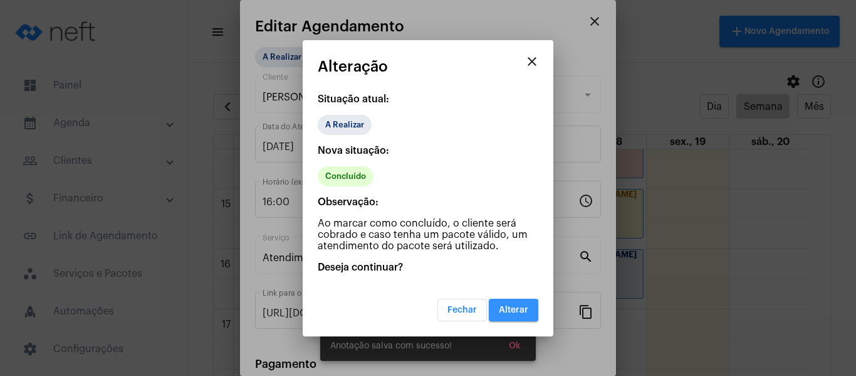
click at [515, 308] on span "Alterar" at bounding box center [513, 309] width 29 height 9
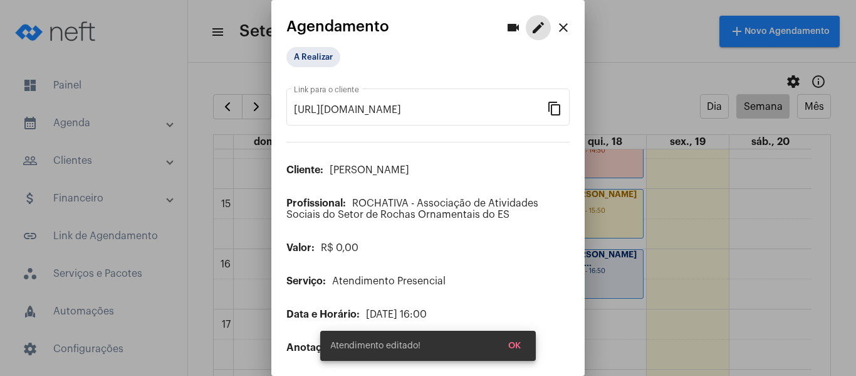
click at [556, 30] on mat-icon "close" at bounding box center [563, 27] width 15 height 15
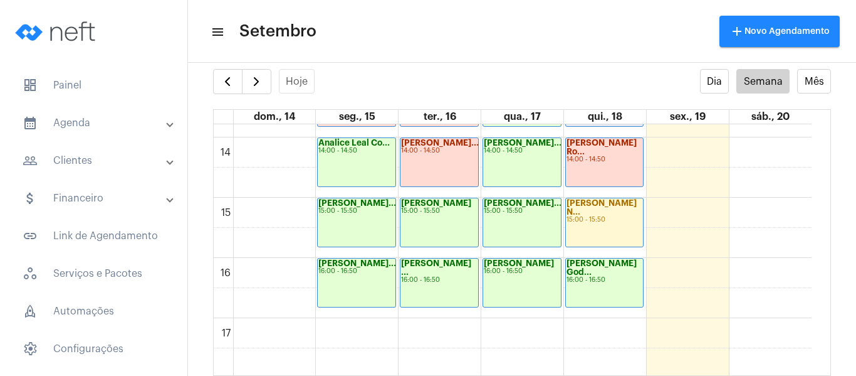
scroll to position [675, 0]
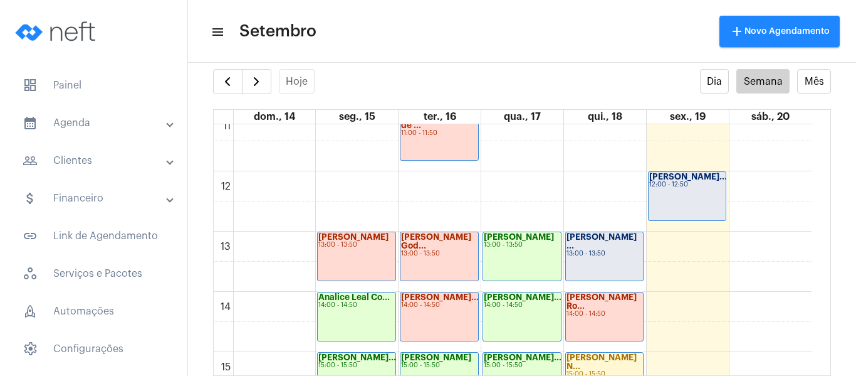
click at [604, 250] on div "13:00 - 13:50" at bounding box center [605, 253] width 76 height 7
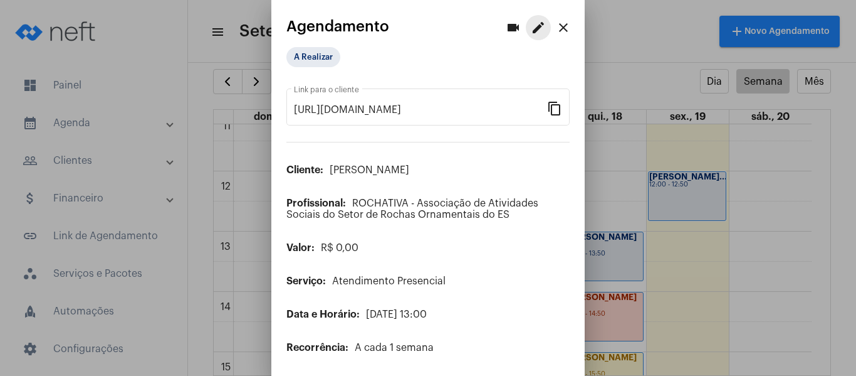
click at [534, 26] on mat-icon "edit" at bounding box center [538, 27] width 15 height 15
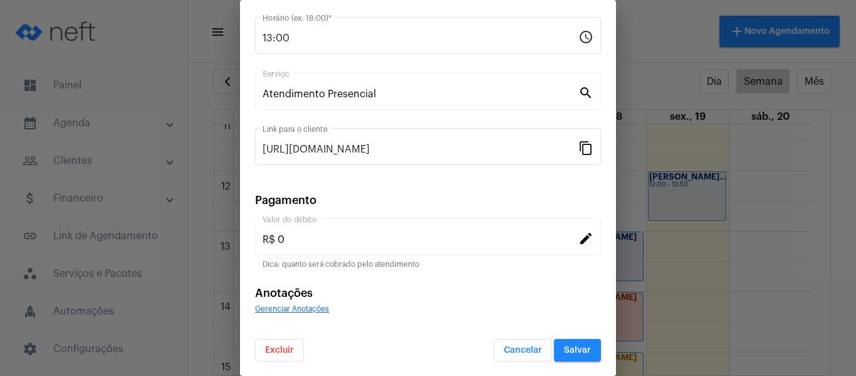
scroll to position [164, 0]
click at [297, 304] on span "Gerenciar Anotações" at bounding box center [292, 308] width 74 height 8
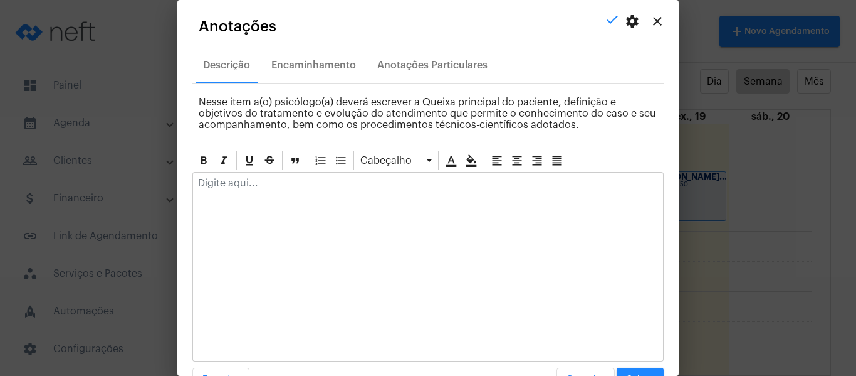
click at [333, 184] on p at bounding box center [428, 182] width 460 height 11
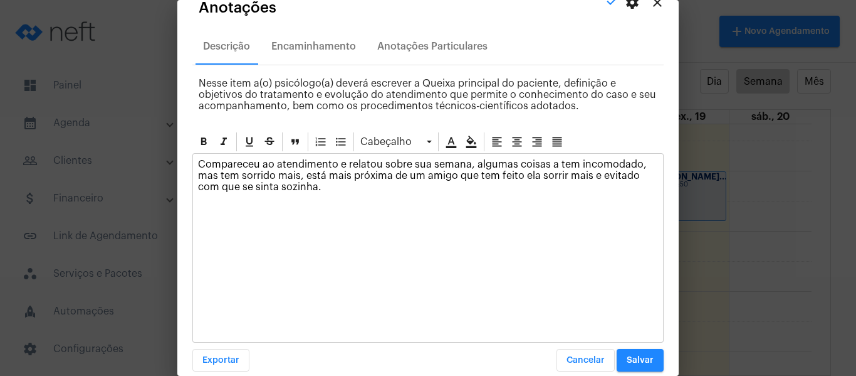
scroll to position [36, 0]
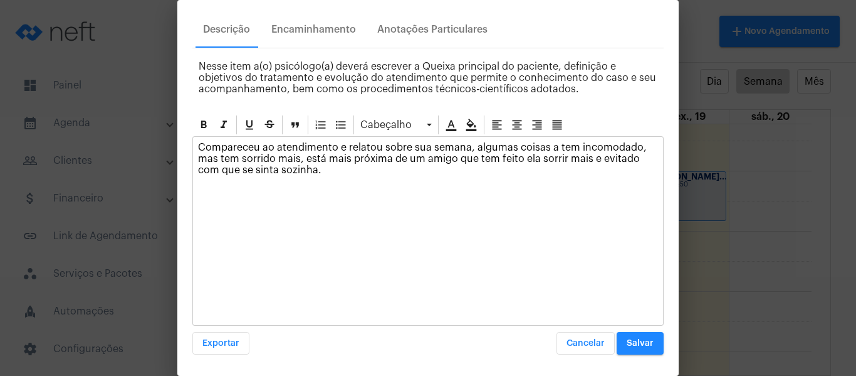
click at [630, 339] on span "Salvar" at bounding box center [640, 343] width 27 height 9
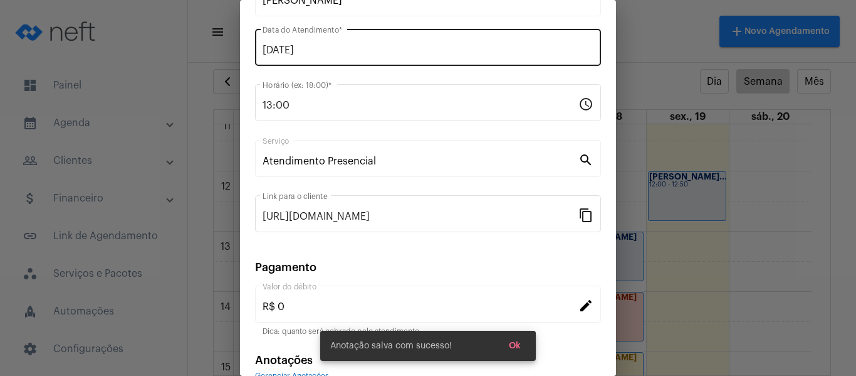
scroll to position [0, 0]
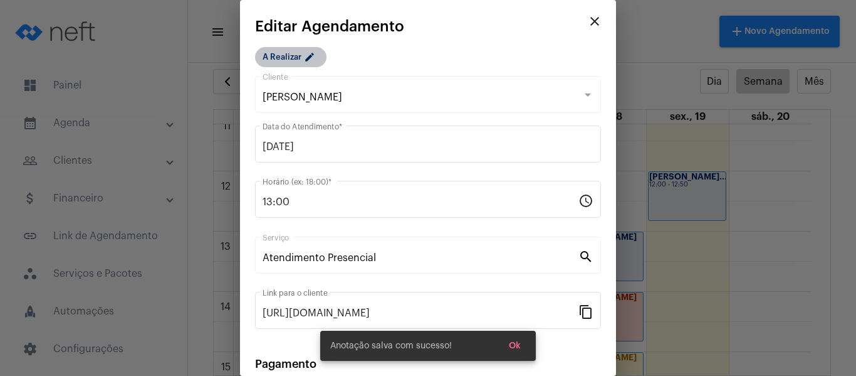
click at [283, 55] on mat-chip "A Realizar edit" at bounding box center [290, 57] width 71 height 20
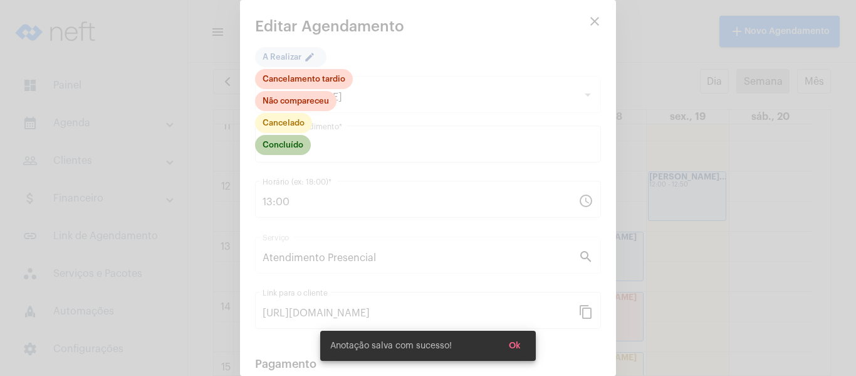
click at [285, 150] on mat-chip "Concluído" at bounding box center [283, 145] width 56 height 20
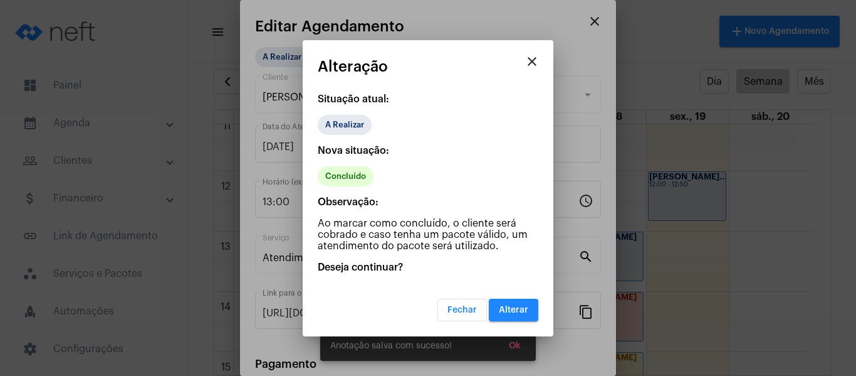
click at [508, 302] on button "Alterar" at bounding box center [514, 309] width 50 height 23
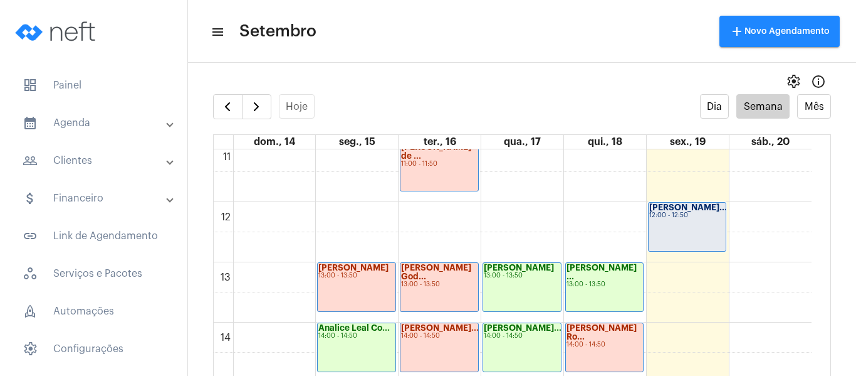
scroll to position [550, 0]
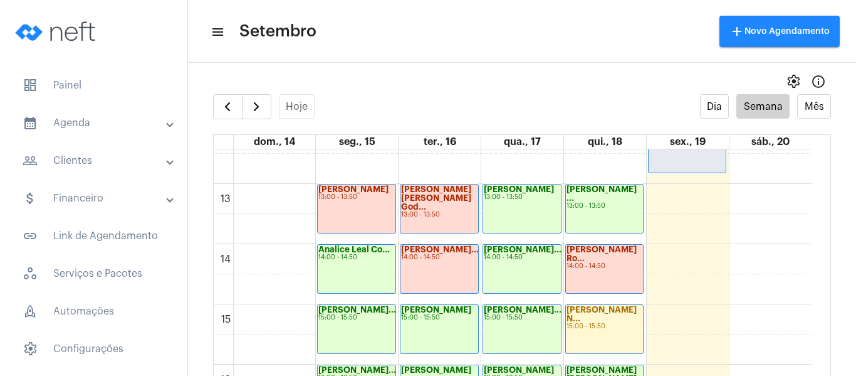
scroll to position [738, 0]
